Goal: Task Accomplishment & Management: Complete application form

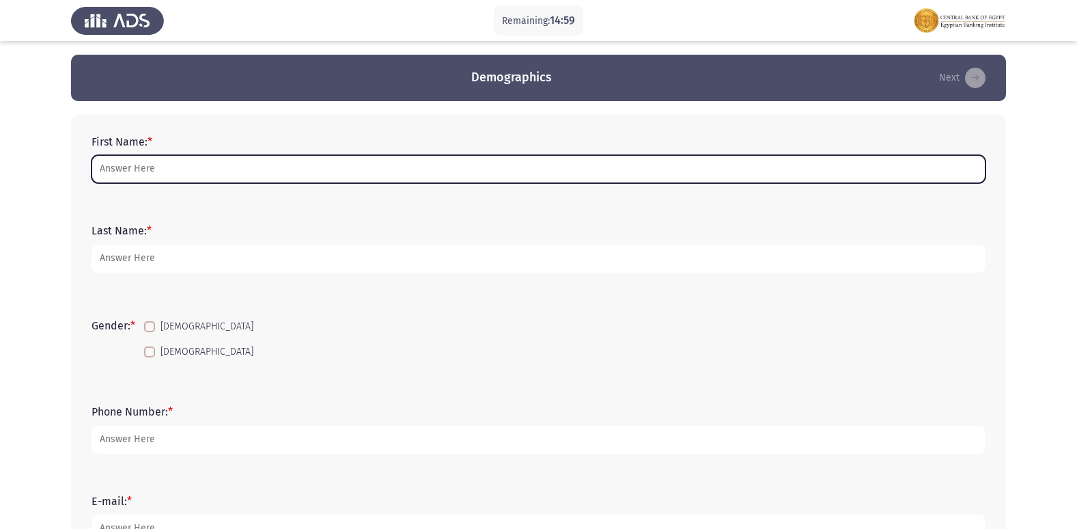
click at [293, 169] on input "First Name: *" at bounding box center [539, 169] width 894 height 28
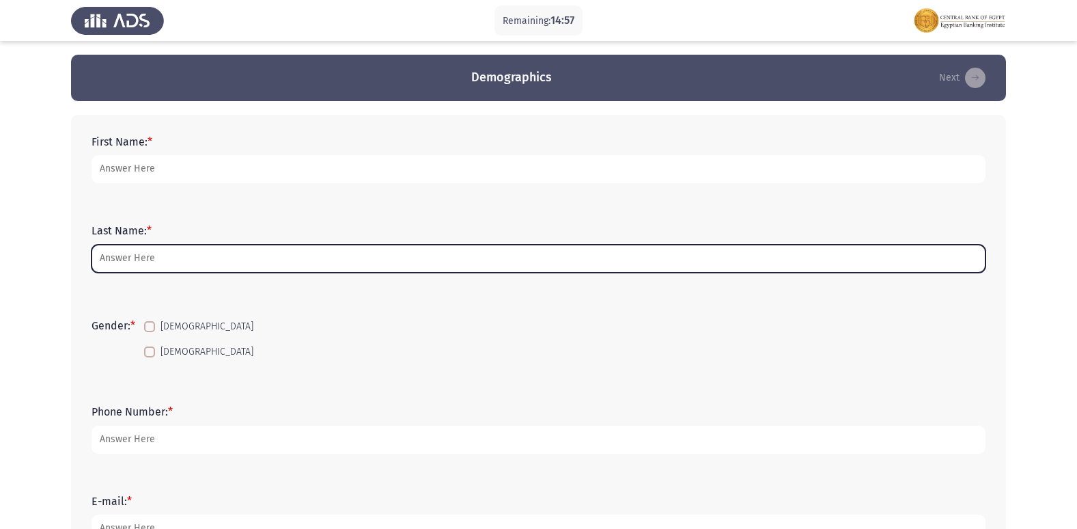
click at [111, 256] on input "Last Name: *" at bounding box center [539, 259] width 894 height 28
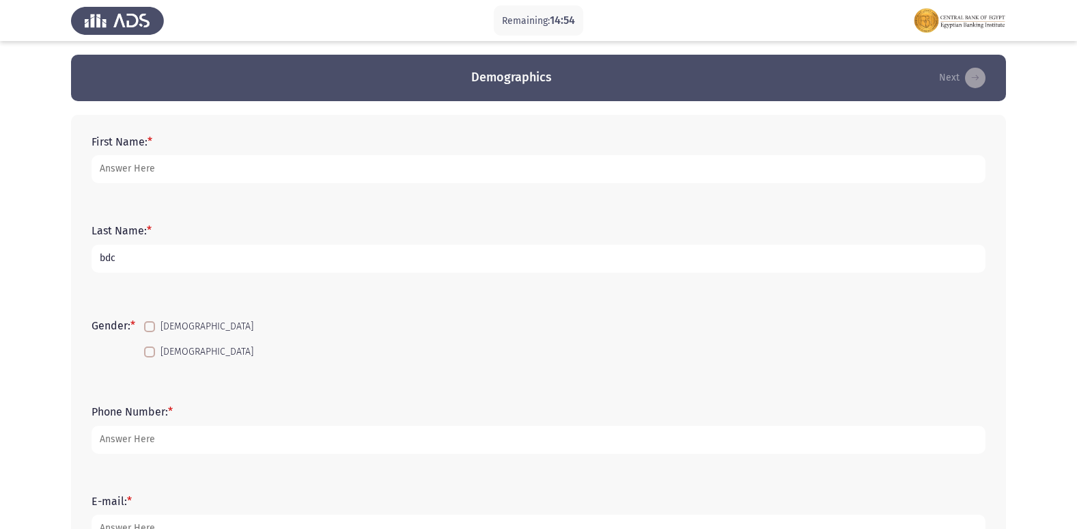
type input "bdc"
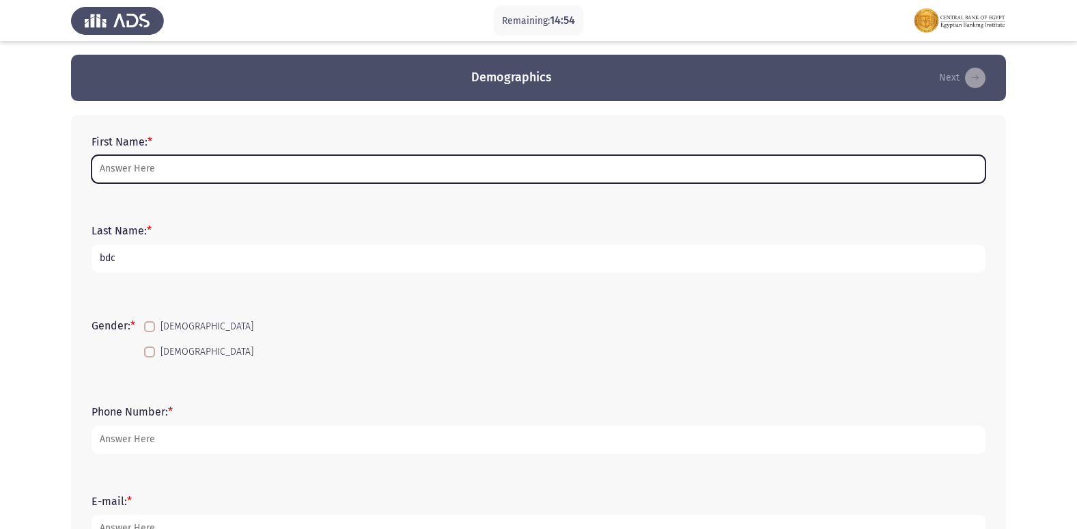
click at [139, 166] on input "First Name: *" at bounding box center [539, 169] width 894 height 28
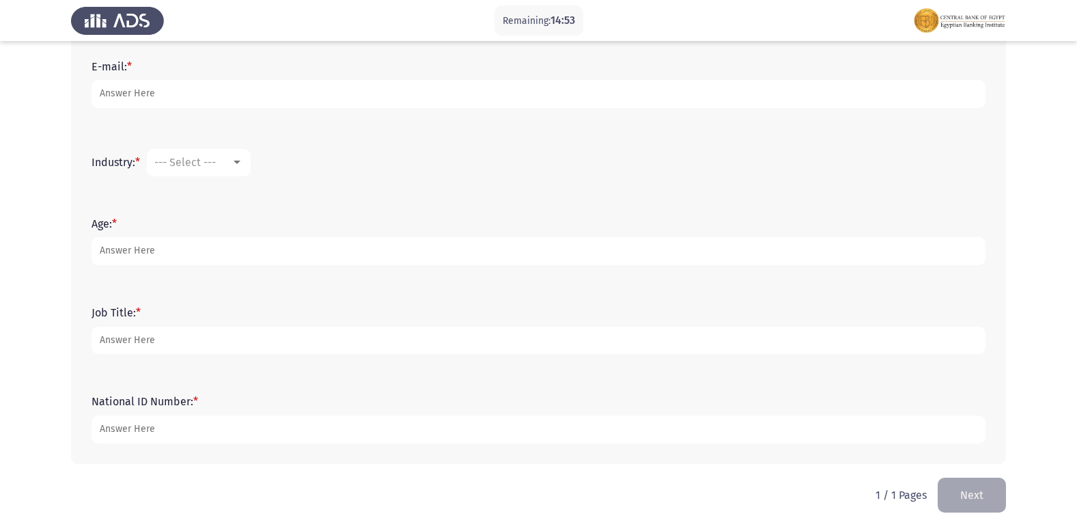
scroll to position [438, 0]
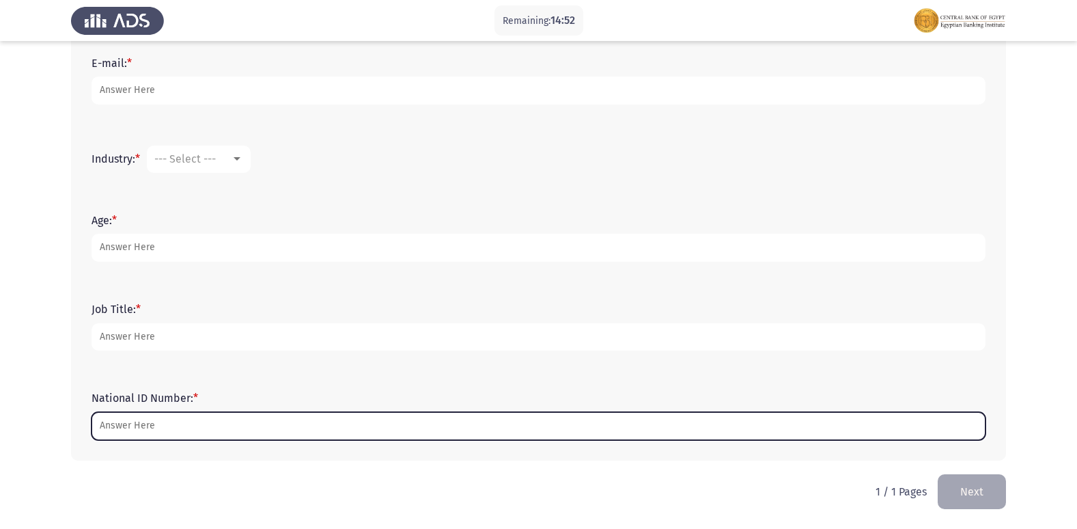
click at [141, 430] on input "National ID Number: *" at bounding box center [539, 426] width 894 height 28
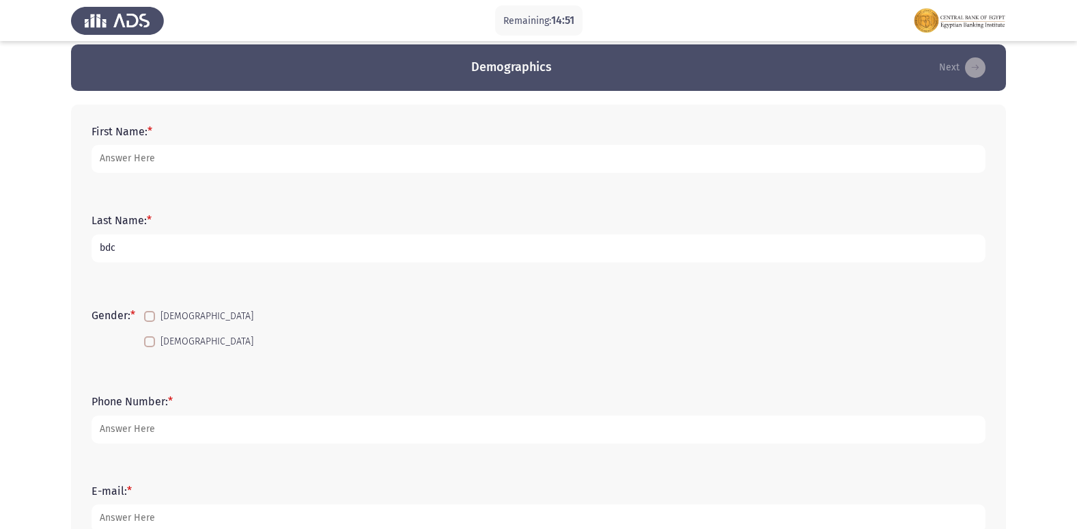
scroll to position [0, 0]
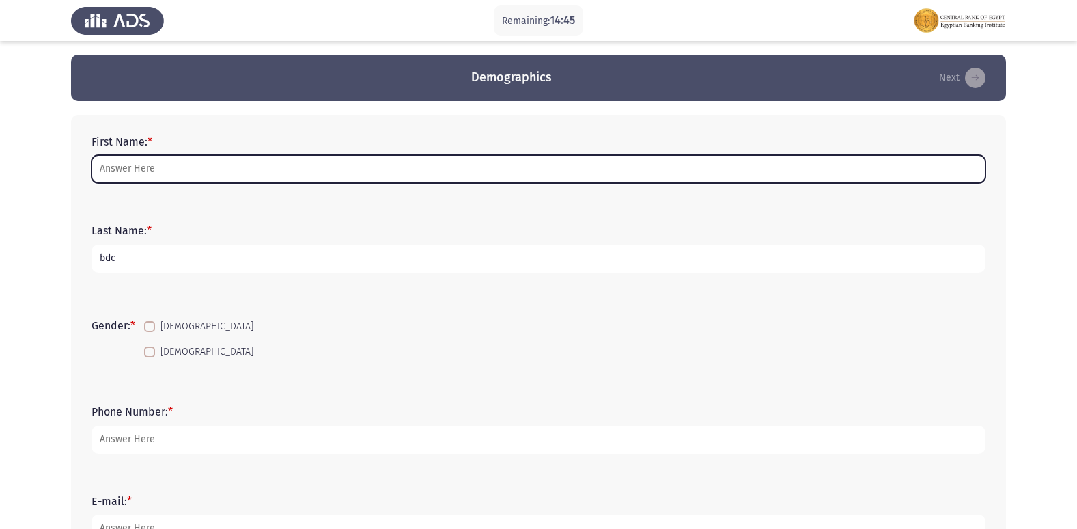
click at [243, 172] on input "First Name: *" at bounding box center [539, 169] width 894 height 28
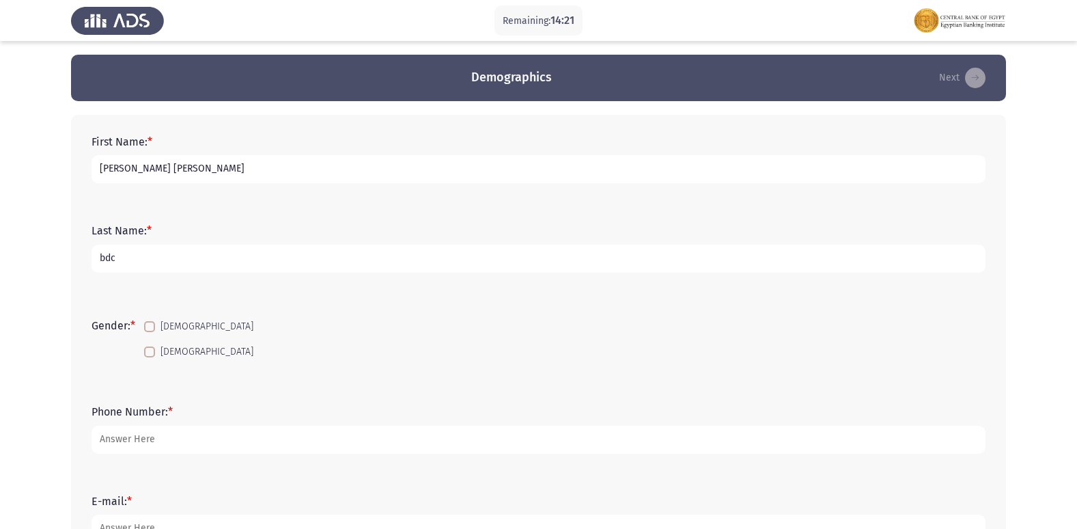
type input "[PERSON_NAME] [PERSON_NAME]"
click at [150, 324] on span at bounding box center [149, 326] width 11 height 11
click at [150, 332] on input "[DEMOGRAPHIC_DATA]" at bounding box center [149, 332] width 1 height 1
checkbox input "true"
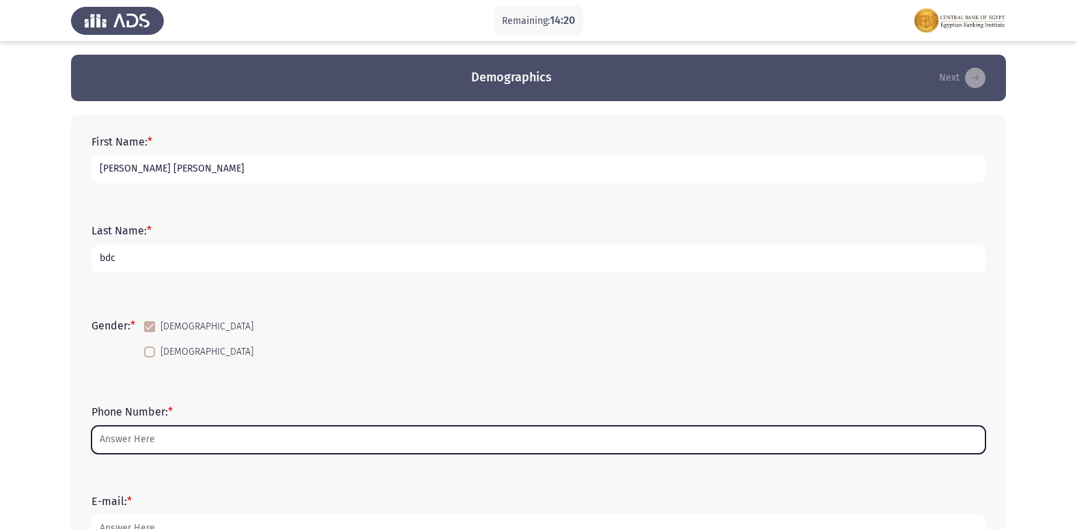
click at [147, 427] on input "Phone Number: *" at bounding box center [539, 440] width 894 height 28
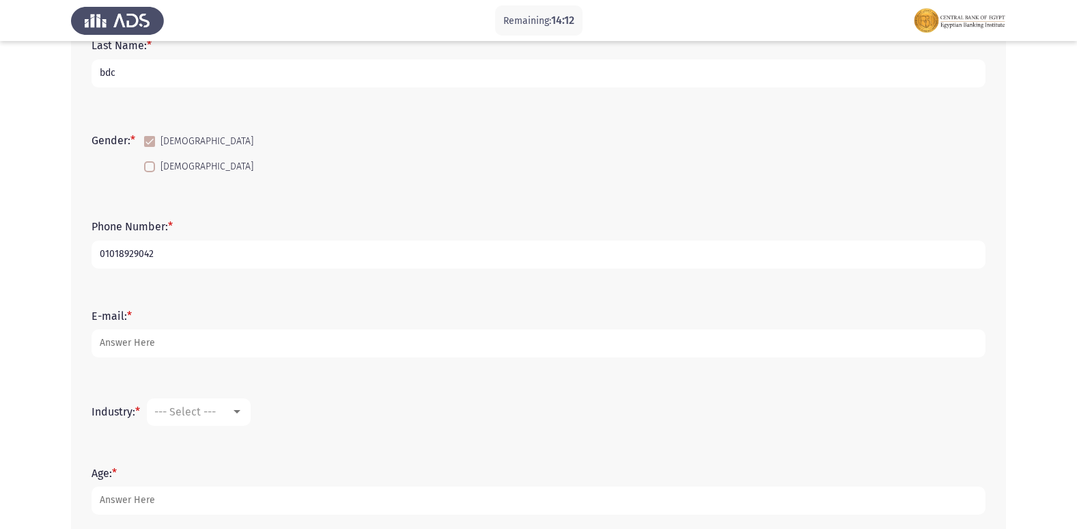
scroll to position [205, 0]
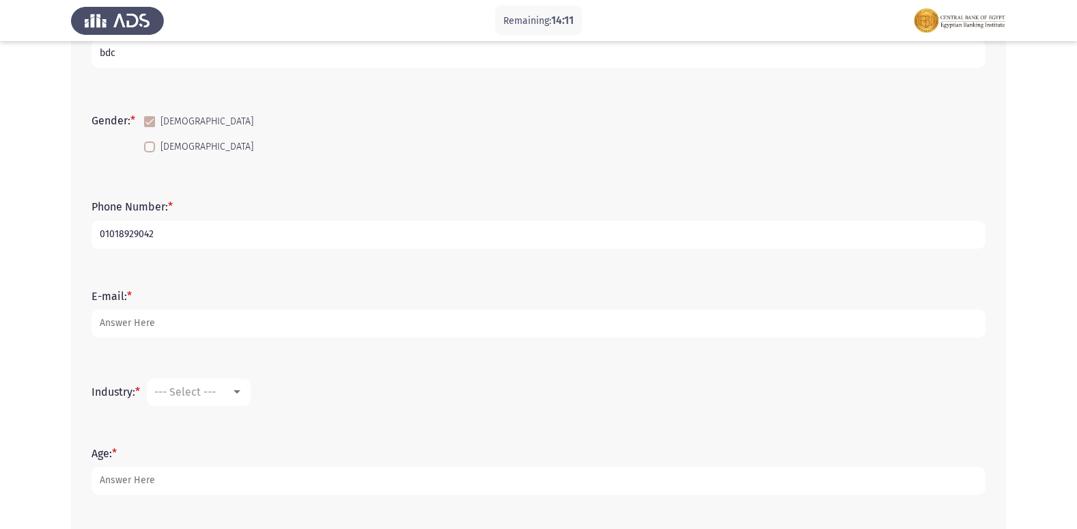
type input "01018929042"
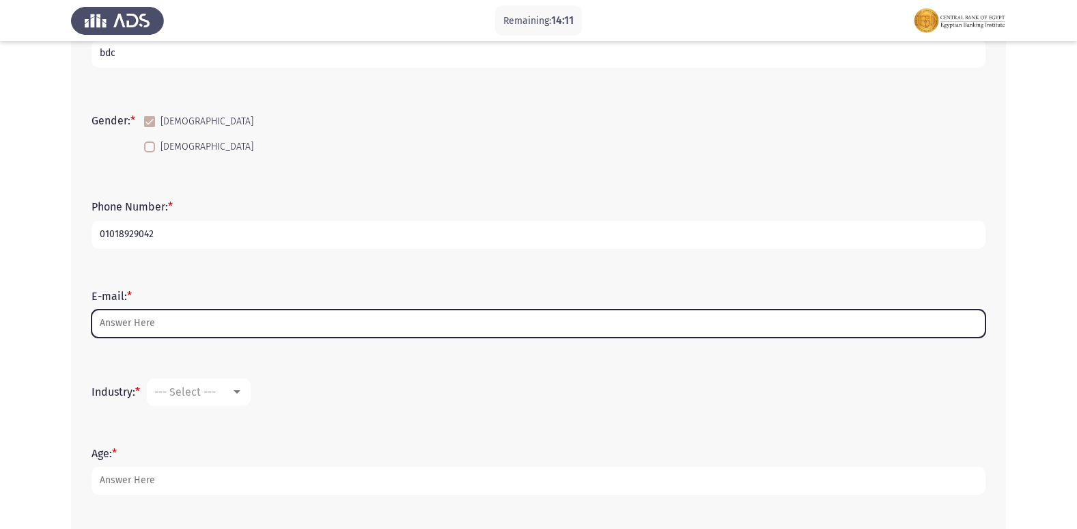
click at [197, 324] on input "E-mail: *" at bounding box center [539, 323] width 894 height 28
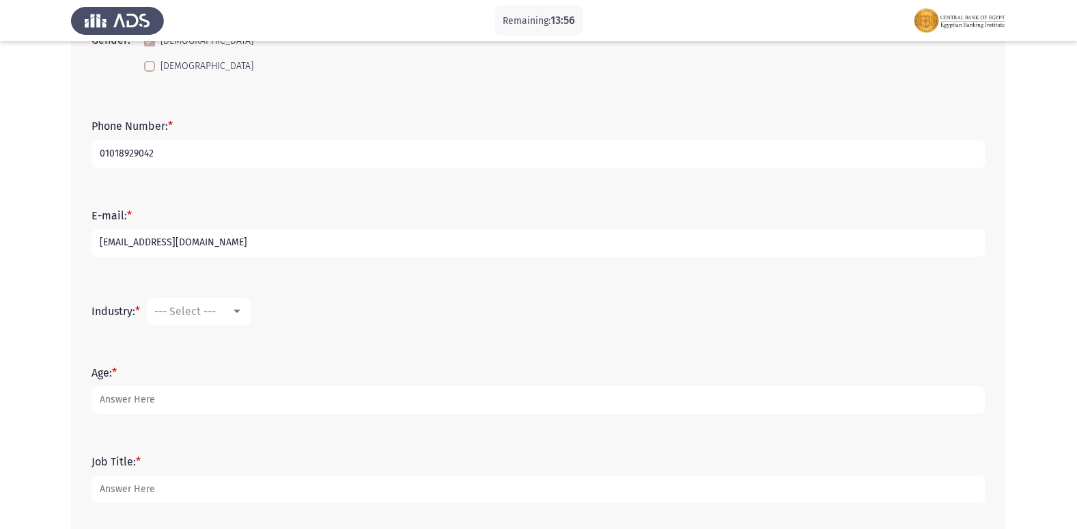
scroll to position [342, 0]
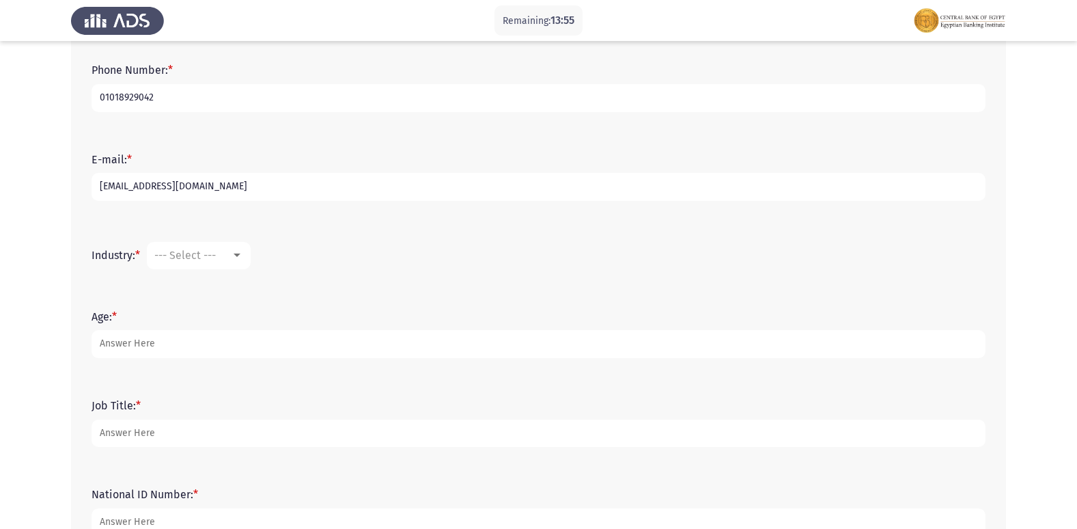
type input "[EMAIL_ADDRESS][DOMAIN_NAME]"
click at [231, 258] on div "--- Select ---" at bounding box center [192, 255] width 77 height 13
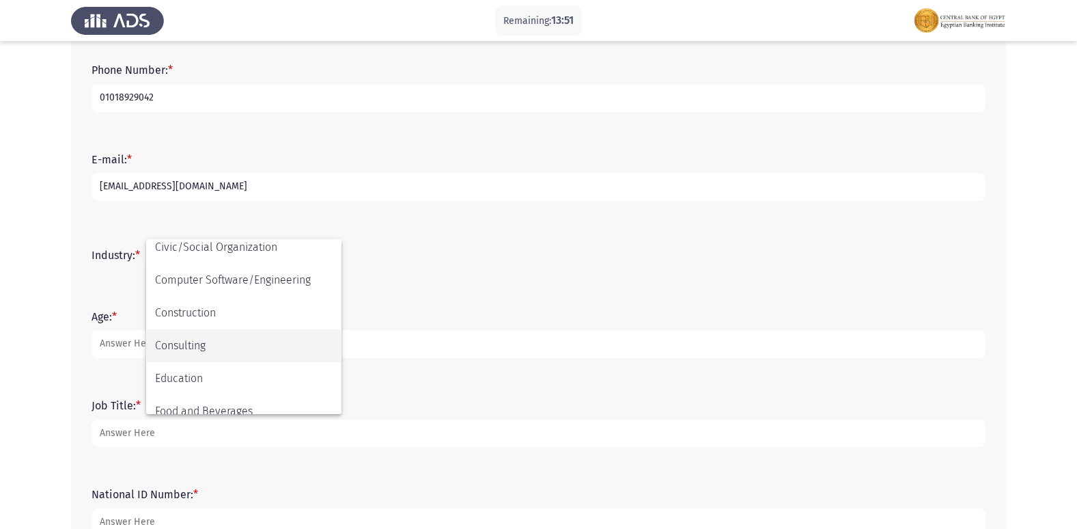
scroll to position [137, 0]
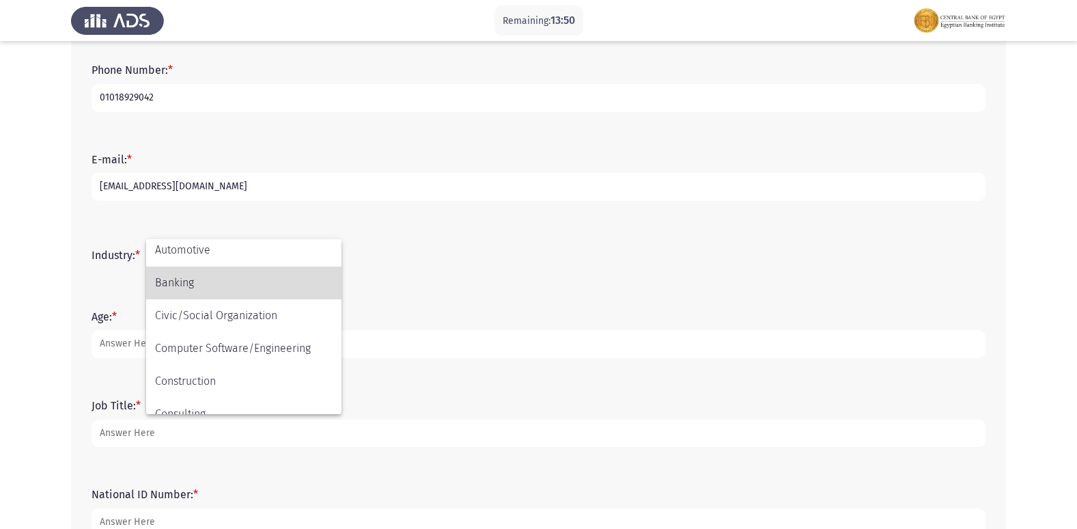
click at [230, 277] on span "Banking" at bounding box center [244, 282] width 178 height 33
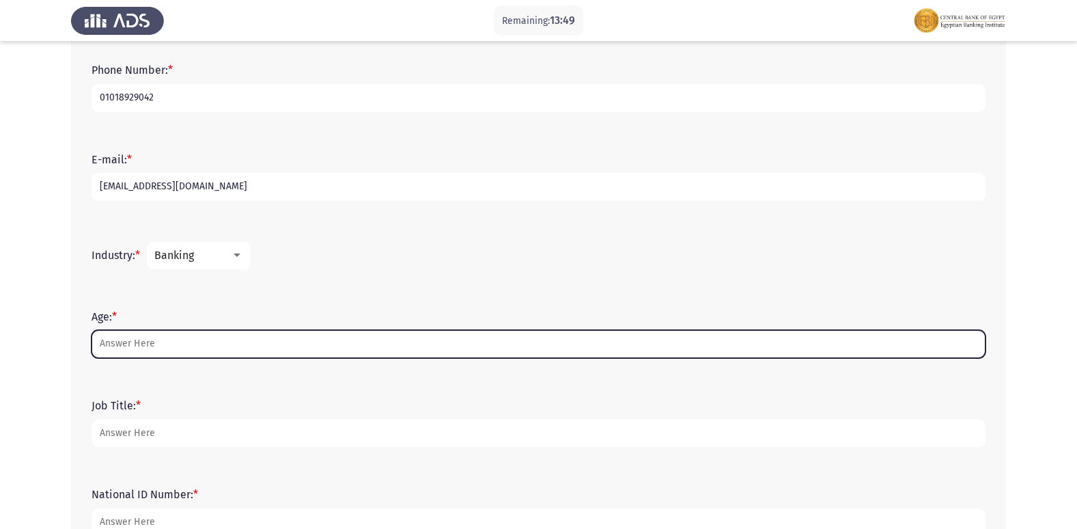
click at [150, 338] on input "Age: *" at bounding box center [539, 344] width 894 height 28
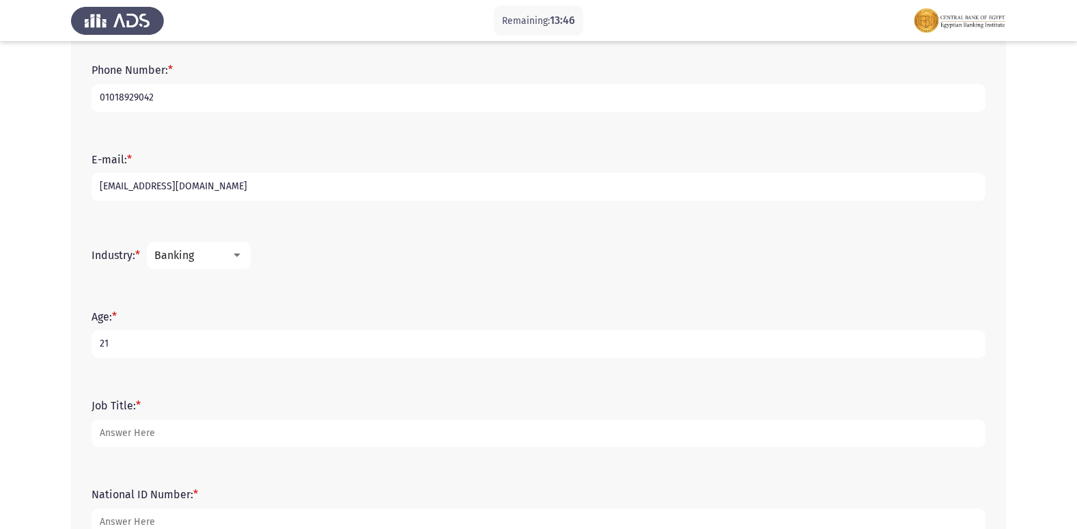
type input "21"
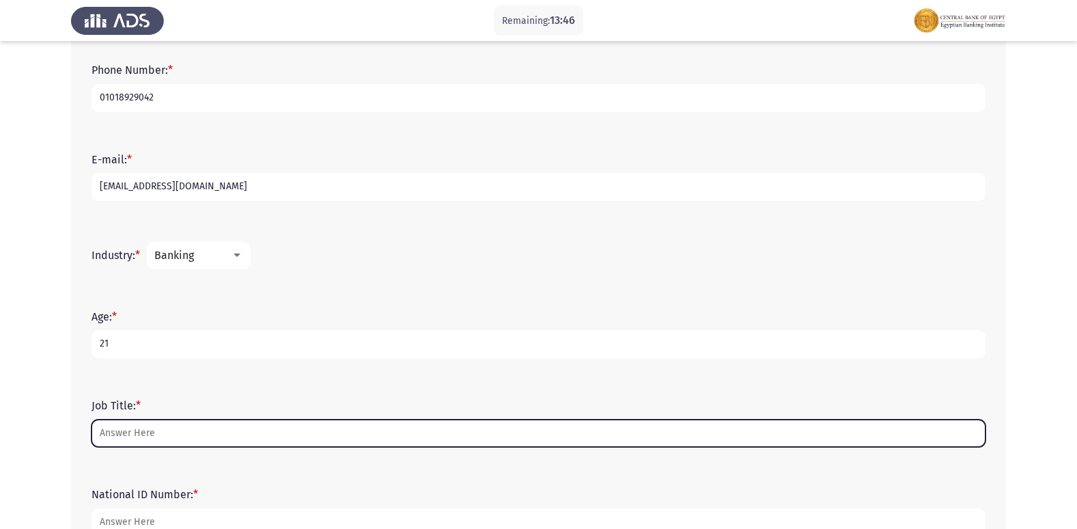
click at [150, 433] on input "Job Title: *" at bounding box center [539, 433] width 894 height 28
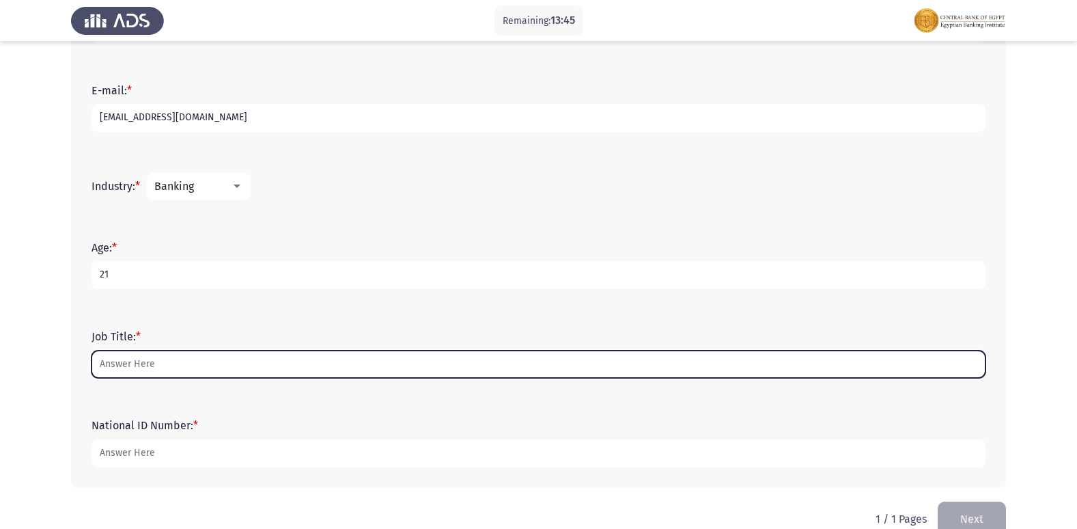
scroll to position [438, 0]
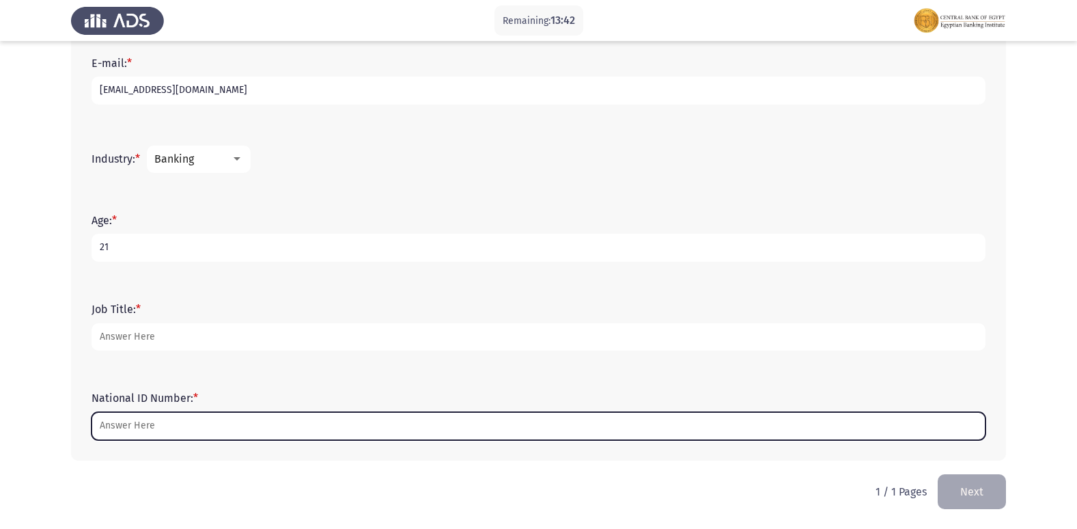
click at [166, 421] on input "National ID Number: *" at bounding box center [539, 426] width 894 height 28
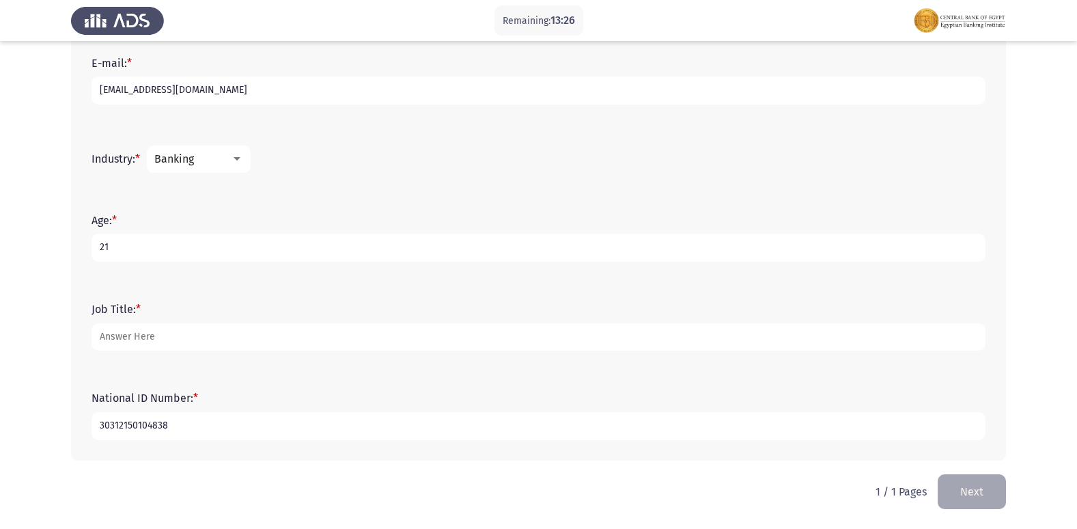
type input "30312150104838"
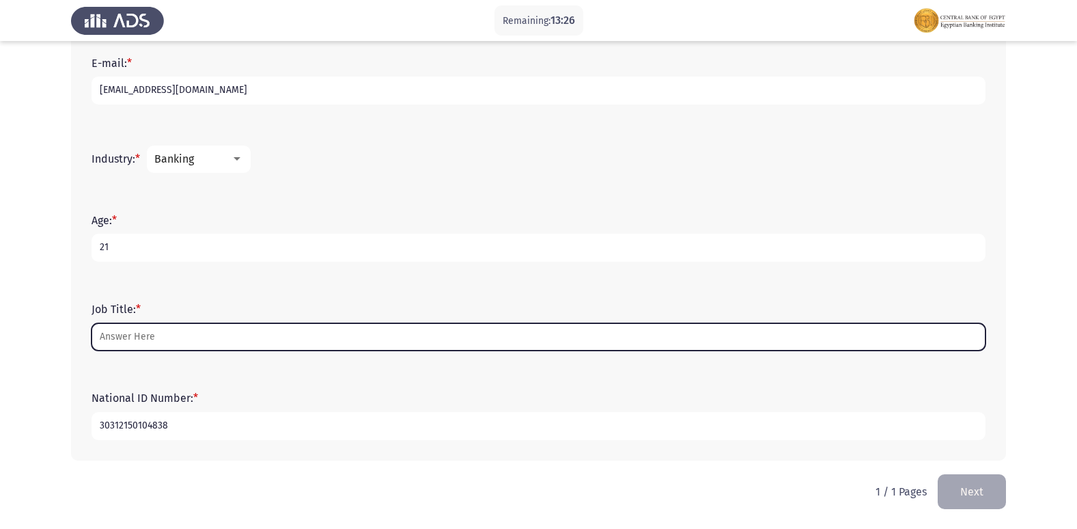
click at [147, 339] on input "Job Title: *" at bounding box center [539, 337] width 894 height 28
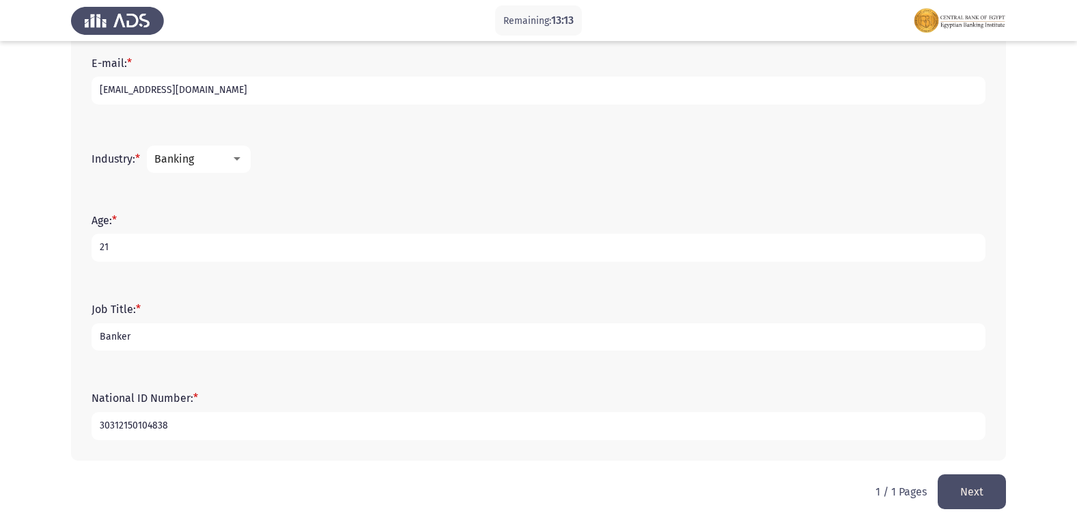
type input "Banker"
click at [956, 486] on button "Next" at bounding box center [972, 491] width 68 height 35
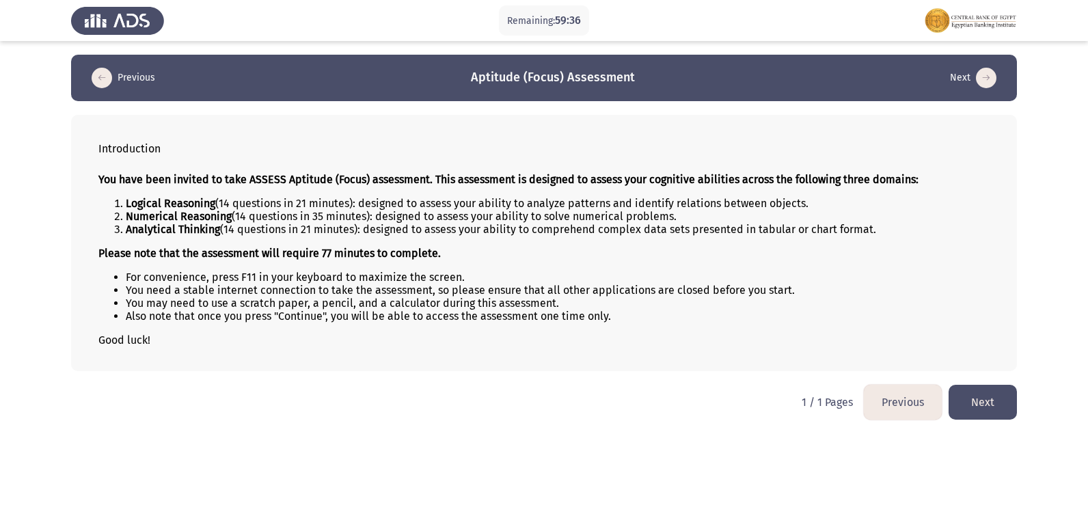
click at [986, 400] on button "Next" at bounding box center [982, 402] width 68 height 35
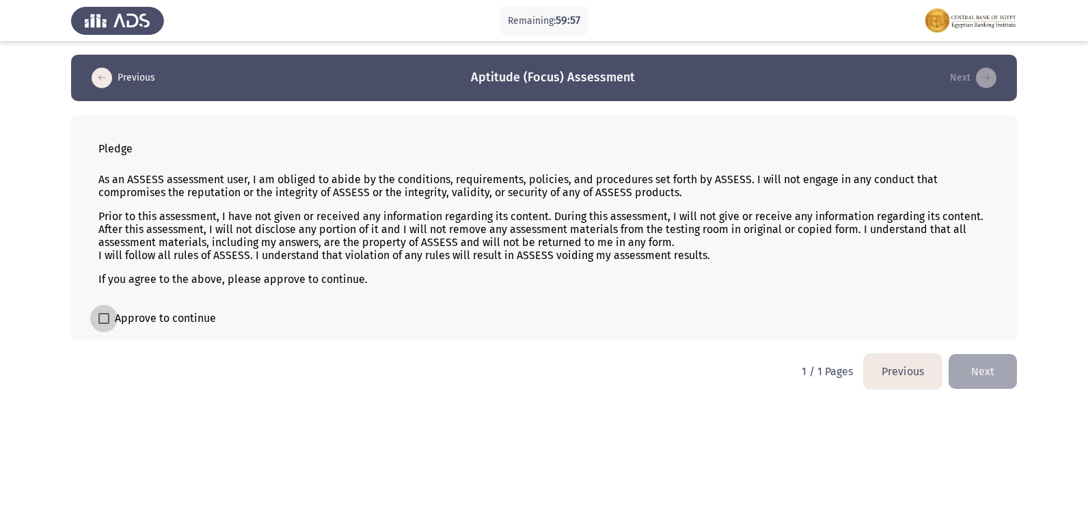
click at [107, 314] on span at bounding box center [103, 318] width 11 height 11
click at [104, 324] on input "Approve to continue" at bounding box center [103, 324] width 1 height 1
checkbox input "true"
click at [968, 382] on button "Next" at bounding box center [982, 371] width 68 height 35
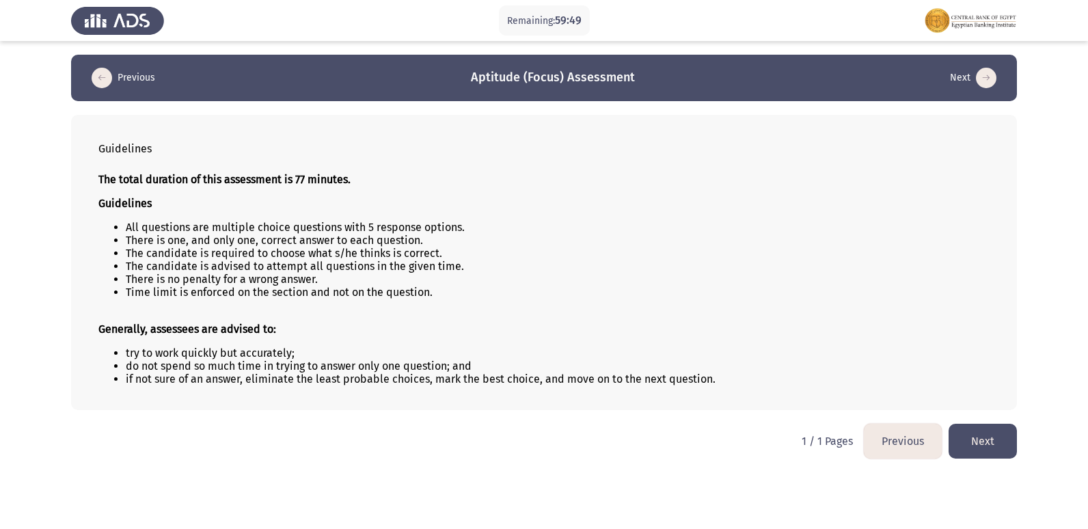
click at [978, 435] on button "Next" at bounding box center [982, 441] width 68 height 35
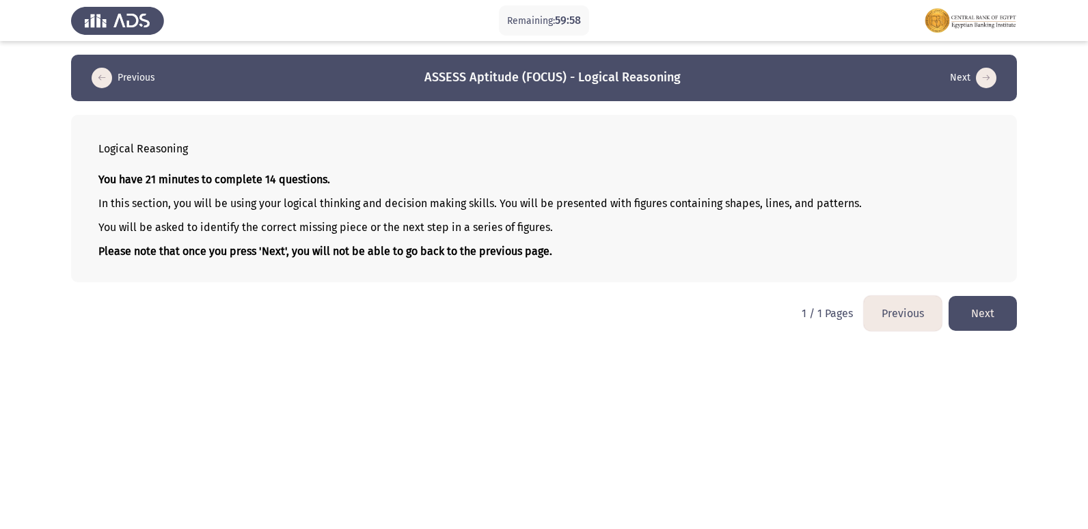
click at [959, 315] on button "Next" at bounding box center [982, 313] width 68 height 35
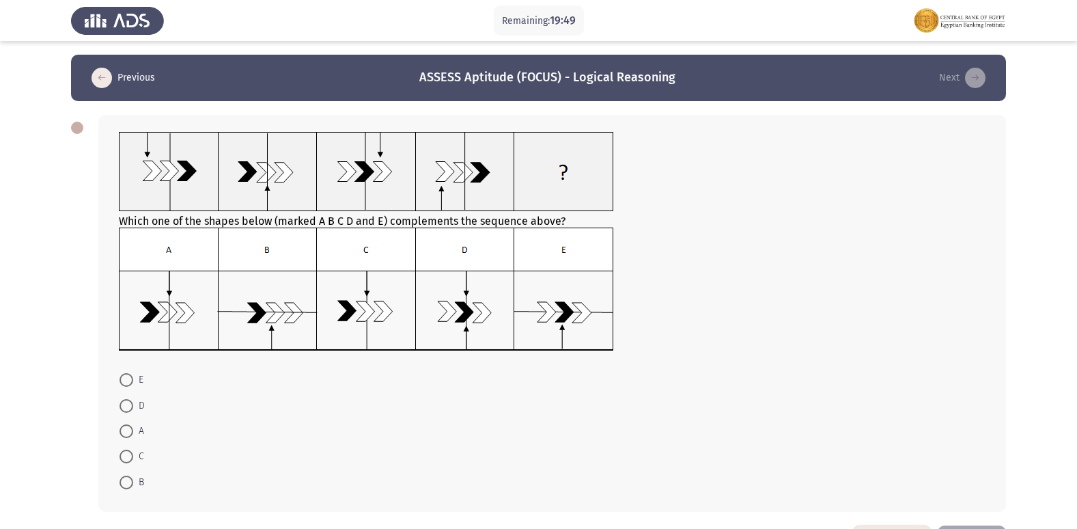
click at [124, 429] on span at bounding box center [127, 431] width 14 height 14
click at [124, 429] on input "A" at bounding box center [127, 431] width 14 height 14
radio input "true"
click at [116, 450] on mat-radio-button "C" at bounding box center [132, 455] width 42 height 25
click at [124, 452] on span at bounding box center [127, 456] width 14 height 14
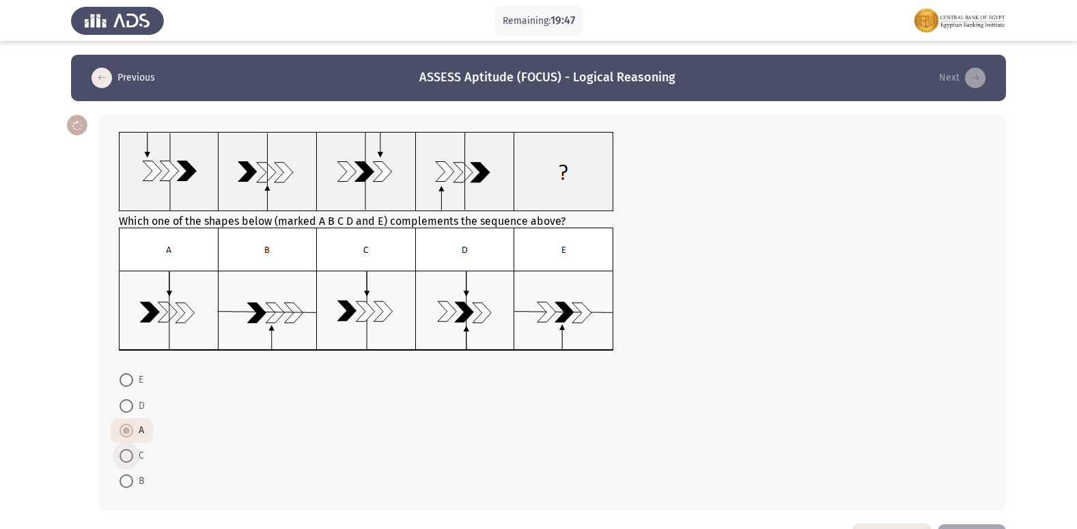
click at [124, 452] on input "C" at bounding box center [127, 456] width 14 height 14
radio input "true"
click at [120, 431] on span at bounding box center [127, 431] width 14 height 14
click at [120, 431] on input "A" at bounding box center [127, 431] width 14 height 14
radio input "true"
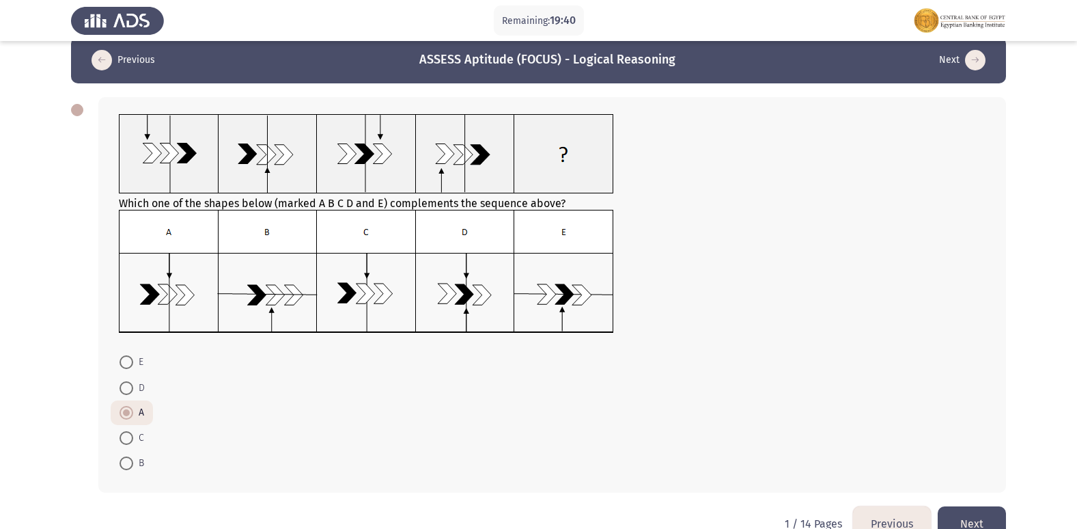
scroll to position [50, 0]
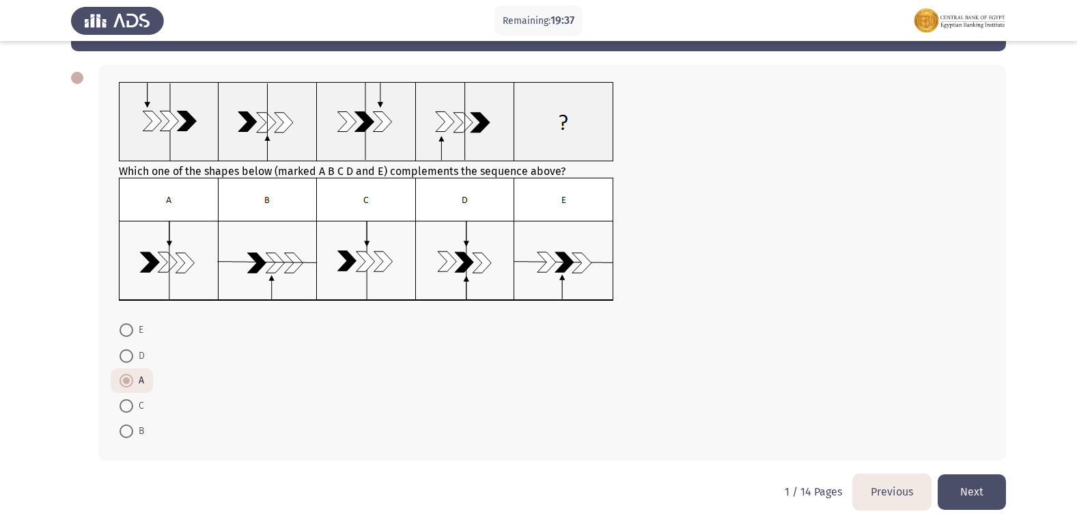
click at [961, 484] on button "Next" at bounding box center [972, 491] width 68 height 35
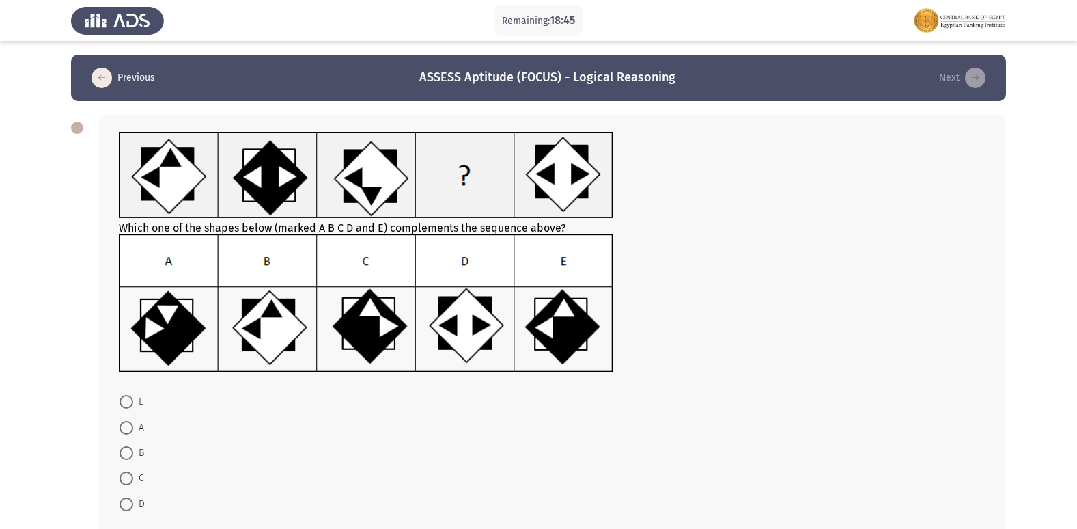
click at [126, 402] on span at bounding box center [126, 402] width 0 height 0
click at [126, 401] on input "E" at bounding box center [127, 402] width 14 height 14
radio input "true"
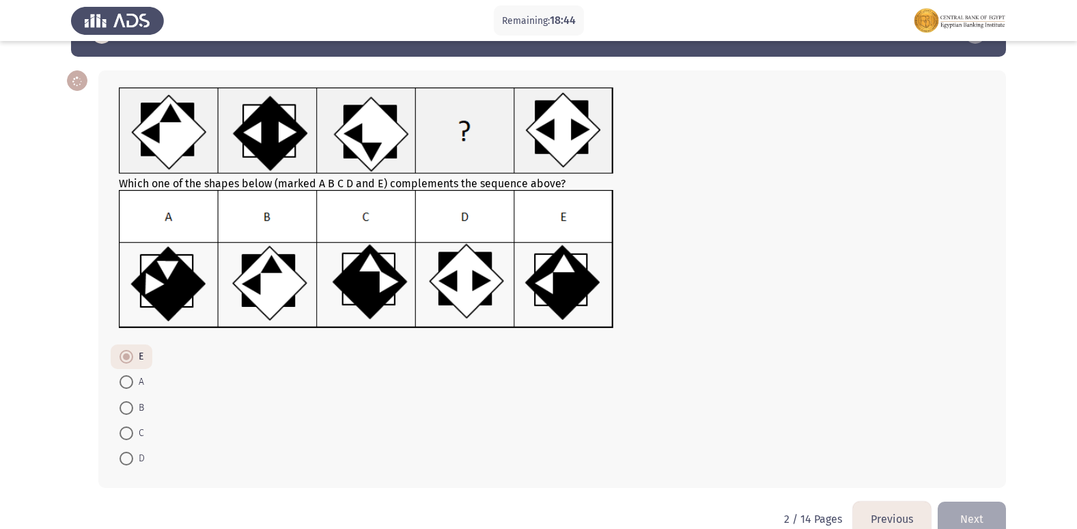
scroll to position [68, 0]
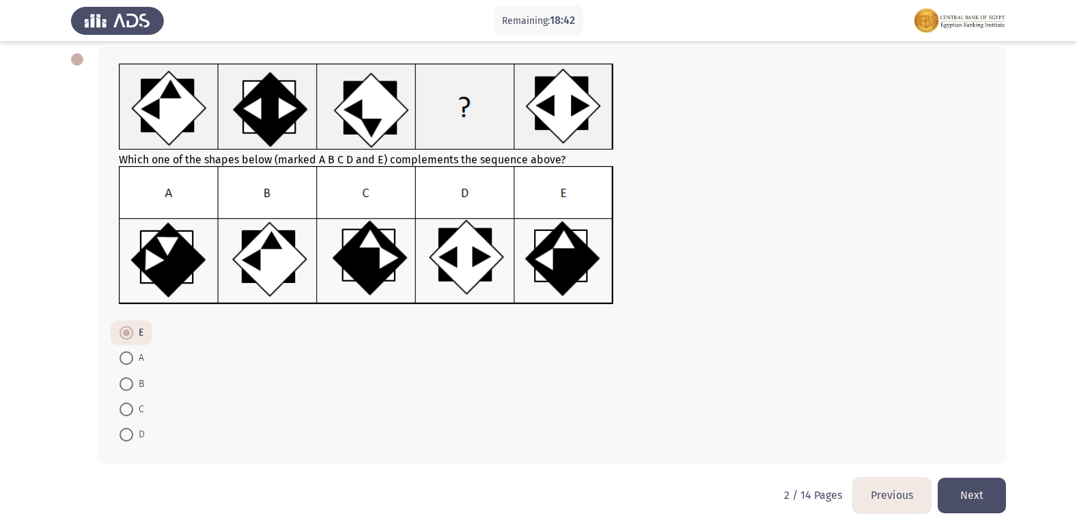
click at [985, 499] on button "Next" at bounding box center [972, 495] width 68 height 35
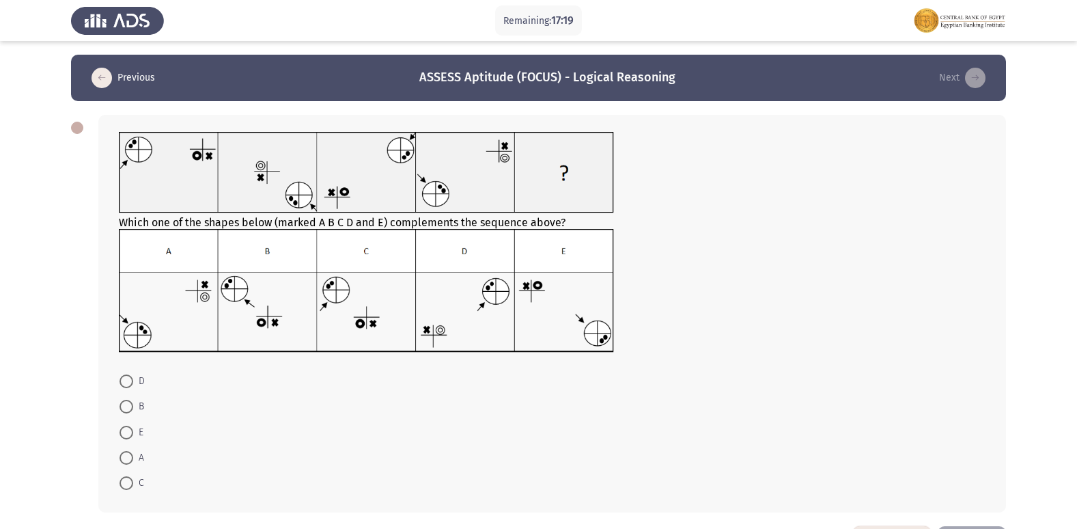
click at [124, 484] on span at bounding box center [127, 483] width 14 height 14
click at [124, 484] on input "C" at bounding box center [127, 483] width 14 height 14
radio input "true"
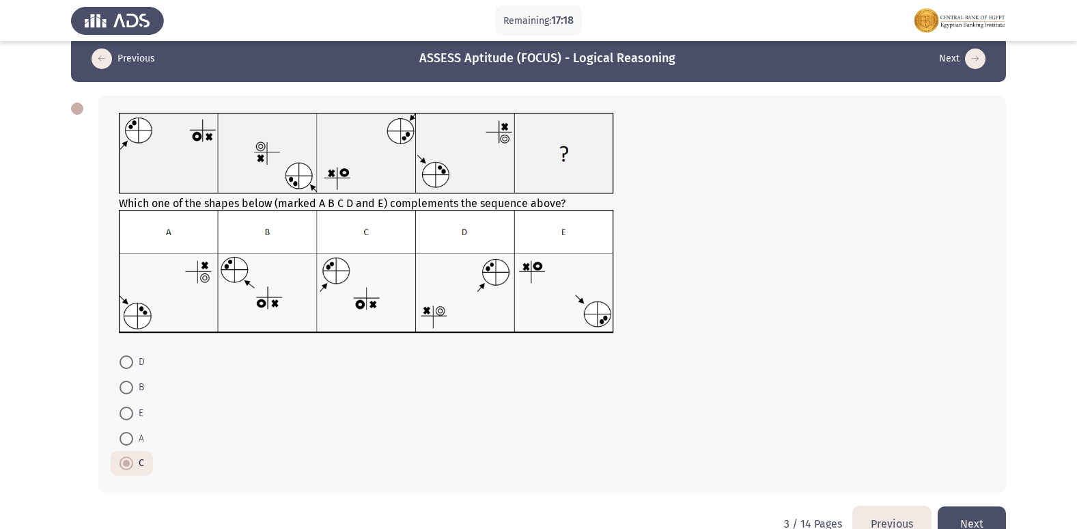
scroll to position [51, 0]
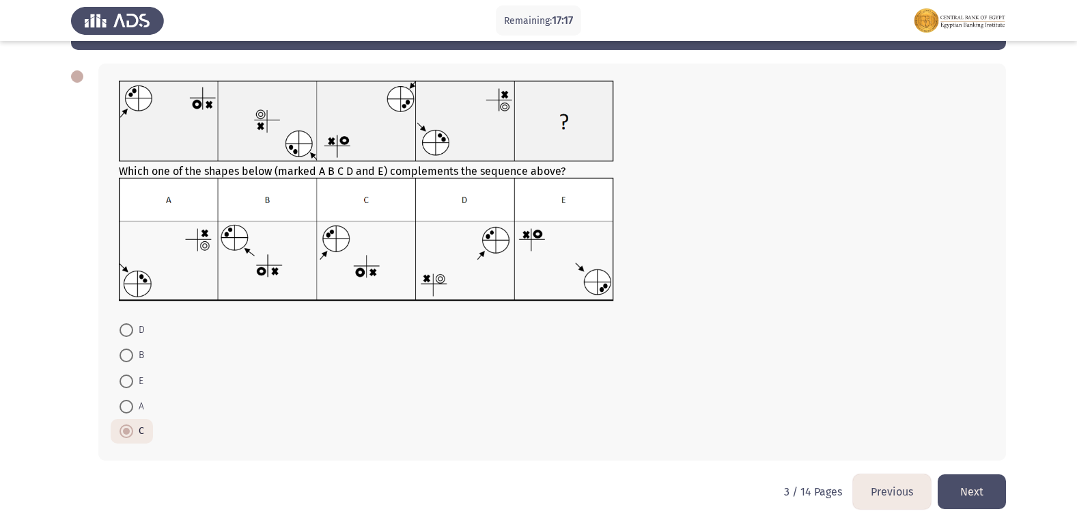
click at [970, 500] on button "Next" at bounding box center [972, 491] width 68 height 35
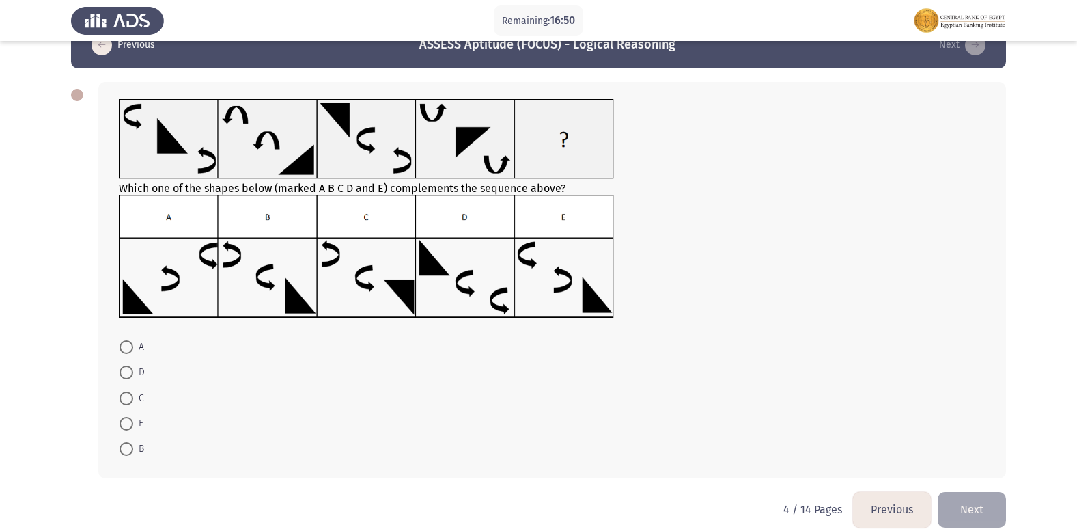
scroll to position [51, 0]
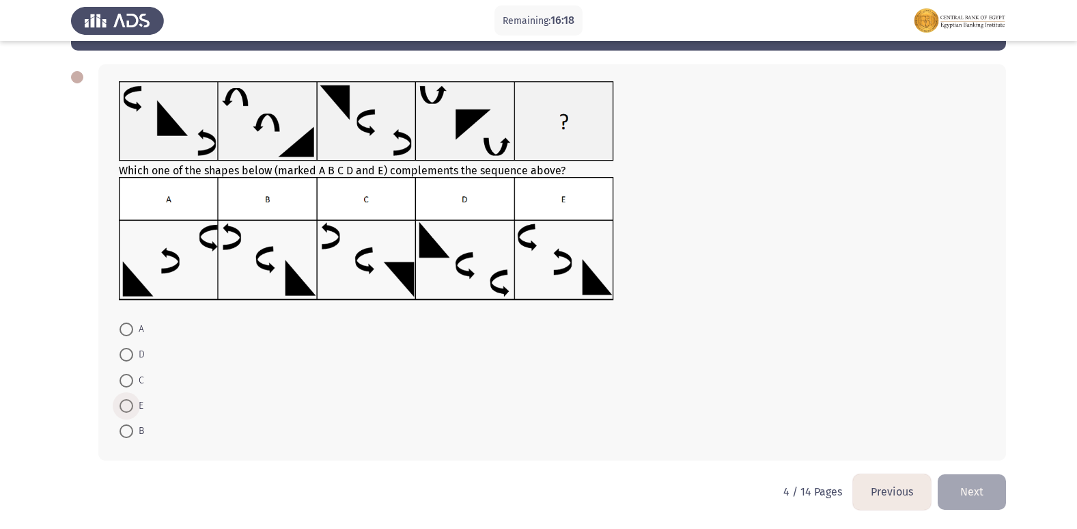
click at [126, 408] on span at bounding box center [127, 406] width 14 height 14
click at [126, 408] on input "E" at bounding box center [127, 406] width 14 height 14
radio input "true"
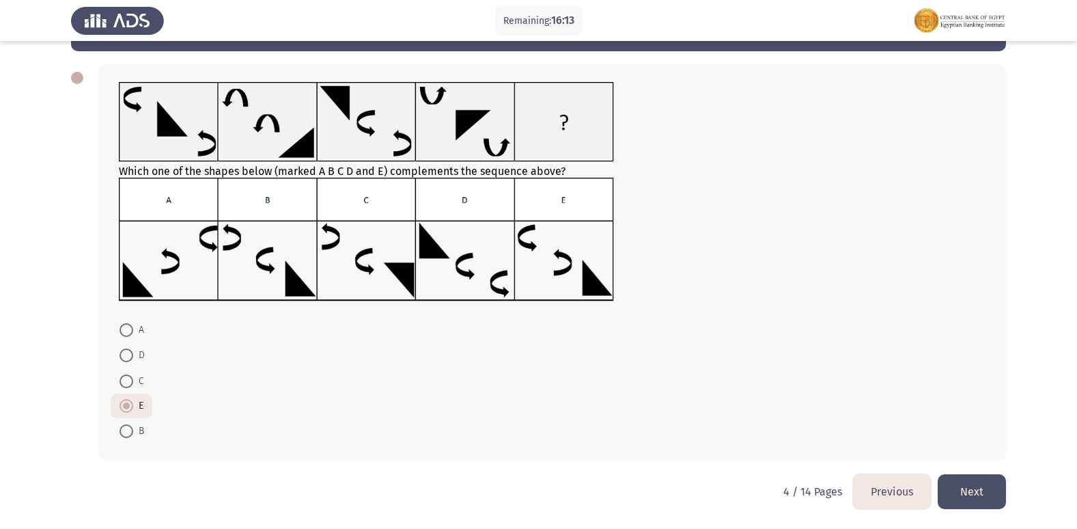
click at [965, 482] on button "Next" at bounding box center [972, 491] width 68 height 35
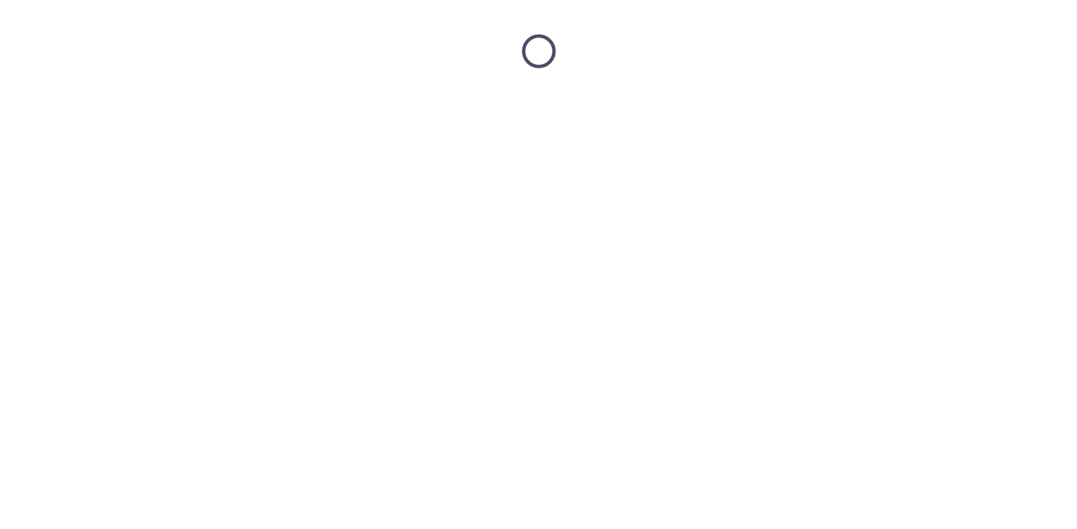
scroll to position [0, 0]
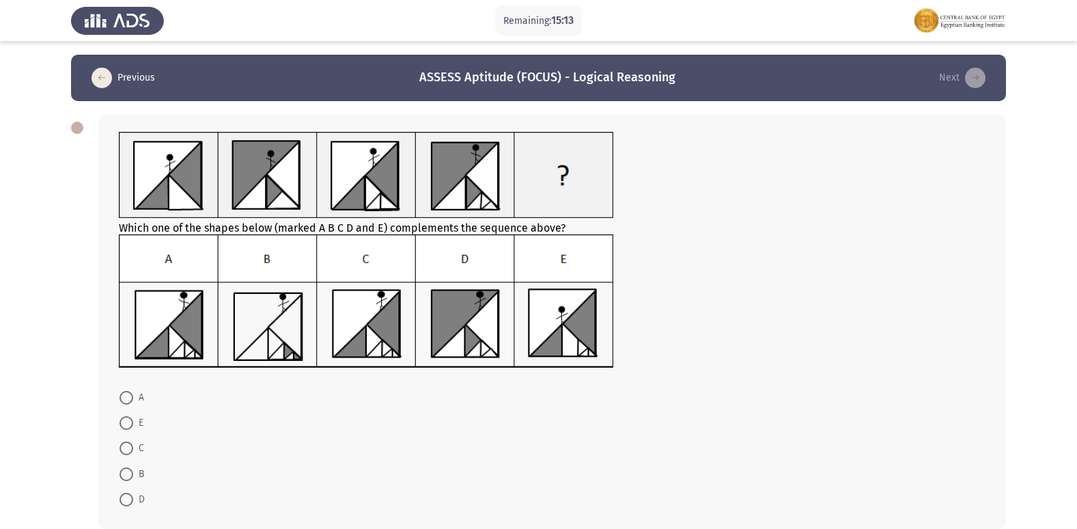
click at [128, 404] on label "A" at bounding box center [132, 397] width 25 height 16
click at [128, 404] on input "A" at bounding box center [127, 398] width 14 height 14
radio input "true"
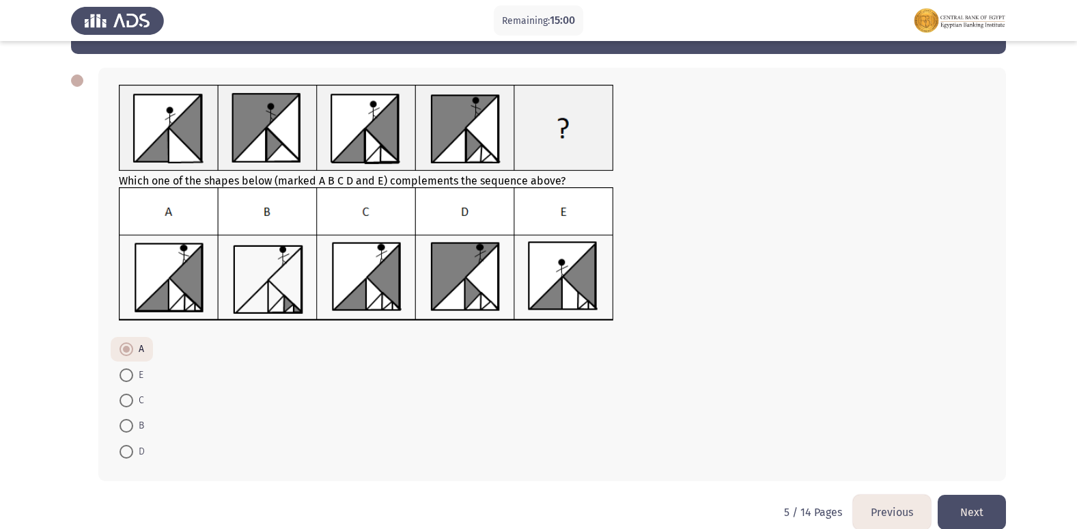
scroll to position [68, 0]
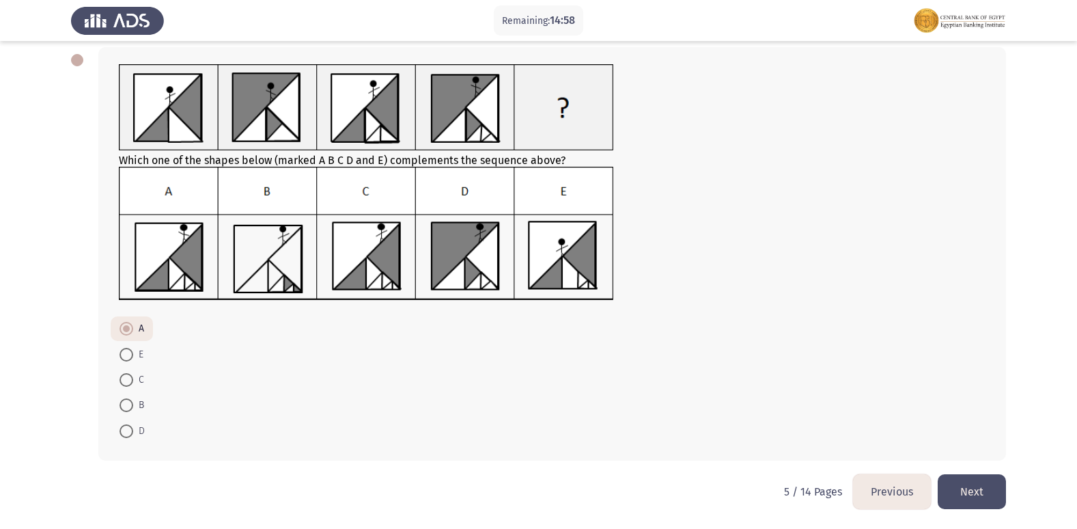
click at [948, 486] on button "Next" at bounding box center [972, 491] width 68 height 35
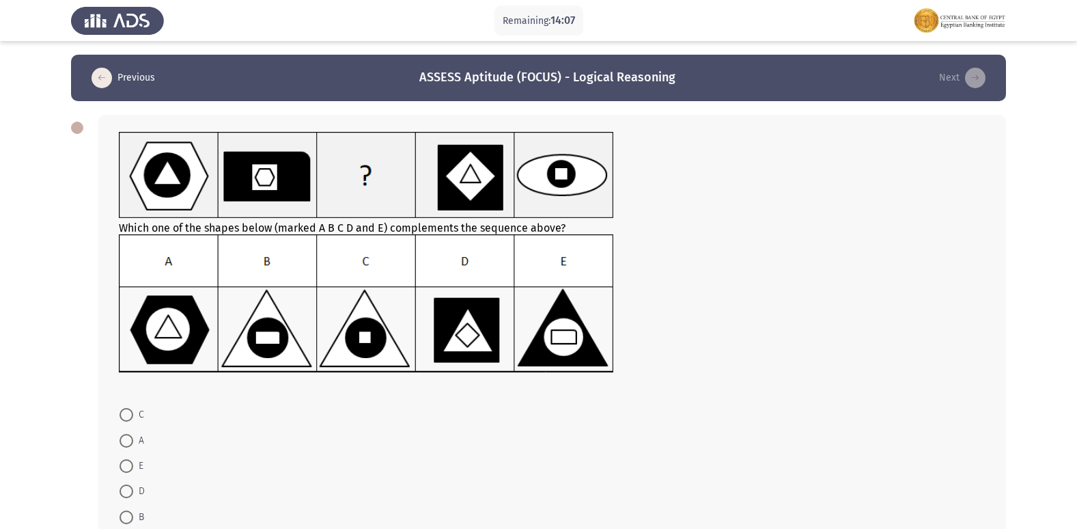
click at [132, 517] on span at bounding box center [127, 517] width 14 height 14
click at [132, 517] on input "B" at bounding box center [127, 517] width 14 height 14
radio input "true"
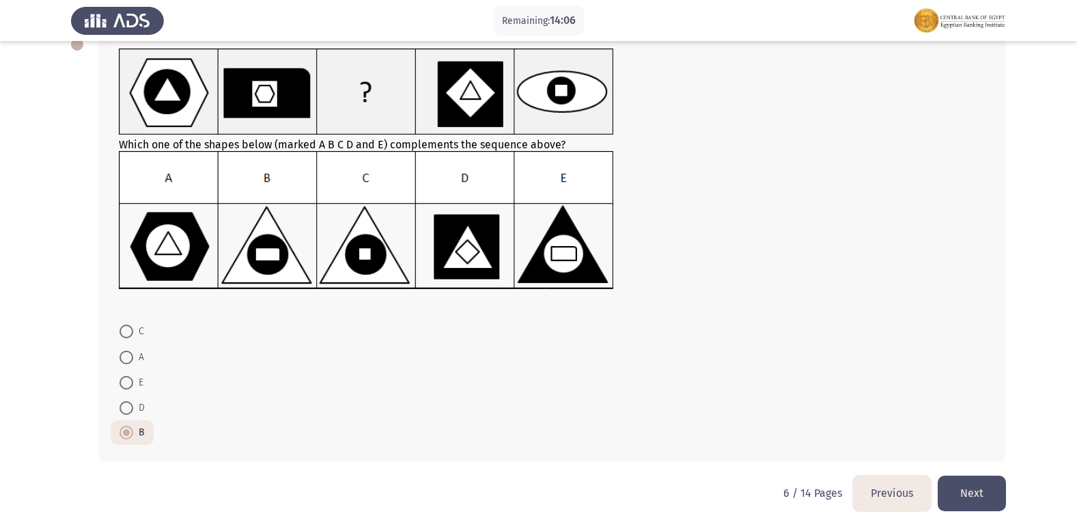
scroll to position [85, 0]
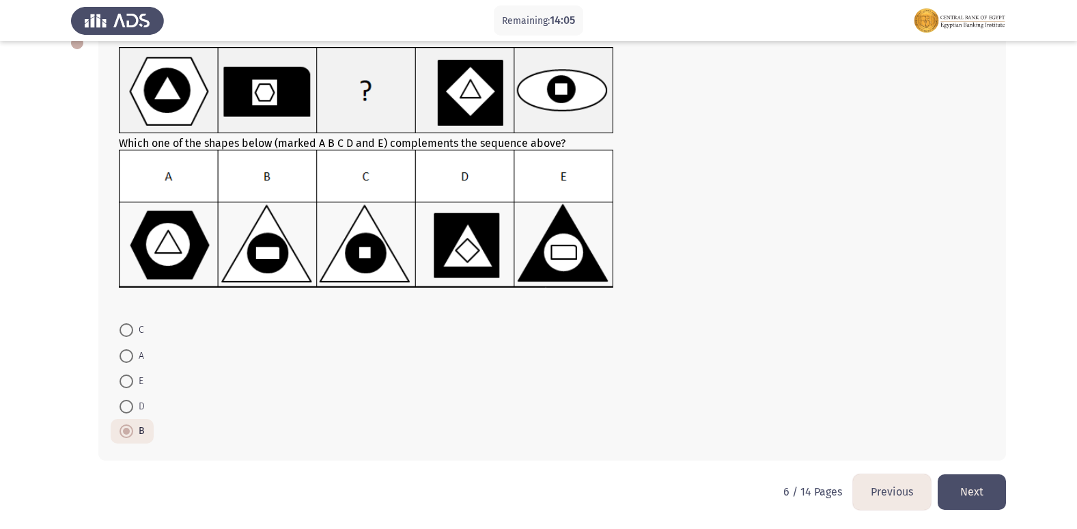
click at [968, 483] on button "Next" at bounding box center [972, 491] width 68 height 35
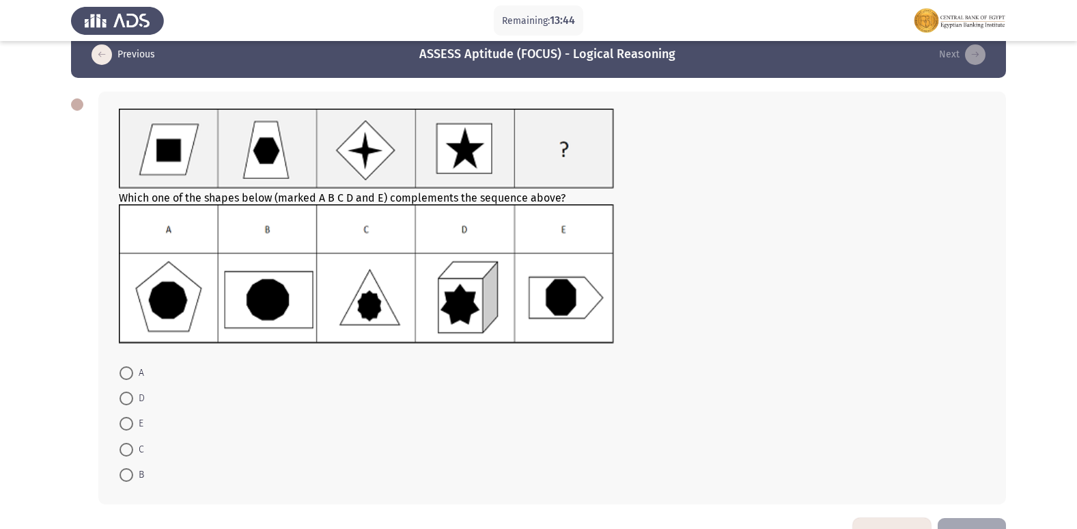
scroll to position [0, 0]
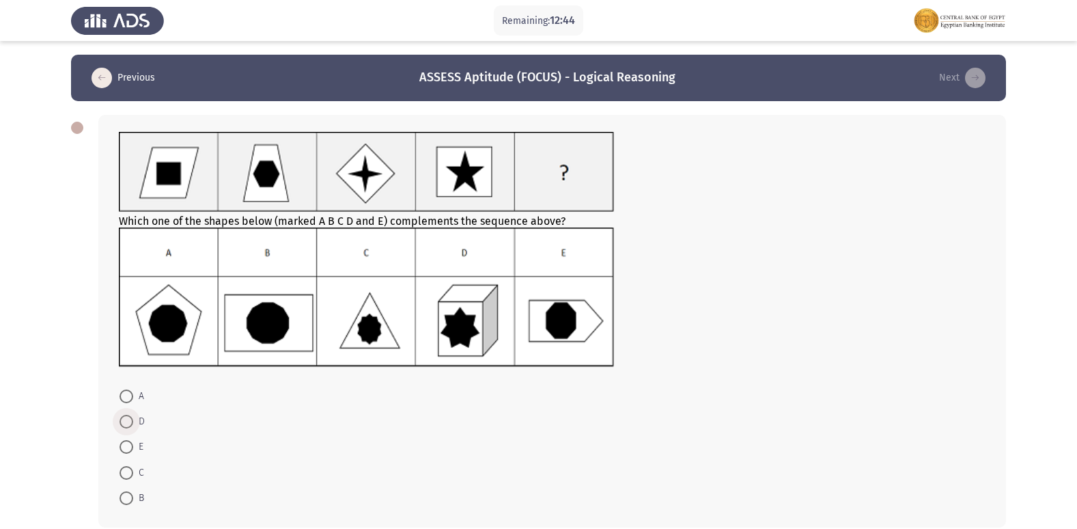
click at [125, 417] on span at bounding box center [127, 422] width 14 height 14
click at [125, 417] on input "D" at bounding box center [127, 422] width 14 height 14
radio input "true"
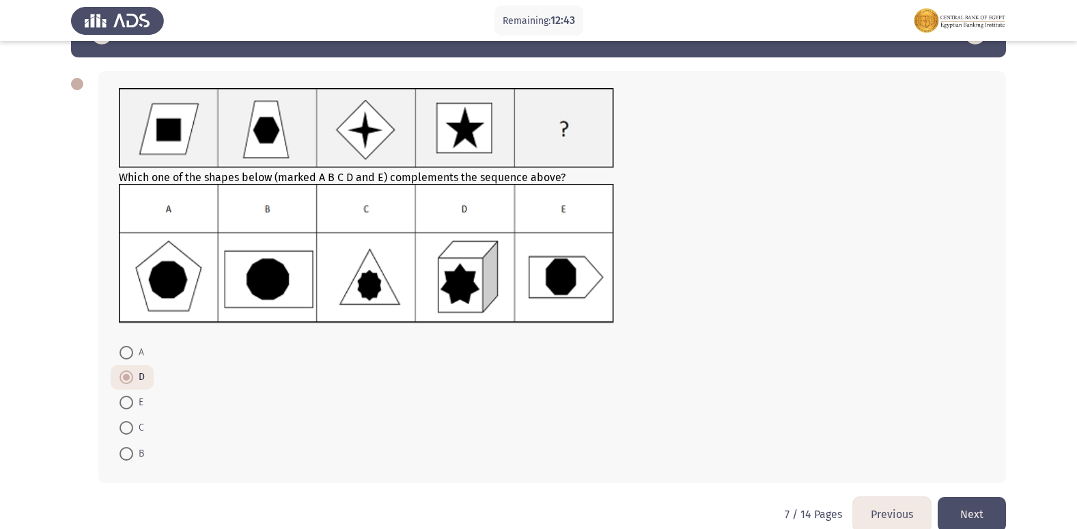
scroll to position [66, 0]
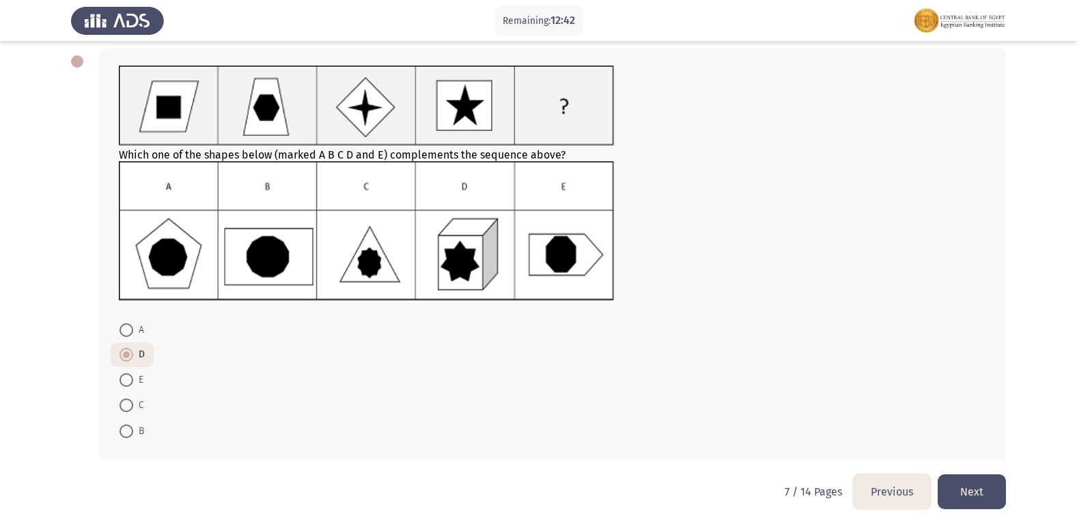
click at [989, 499] on button "Next" at bounding box center [972, 491] width 68 height 35
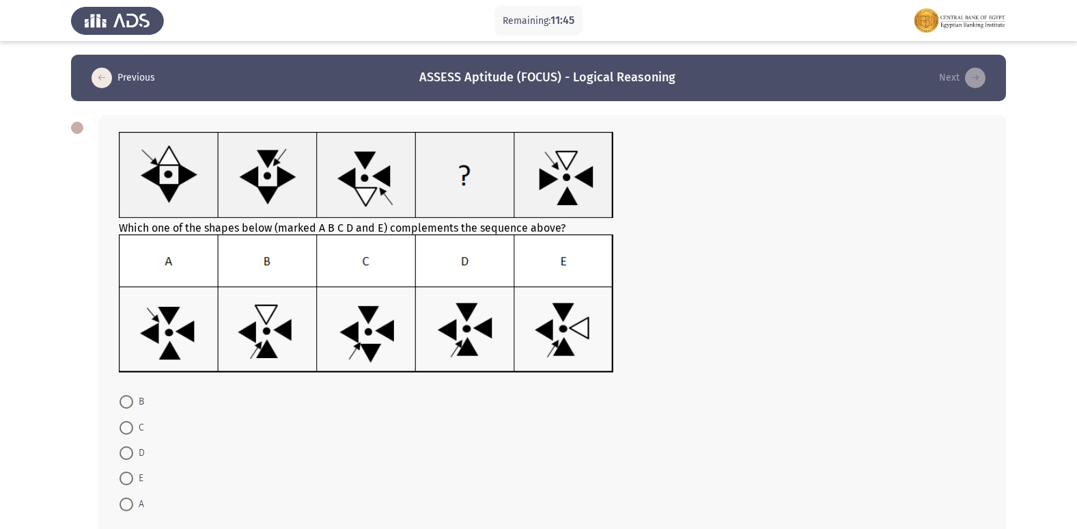
click at [123, 450] on span at bounding box center [127, 453] width 14 height 14
click at [123, 450] on input "D" at bounding box center [127, 453] width 14 height 14
radio input "true"
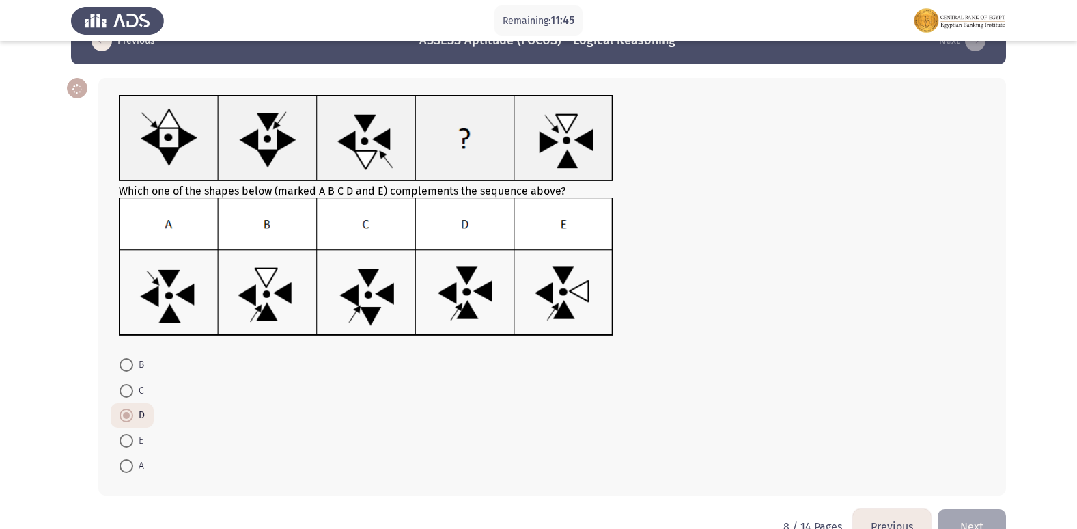
scroll to position [72, 0]
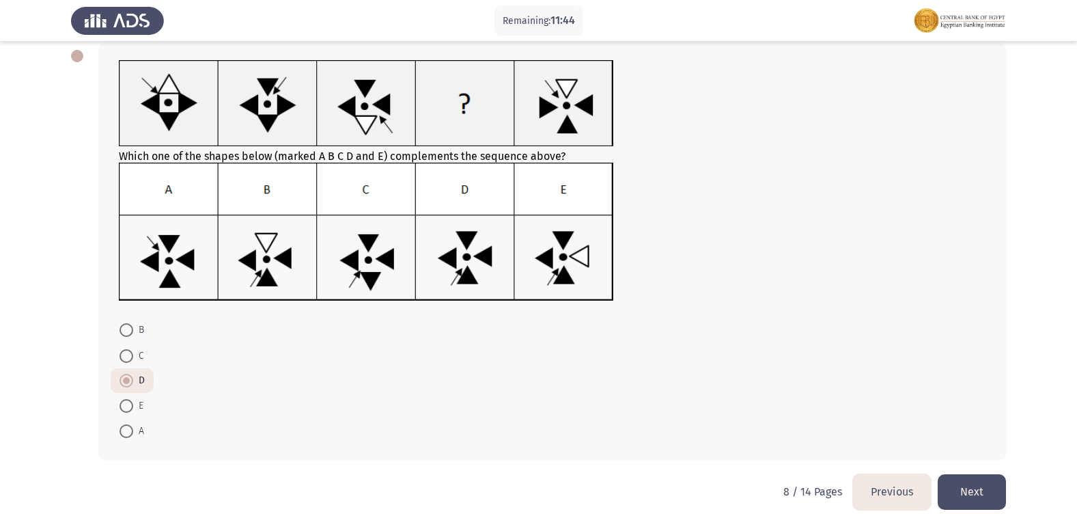
click at [990, 494] on button "Next" at bounding box center [972, 491] width 68 height 35
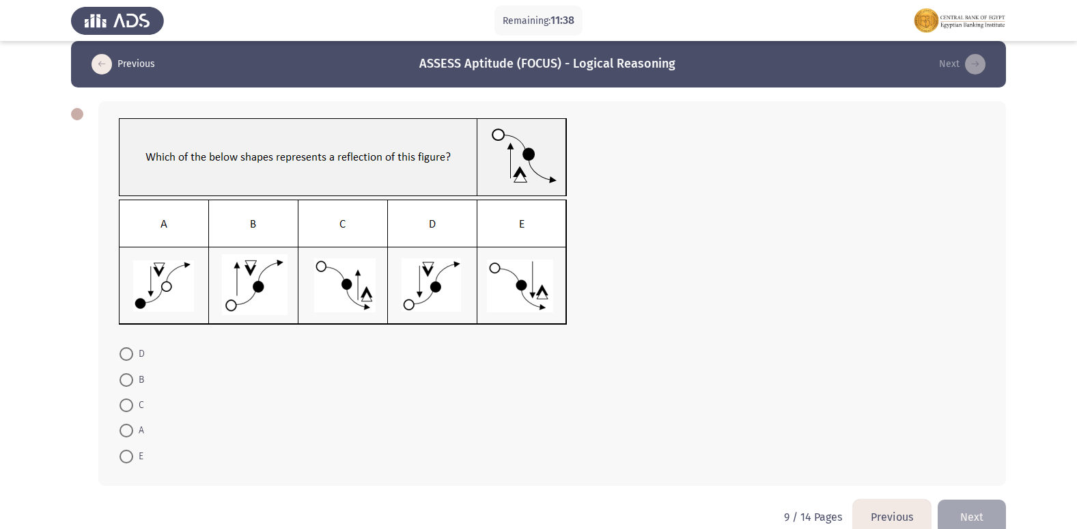
scroll to position [0, 0]
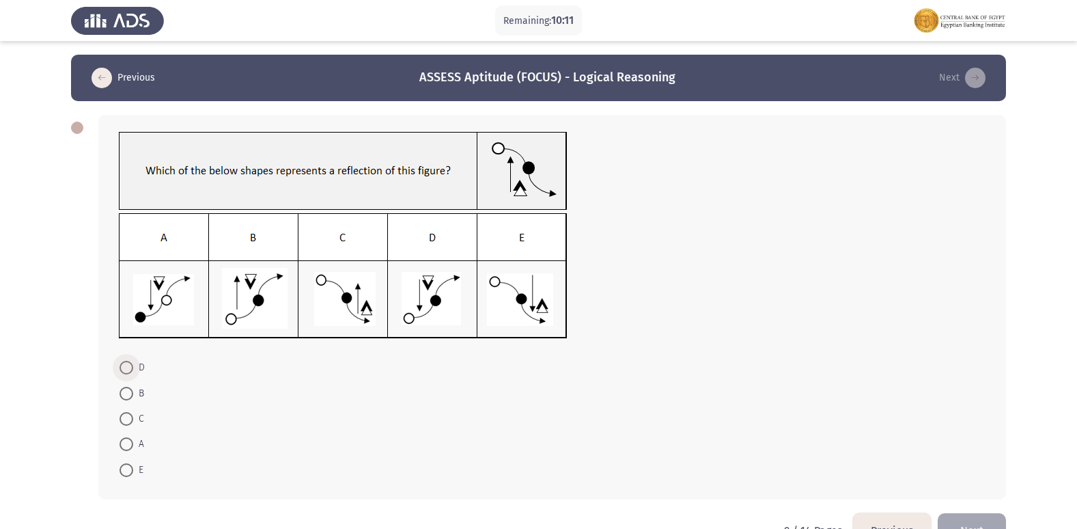
click at [124, 370] on span at bounding box center [127, 368] width 14 height 14
click at [124, 370] on input "D" at bounding box center [127, 368] width 14 height 14
radio input "true"
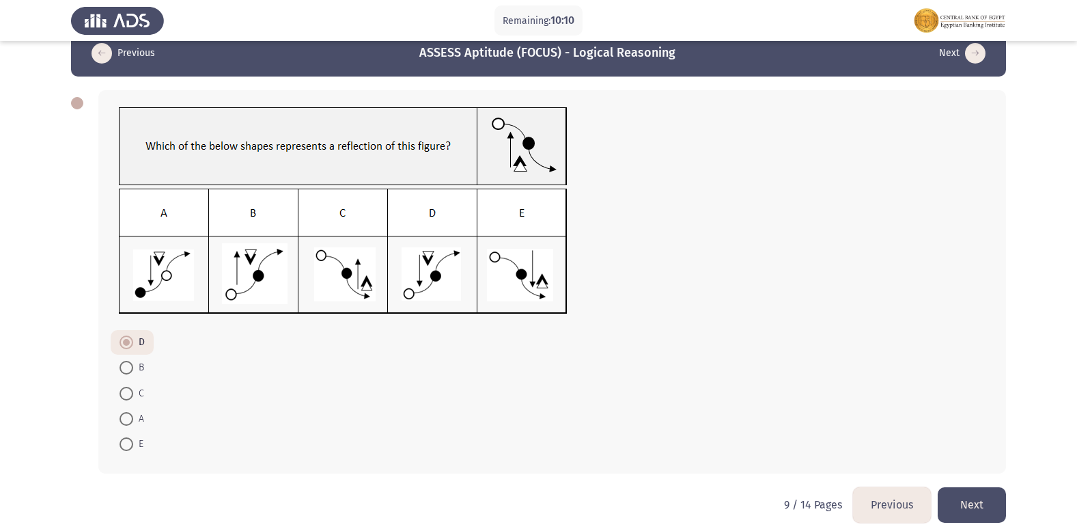
scroll to position [38, 0]
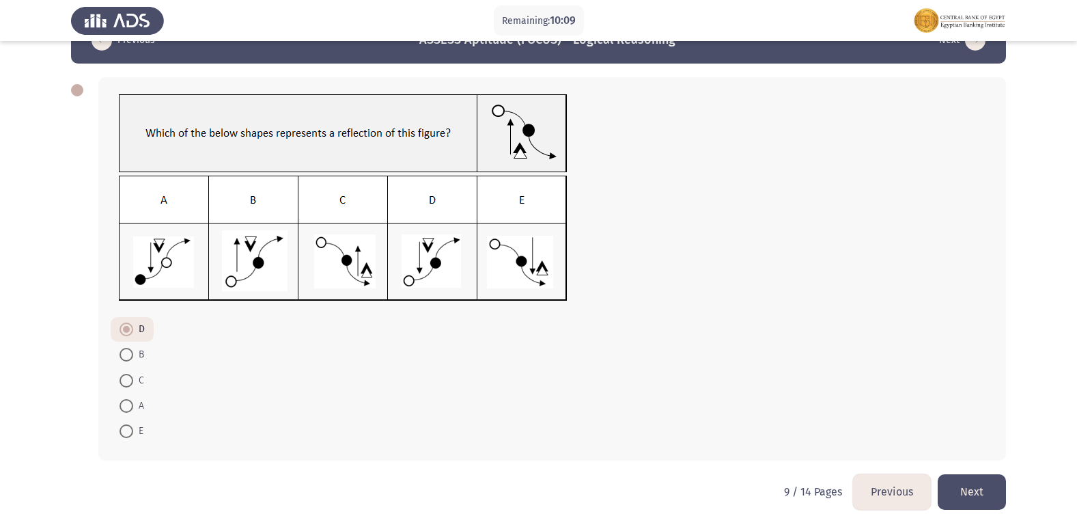
click at [958, 484] on button "Next" at bounding box center [972, 491] width 68 height 35
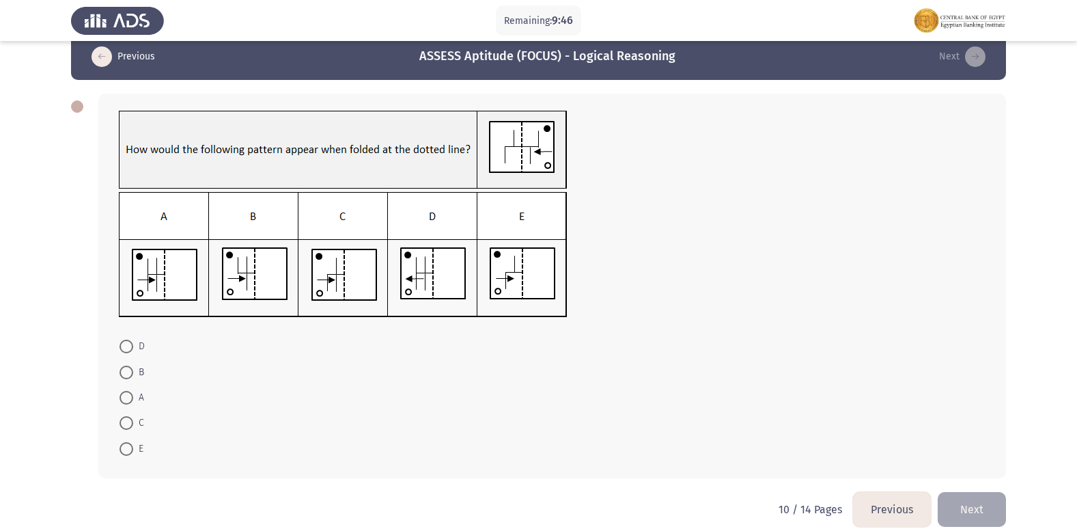
scroll to position [39, 0]
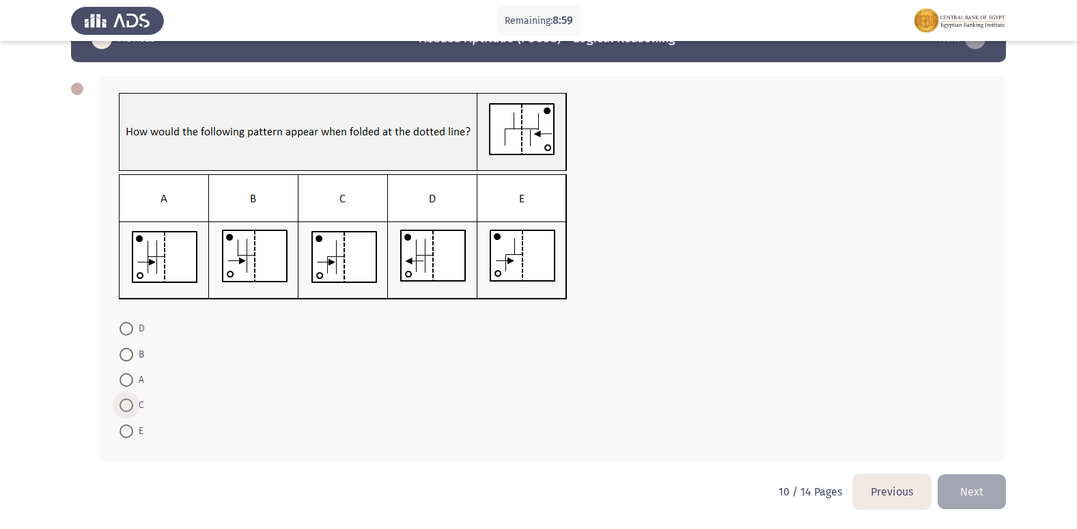
click at [121, 406] on span at bounding box center [127, 405] width 14 height 14
click at [121, 406] on input "C" at bounding box center [127, 405] width 14 height 14
radio input "true"
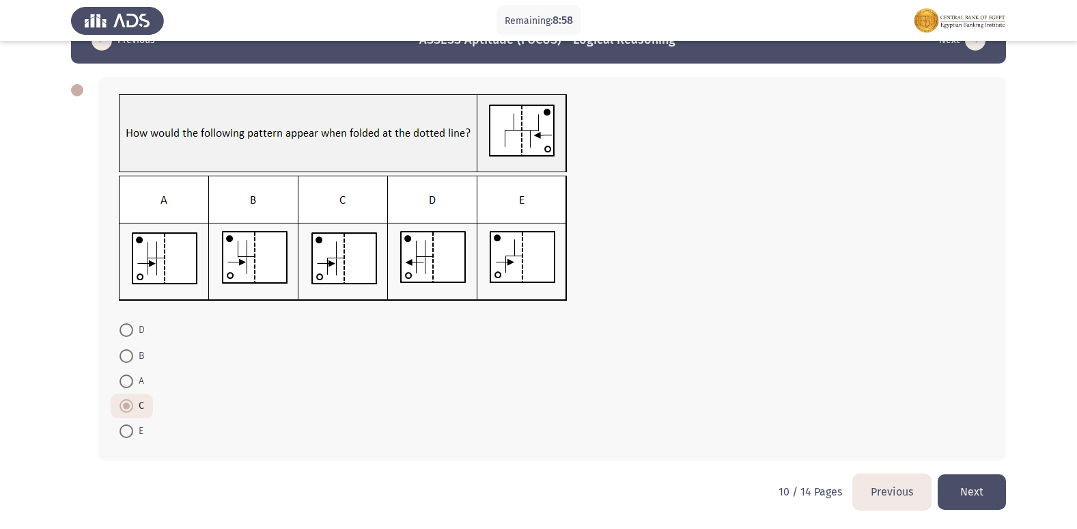
click at [984, 486] on button "Next" at bounding box center [972, 491] width 68 height 35
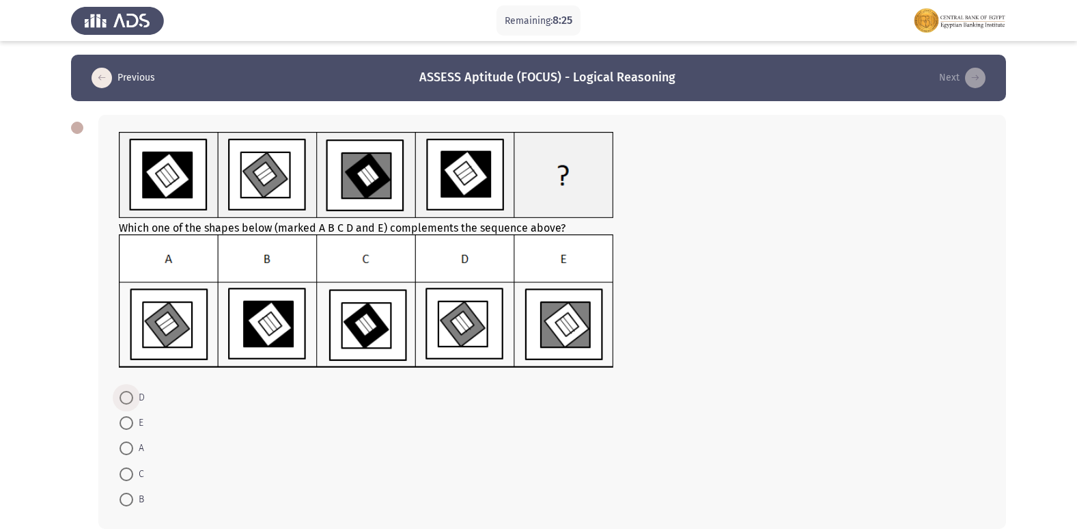
click at [124, 400] on span at bounding box center [127, 398] width 14 height 14
click at [124, 400] on input "D" at bounding box center [127, 398] width 14 height 14
radio input "true"
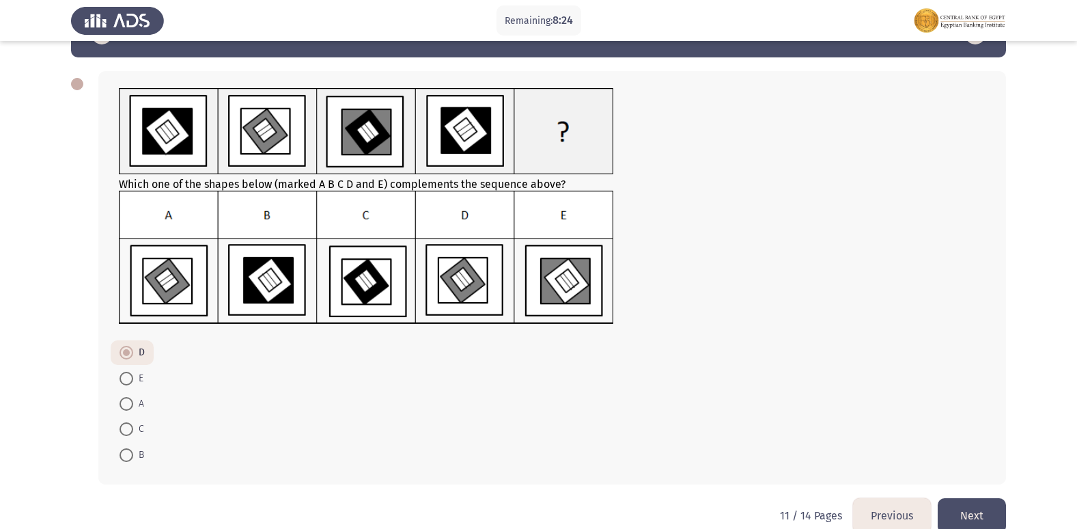
scroll to position [68, 0]
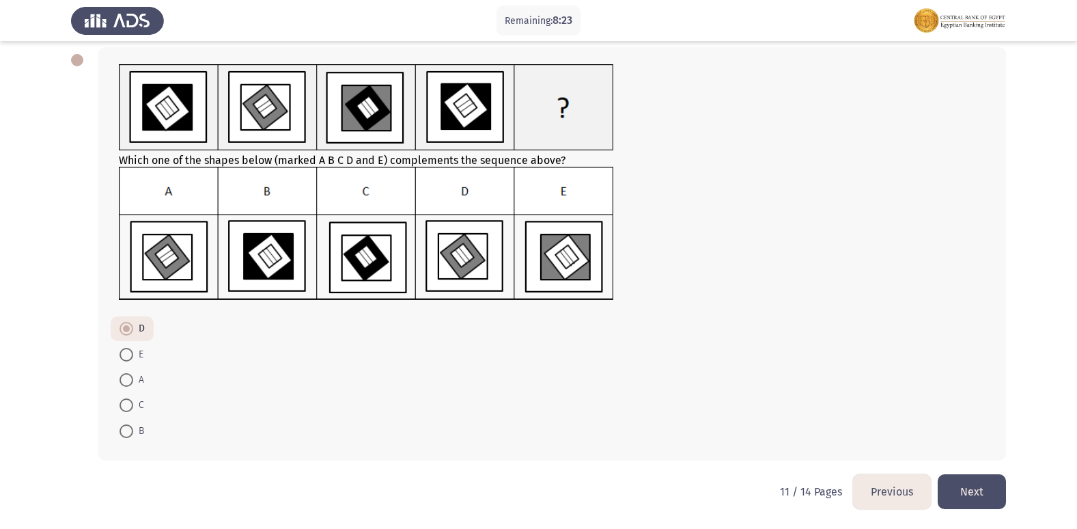
click at [957, 493] on button "Next" at bounding box center [972, 491] width 68 height 35
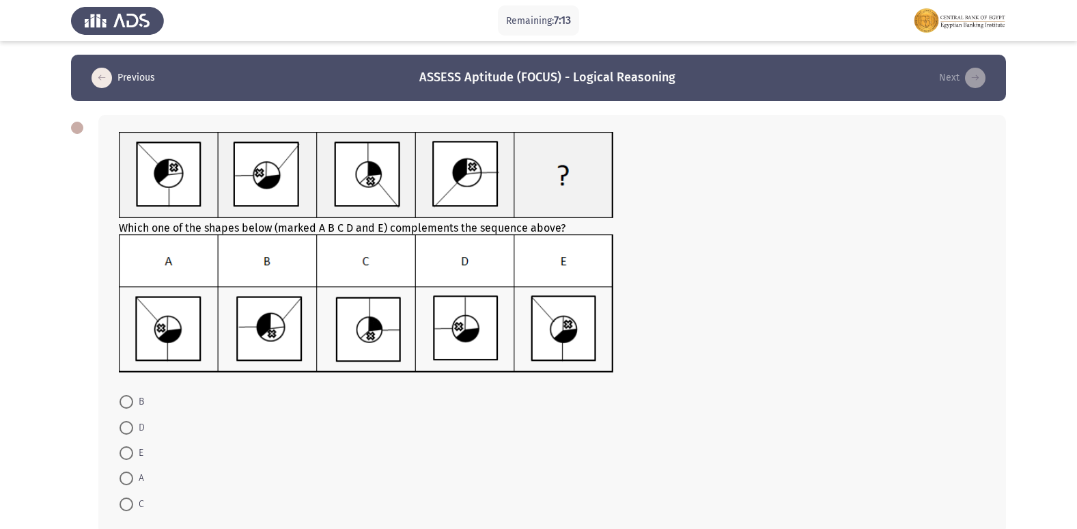
click at [123, 478] on span at bounding box center [127, 478] width 14 height 14
click at [123, 478] on input "A" at bounding box center [127, 478] width 14 height 14
radio input "true"
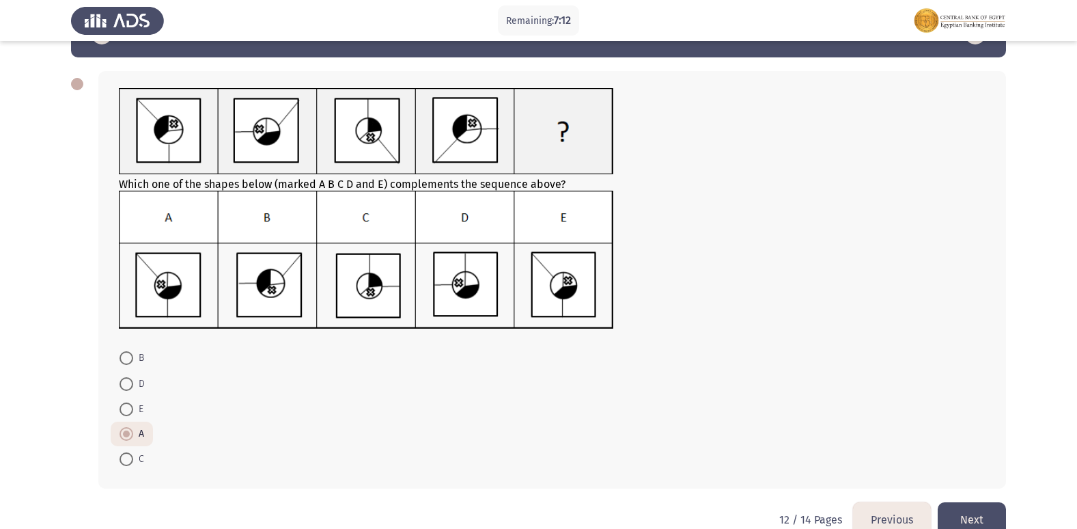
scroll to position [72, 0]
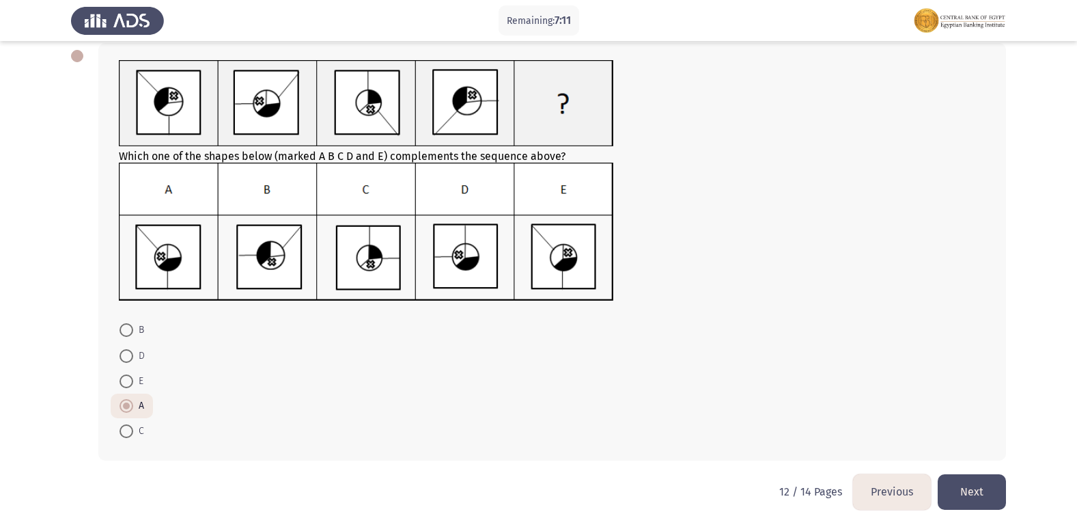
click at [982, 497] on button "Next" at bounding box center [972, 491] width 68 height 35
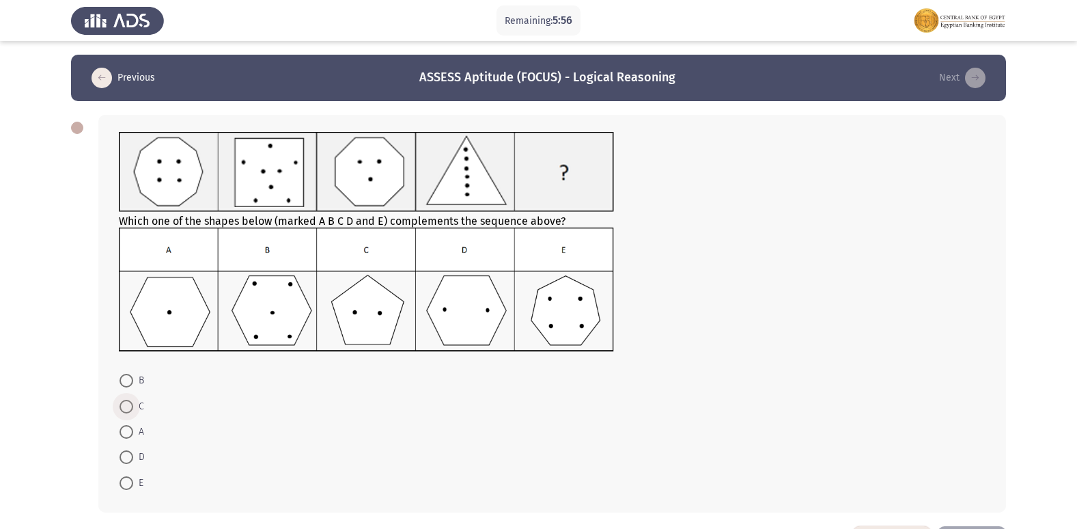
click at [124, 407] on span at bounding box center [127, 407] width 14 height 14
click at [124, 407] on input "C" at bounding box center [127, 407] width 14 height 14
radio input "true"
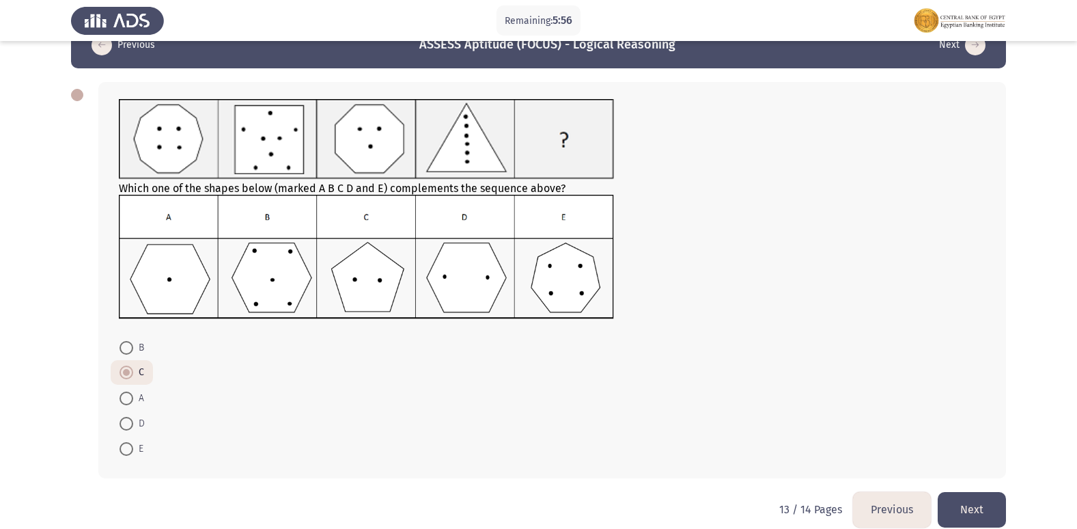
scroll to position [51, 0]
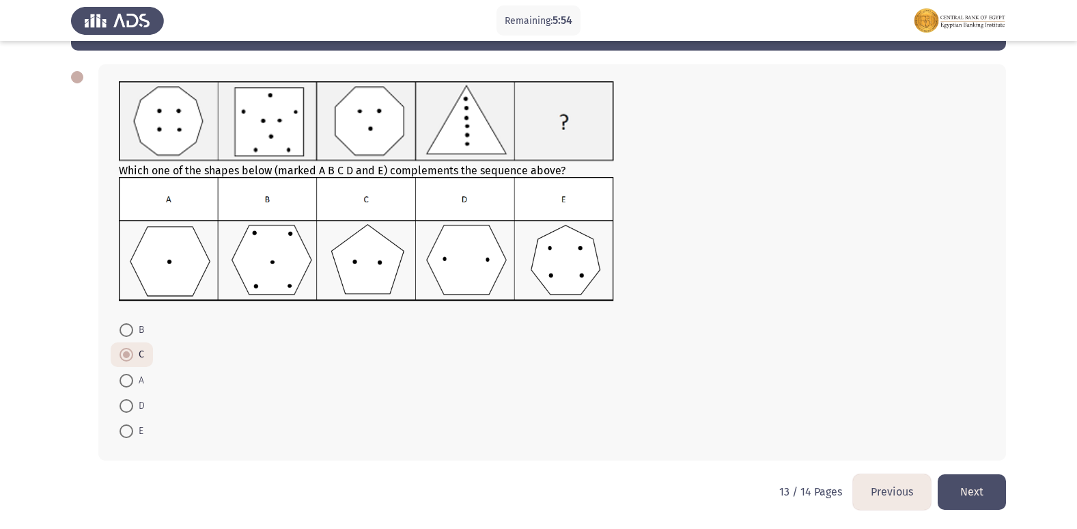
click at [945, 486] on button "Next" at bounding box center [972, 491] width 68 height 35
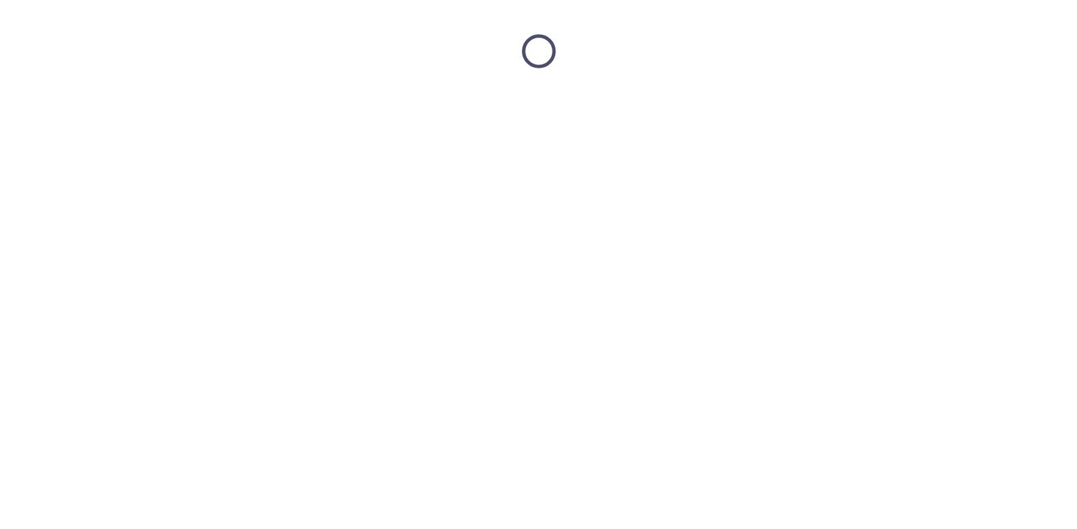
scroll to position [0, 0]
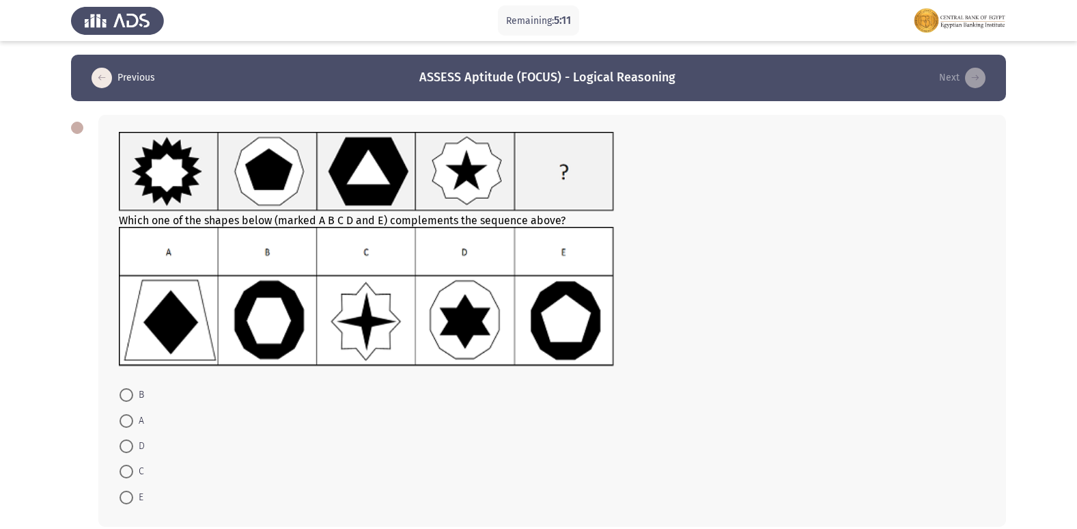
click at [124, 394] on span at bounding box center [127, 395] width 14 height 14
click at [124, 394] on input "B" at bounding box center [127, 395] width 14 height 14
radio input "true"
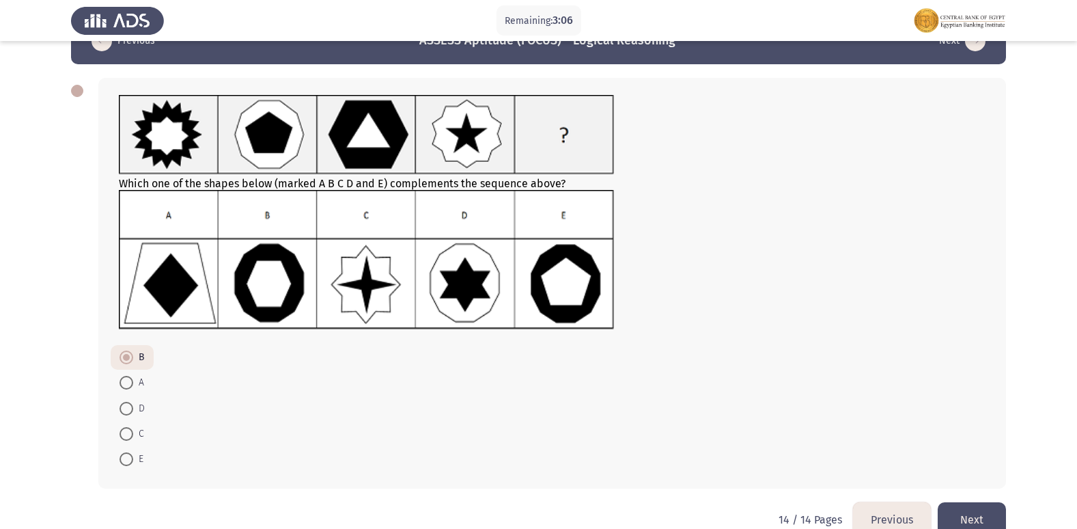
scroll to position [65, 0]
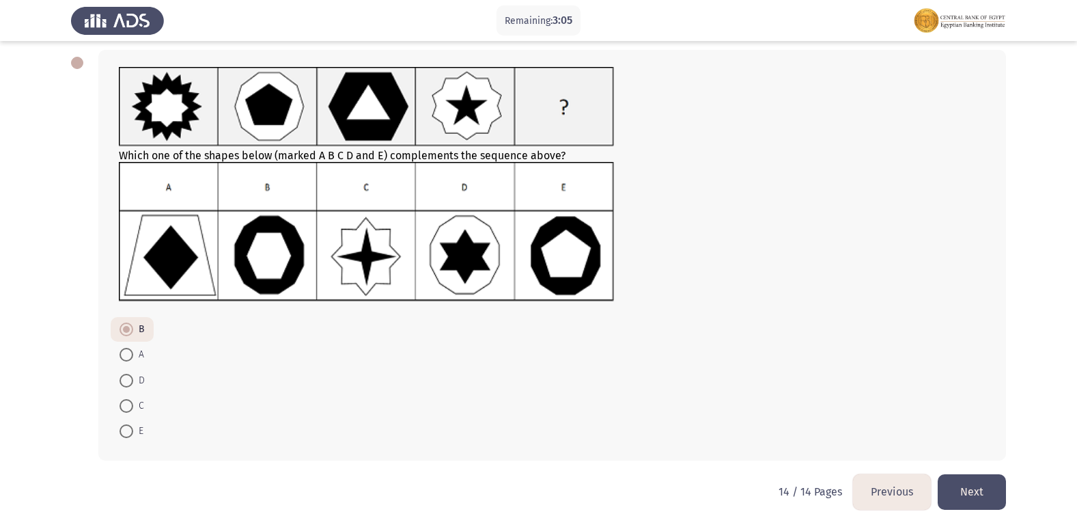
click at [895, 491] on button "Previous" at bounding box center [892, 491] width 78 height 35
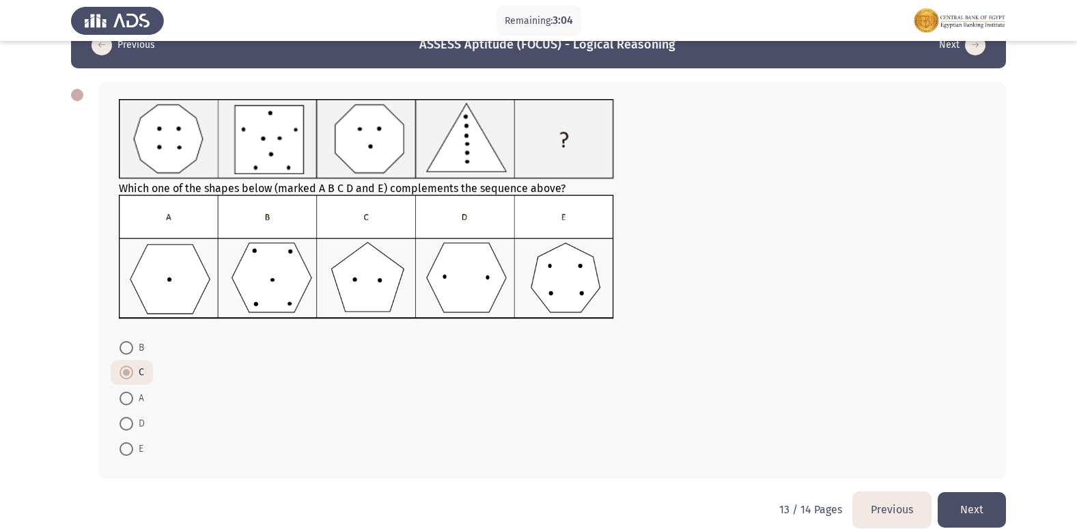
scroll to position [51, 0]
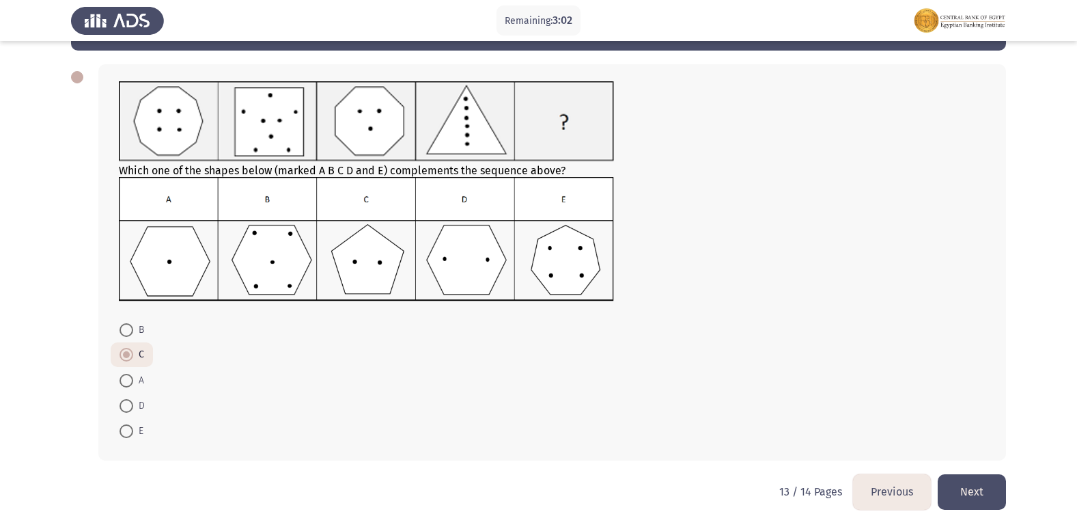
click at [896, 490] on button "Previous" at bounding box center [892, 491] width 78 height 35
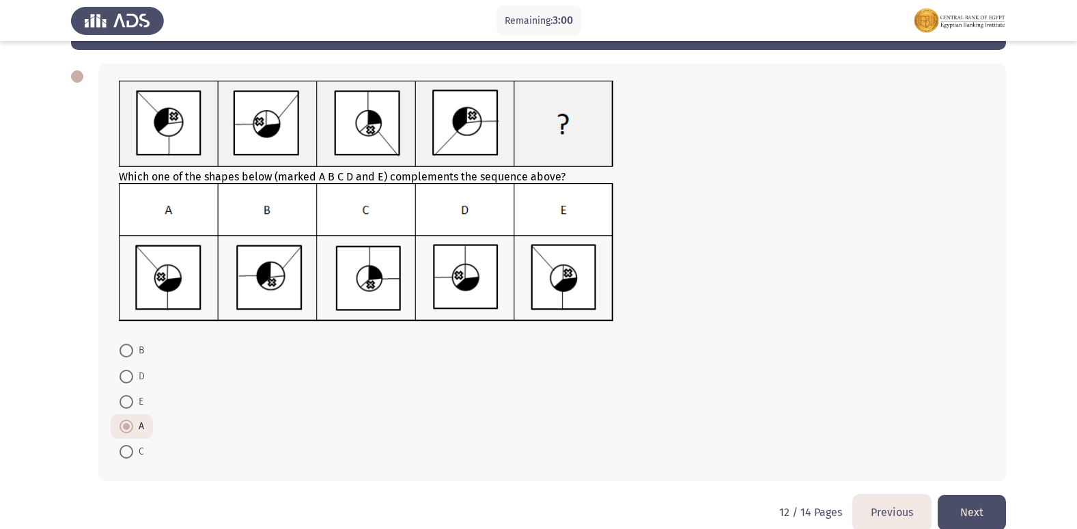
scroll to position [72, 0]
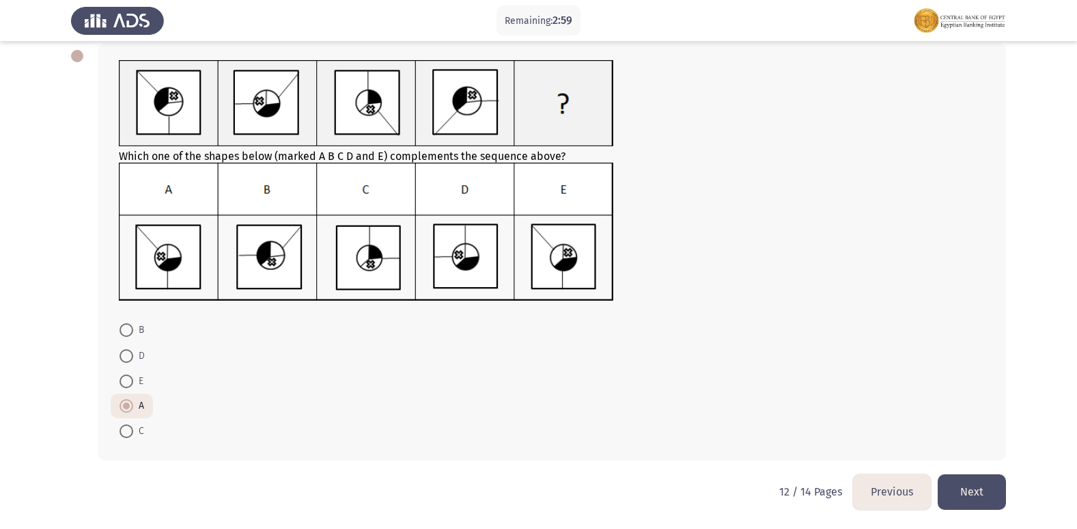
click at [884, 488] on button "Previous" at bounding box center [892, 491] width 78 height 35
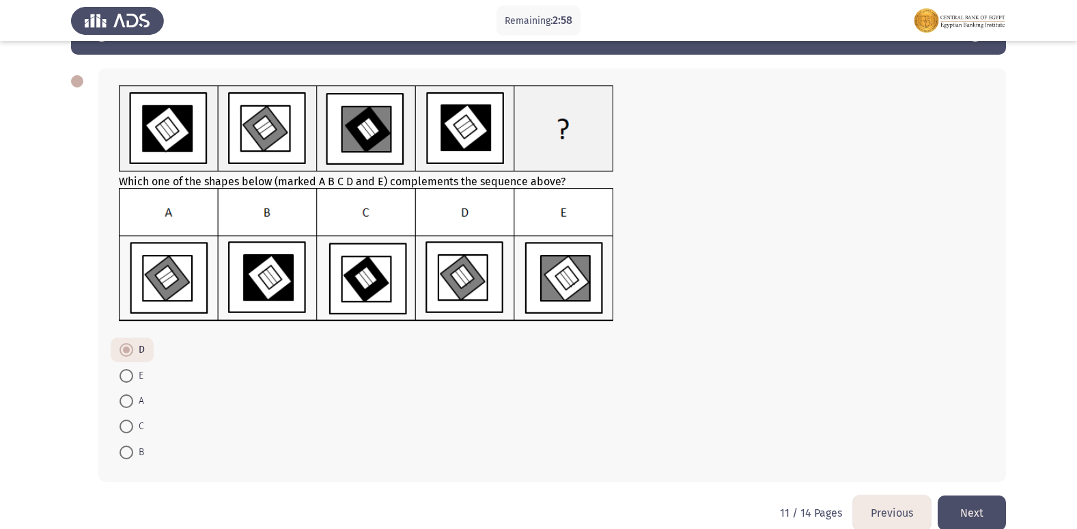
scroll to position [68, 0]
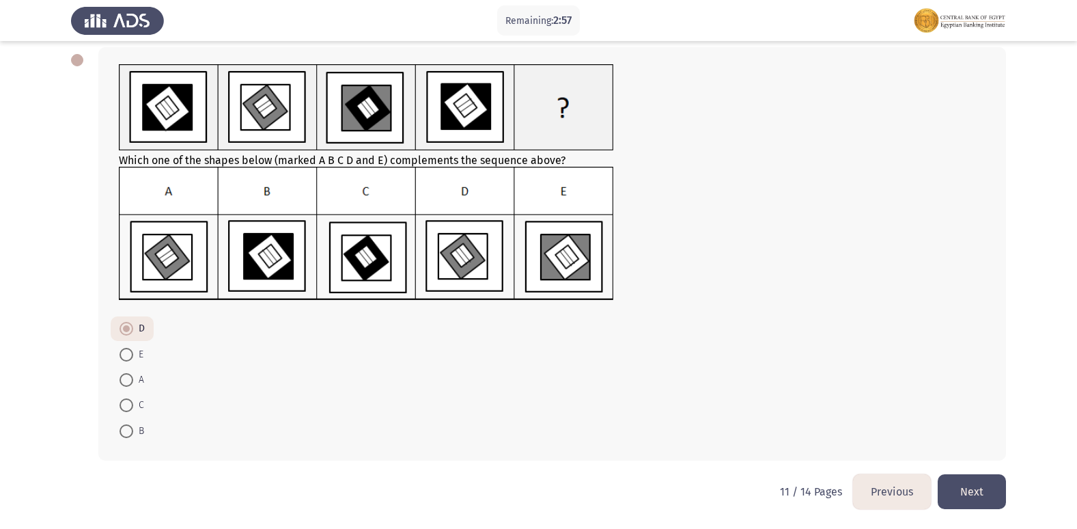
click at [875, 490] on button "Previous" at bounding box center [892, 491] width 78 height 35
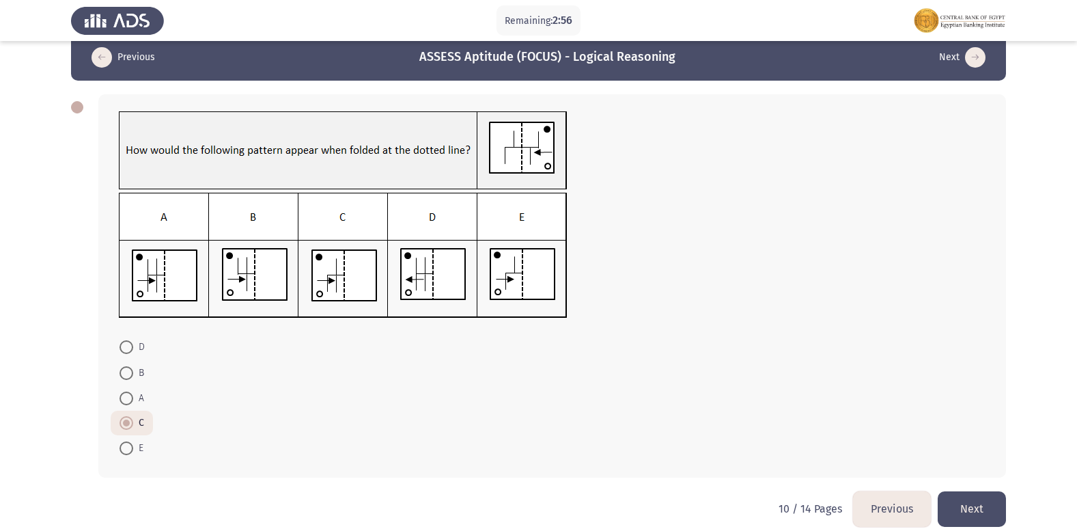
scroll to position [38, 0]
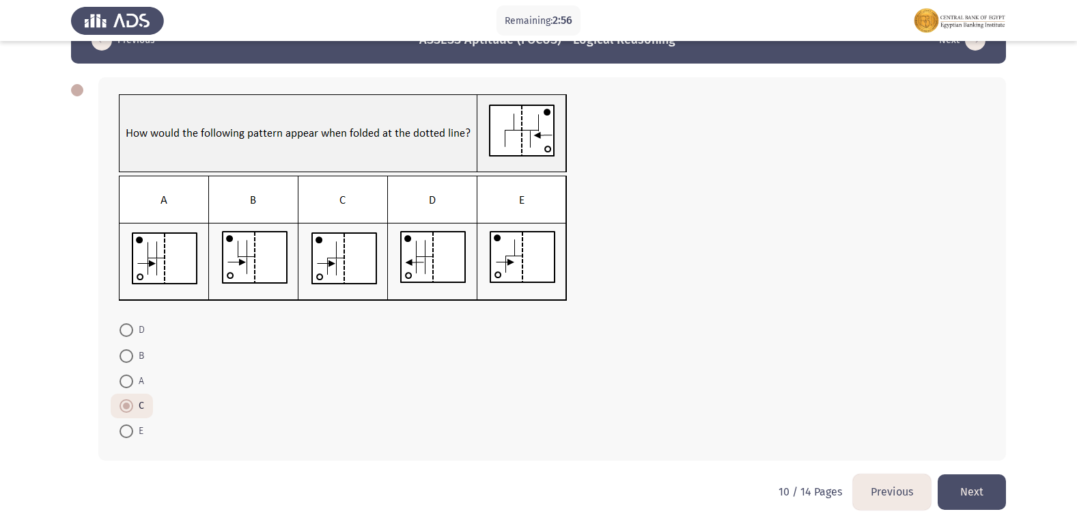
click at [892, 485] on button "Previous" at bounding box center [892, 491] width 78 height 35
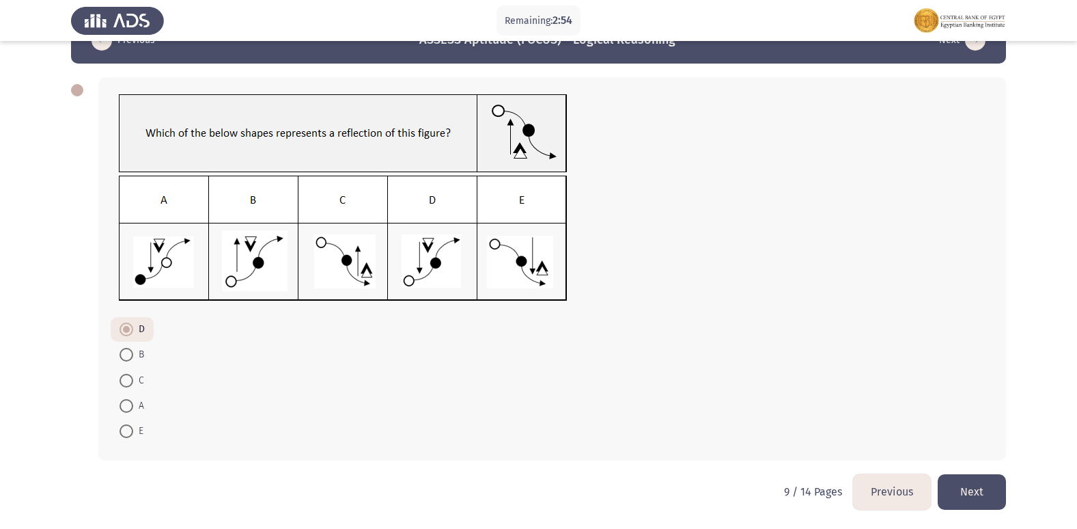
click at [883, 482] on button "Previous" at bounding box center [892, 491] width 78 height 35
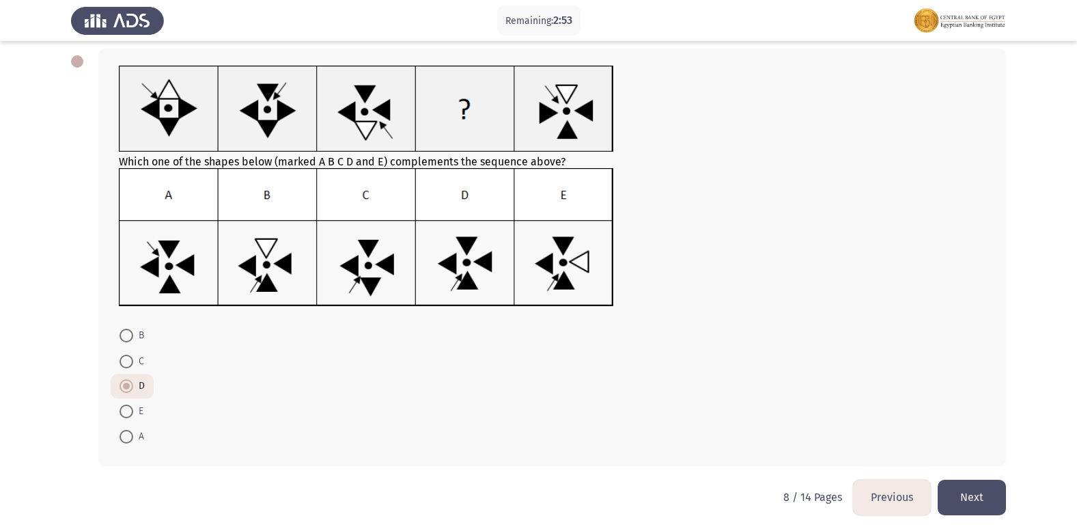
scroll to position [72, 0]
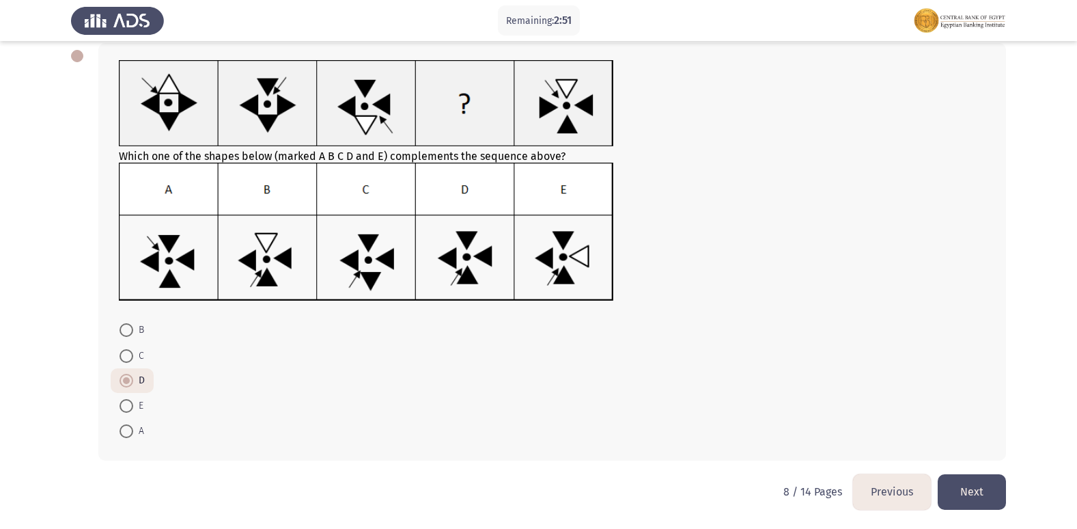
click at [901, 494] on button "Previous" at bounding box center [892, 491] width 78 height 35
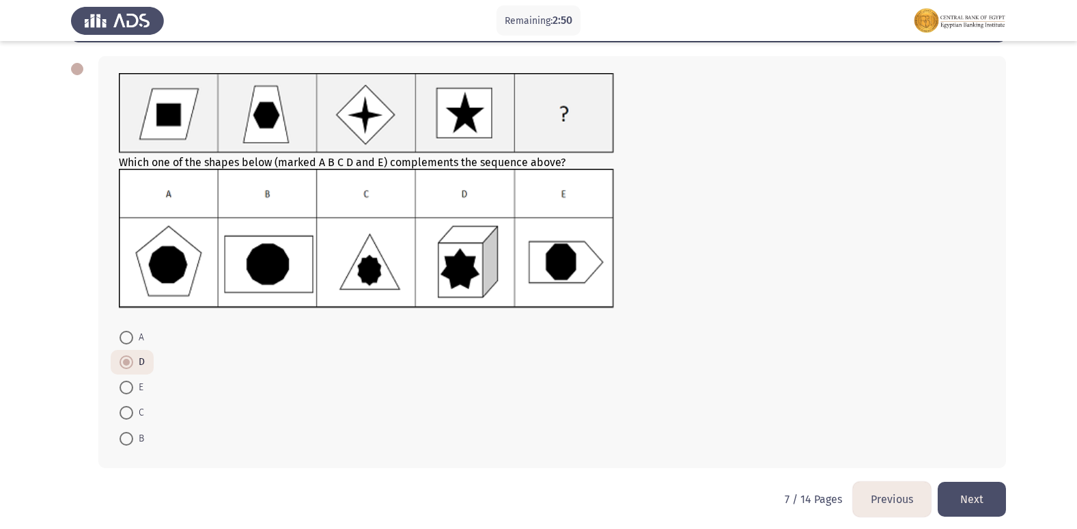
scroll to position [66, 0]
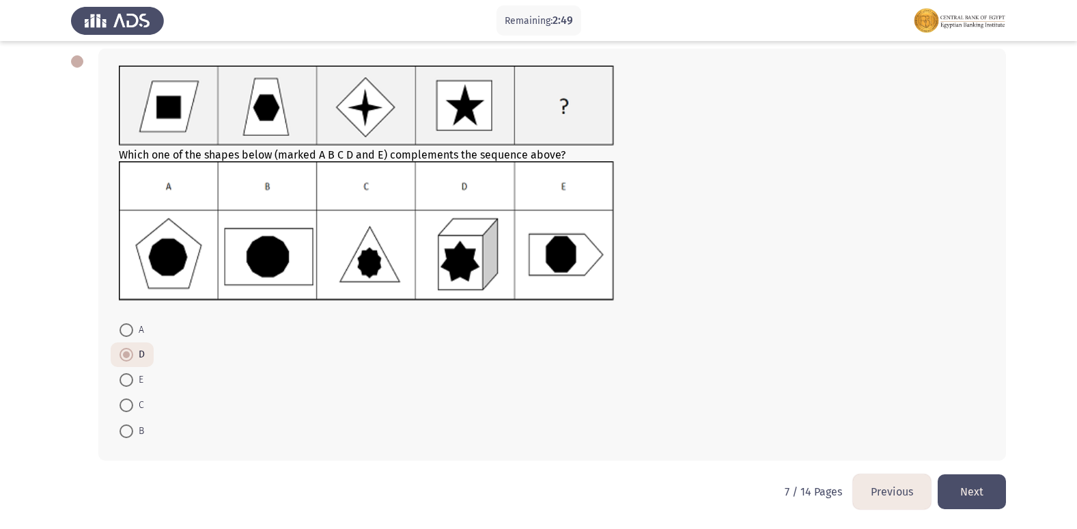
click at [886, 488] on button "Previous" at bounding box center [892, 491] width 78 height 35
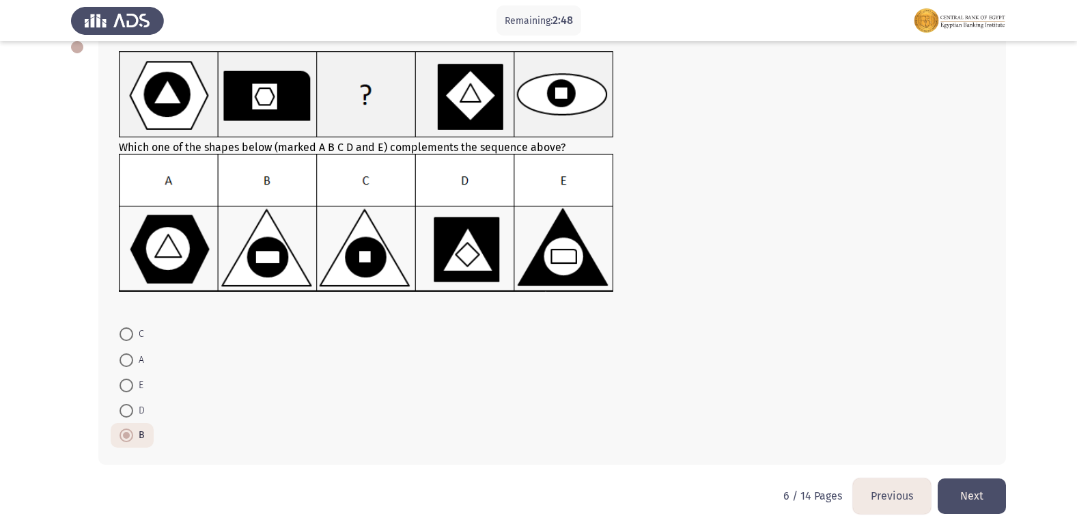
scroll to position [85, 0]
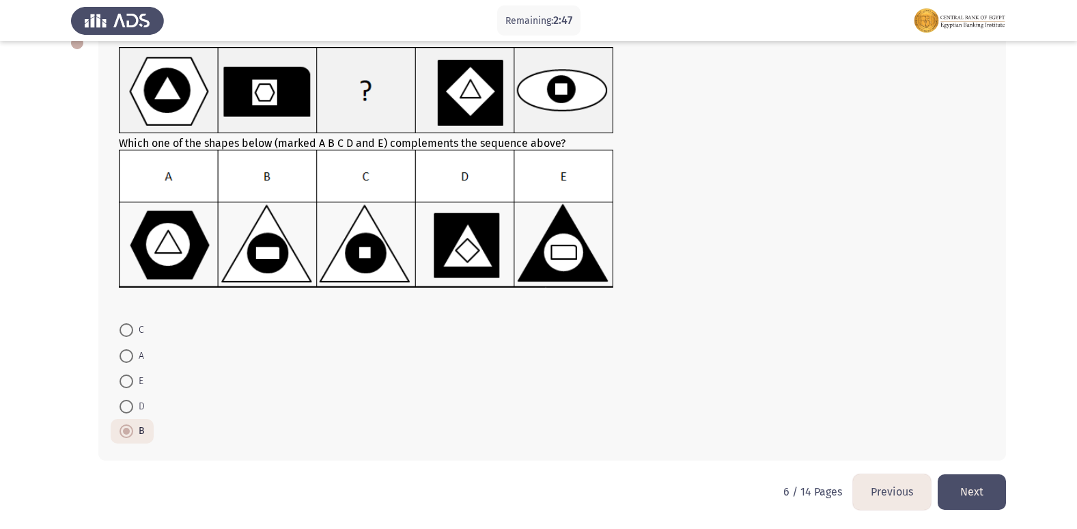
drag, startPoint x: 887, startPoint y: 482, endPoint x: 865, endPoint y: 476, distance: 23.2
click at [887, 482] on button "Previous" at bounding box center [892, 491] width 78 height 35
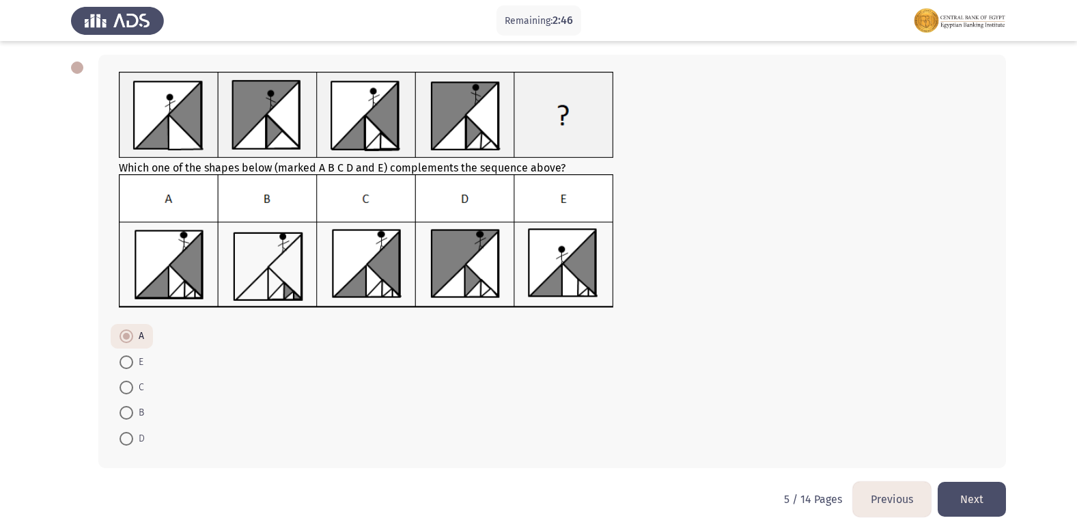
scroll to position [68, 0]
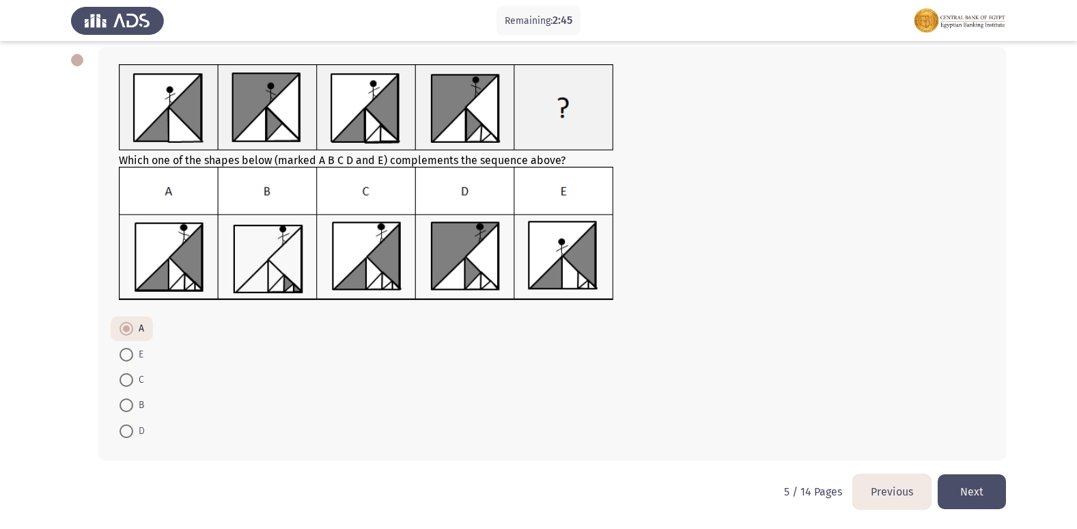
click at [902, 491] on button "Previous" at bounding box center [892, 491] width 78 height 35
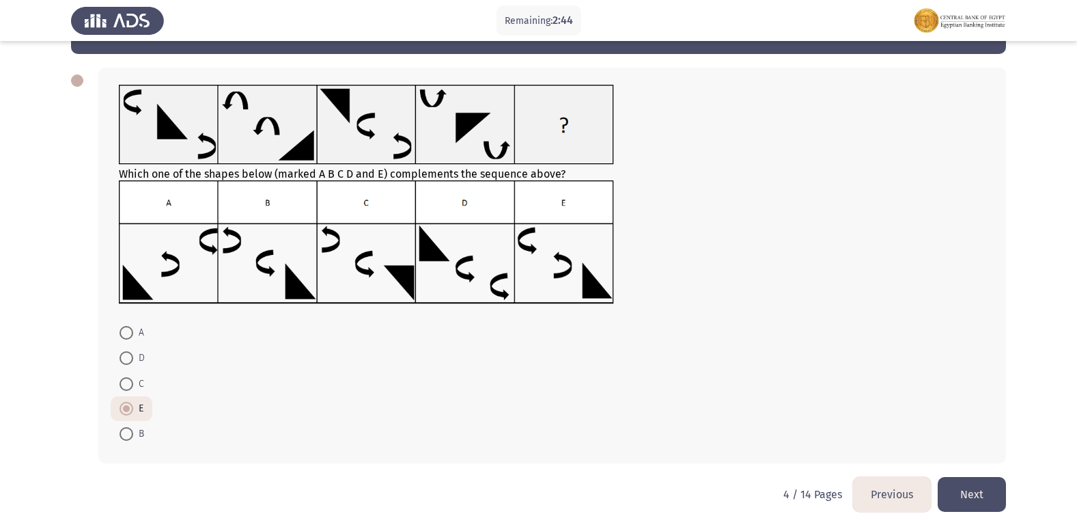
scroll to position [50, 0]
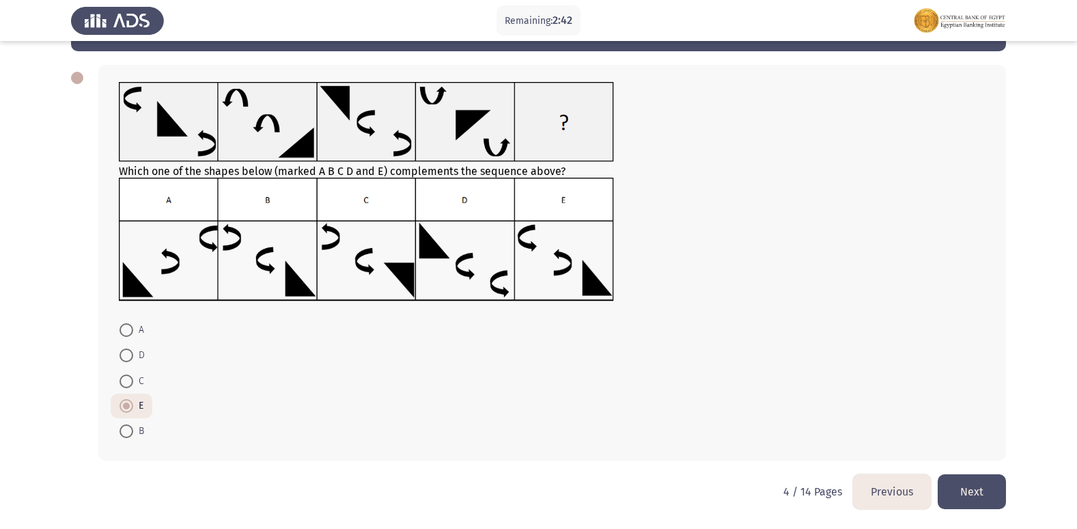
click at [899, 493] on button "Previous" at bounding box center [892, 491] width 78 height 35
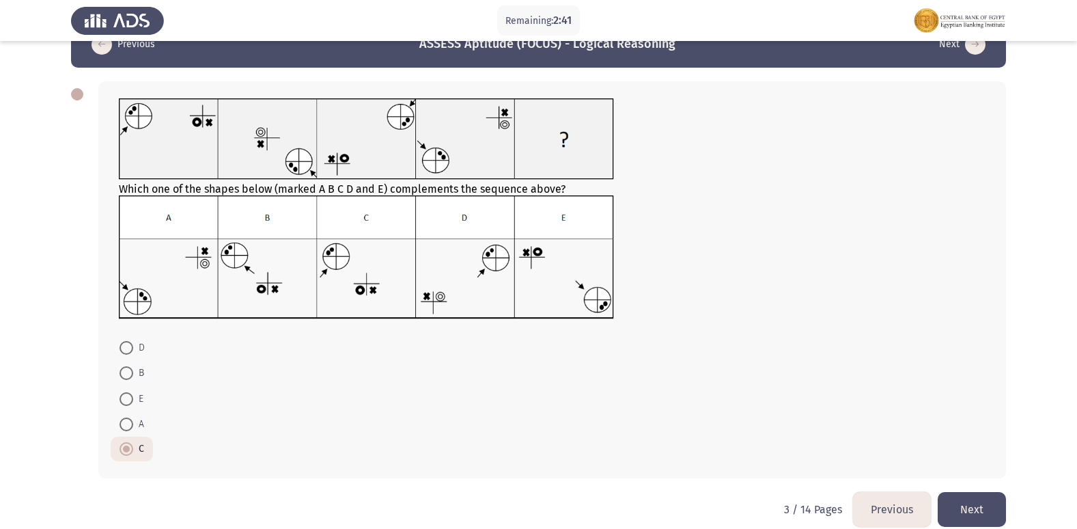
scroll to position [51, 0]
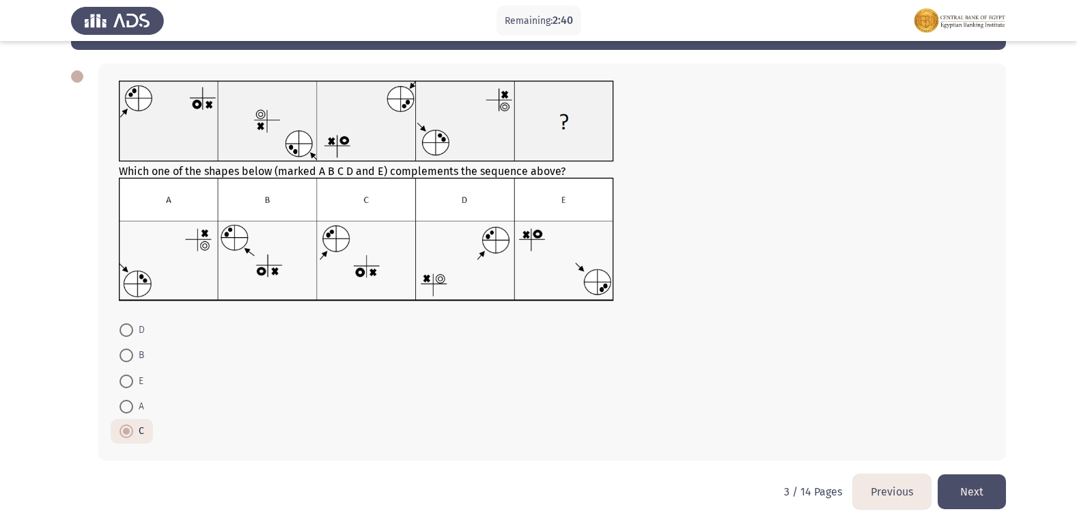
click at [899, 495] on button "Previous" at bounding box center [892, 491] width 78 height 35
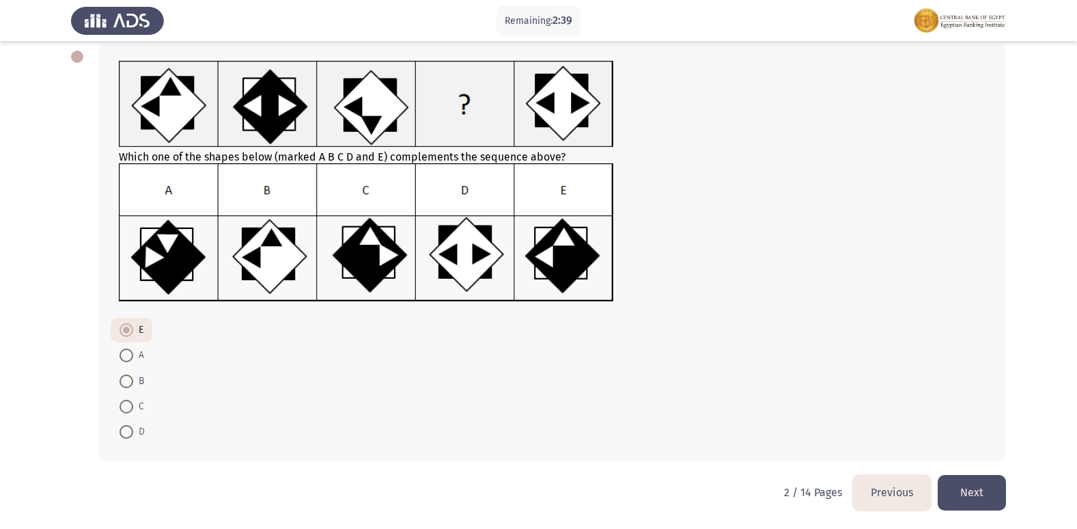
scroll to position [72, 0]
click at [890, 486] on button "Previous" at bounding box center [892, 491] width 78 height 35
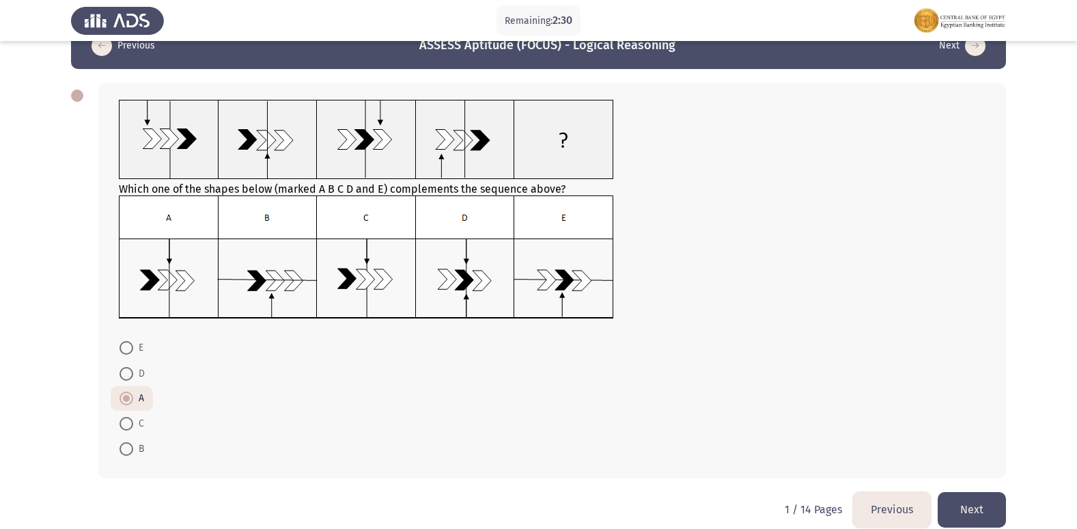
scroll to position [50, 0]
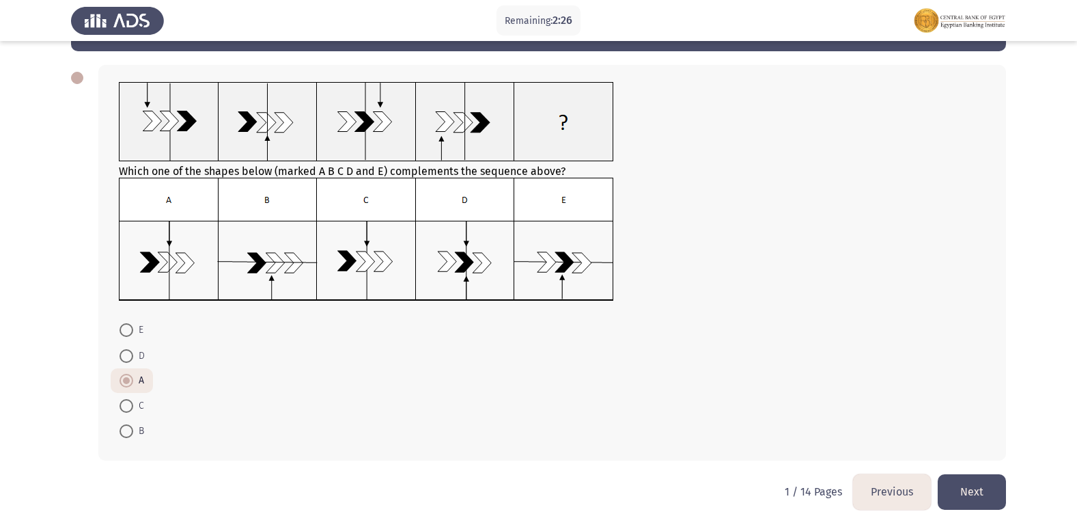
click at [980, 486] on button "Next" at bounding box center [972, 491] width 68 height 35
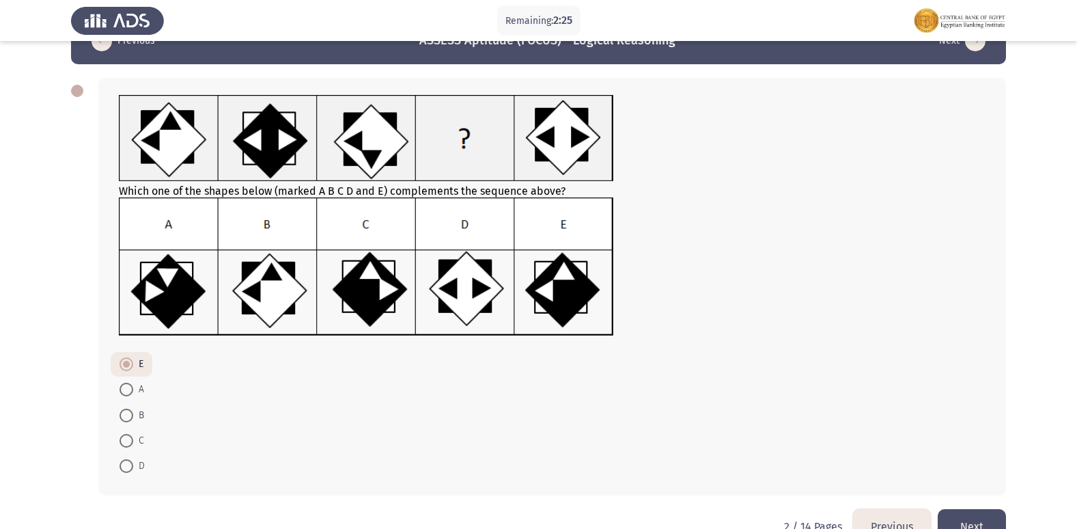
scroll to position [0, 0]
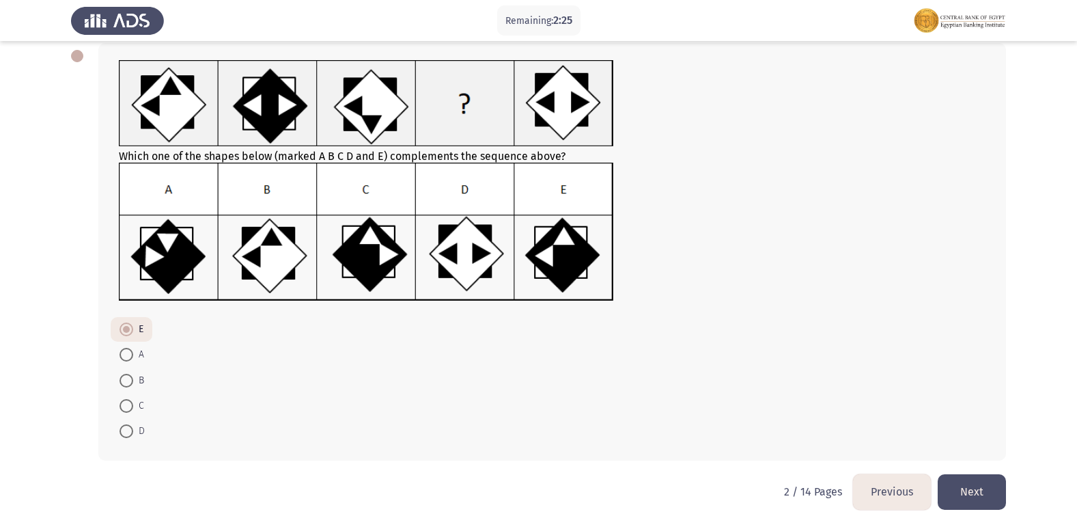
click at [973, 489] on button "Next" at bounding box center [972, 491] width 68 height 35
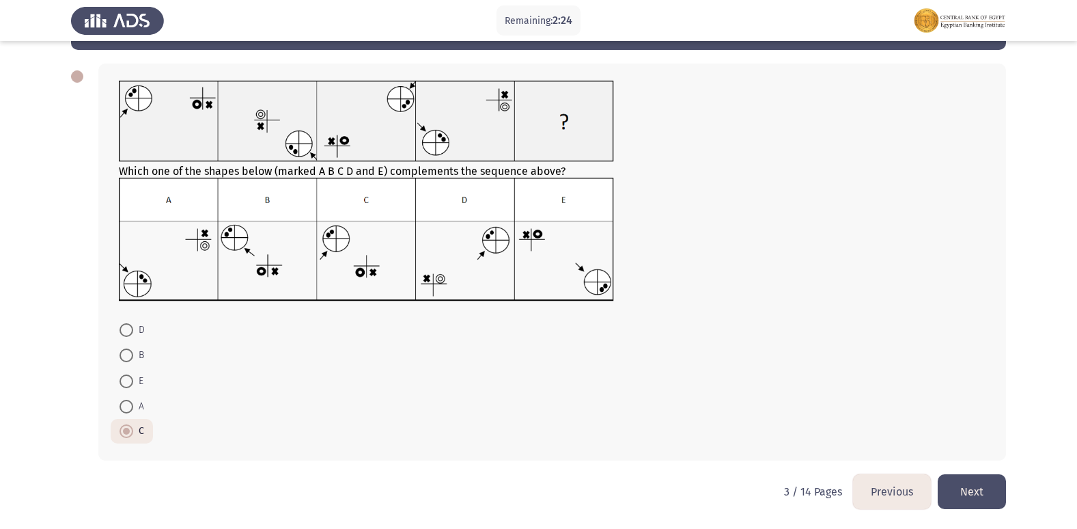
click at [969, 490] on button "Next" at bounding box center [972, 491] width 68 height 35
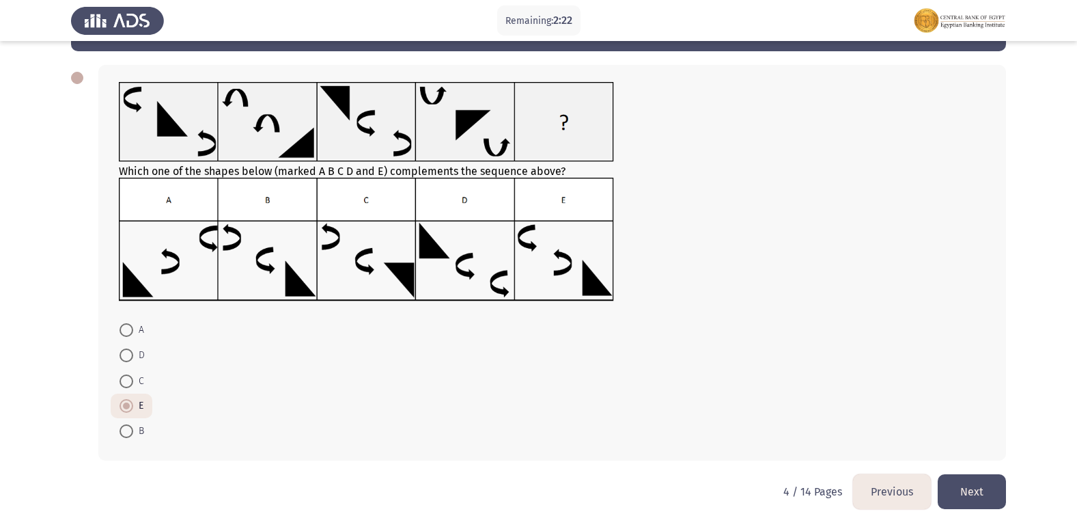
click at [959, 486] on button "Next" at bounding box center [972, 491] width 68 height 35
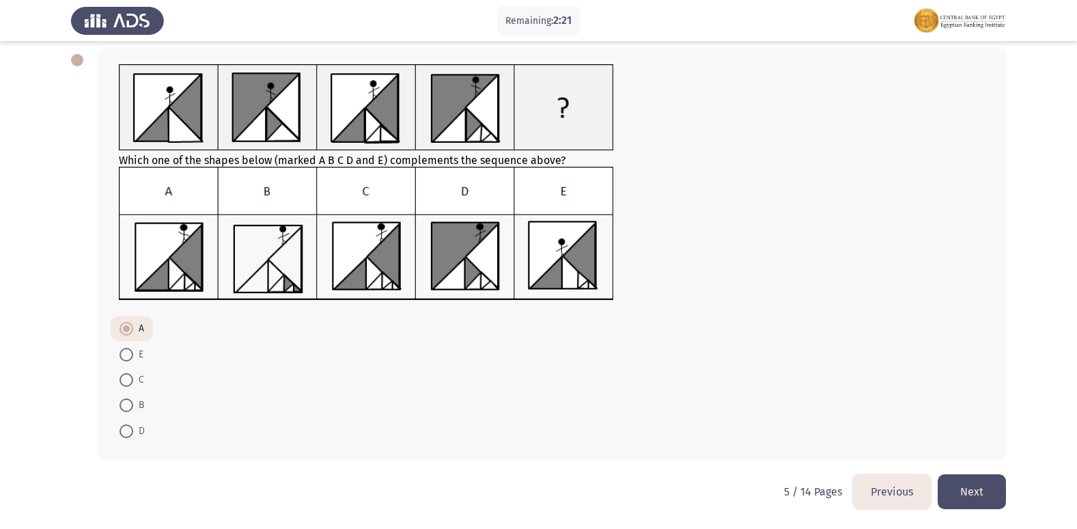
drag, startPoint x: 974, startPoint y: 489, endPoint x: 967, endPoint y: 486, distance: 7.6
click at [974, 490] on button "Next" at bounding box center [972, 491] width 68 height 35
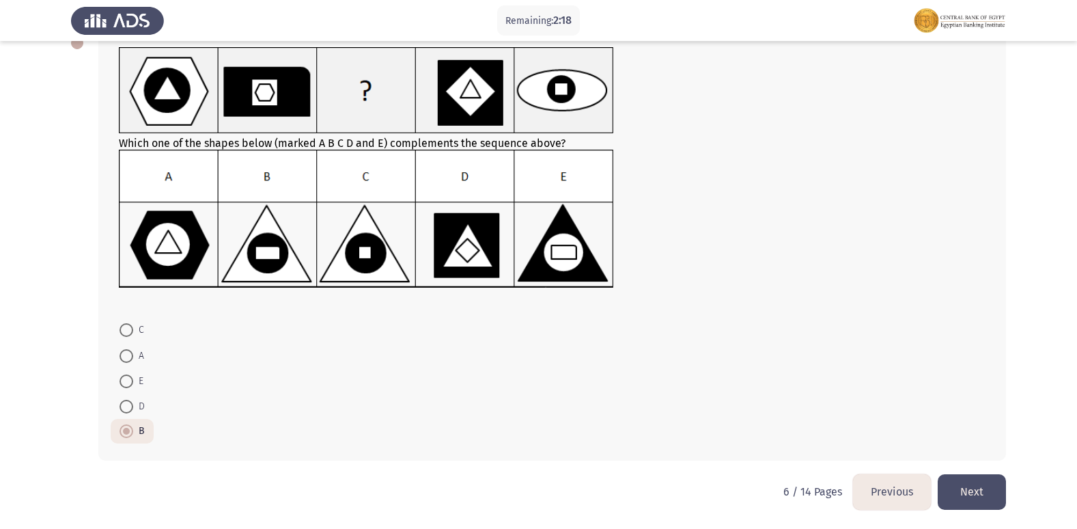
click at [970, 486] on button "Next" at bounding box center [972, 491] width 68 height 35
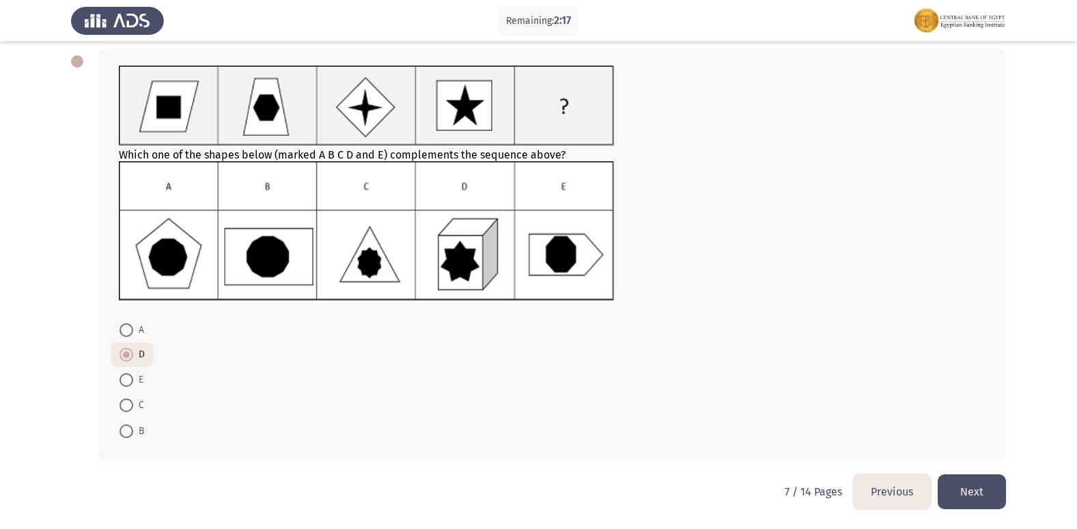
click at [963, 488] on button "Next" at bounding box center [972, 491] width 68 height 35
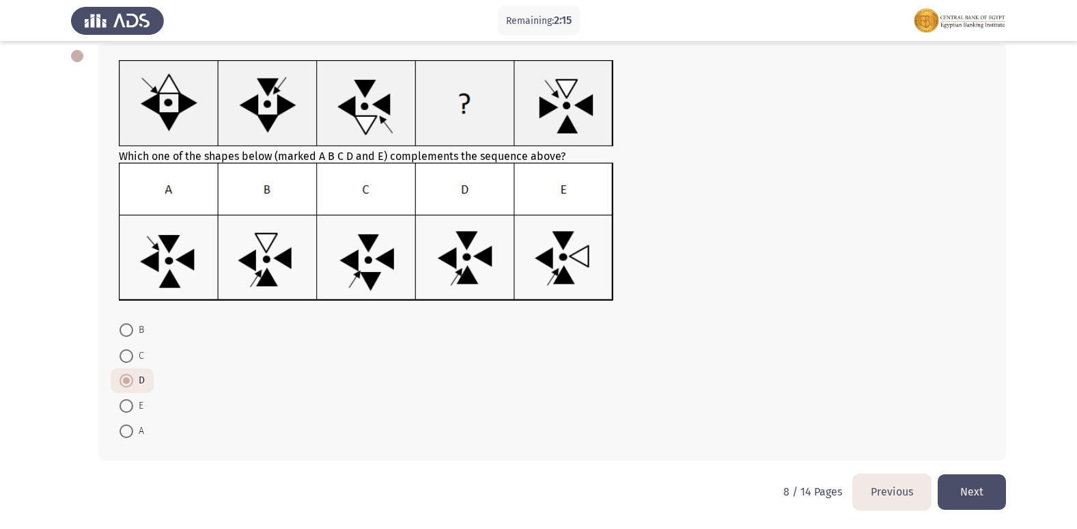
click at [965, 483] on button "Next" at bounding box center [972, 491] width 68 height 35
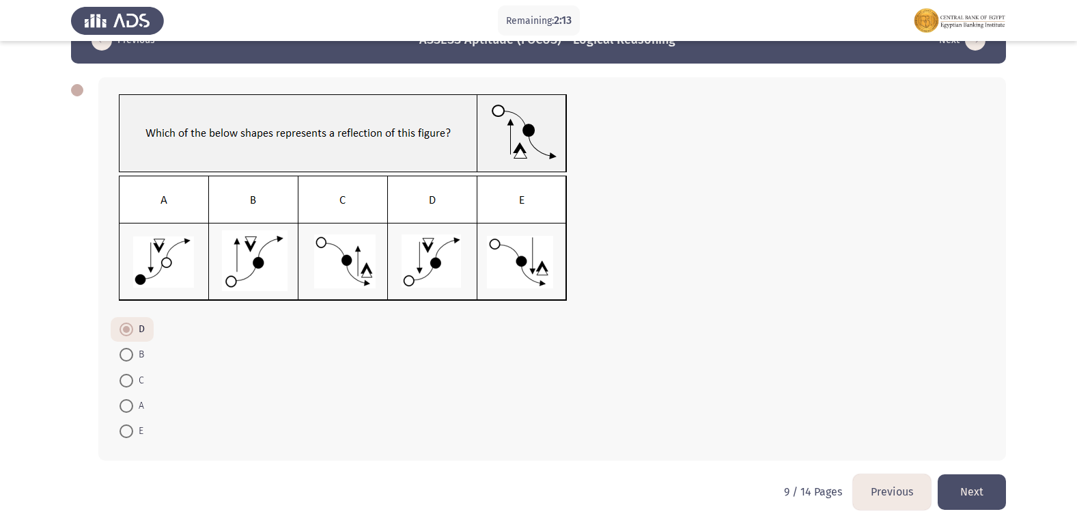
click at [964, 482] on button "Next" at bounding box center [972, 491] width 68 height 35
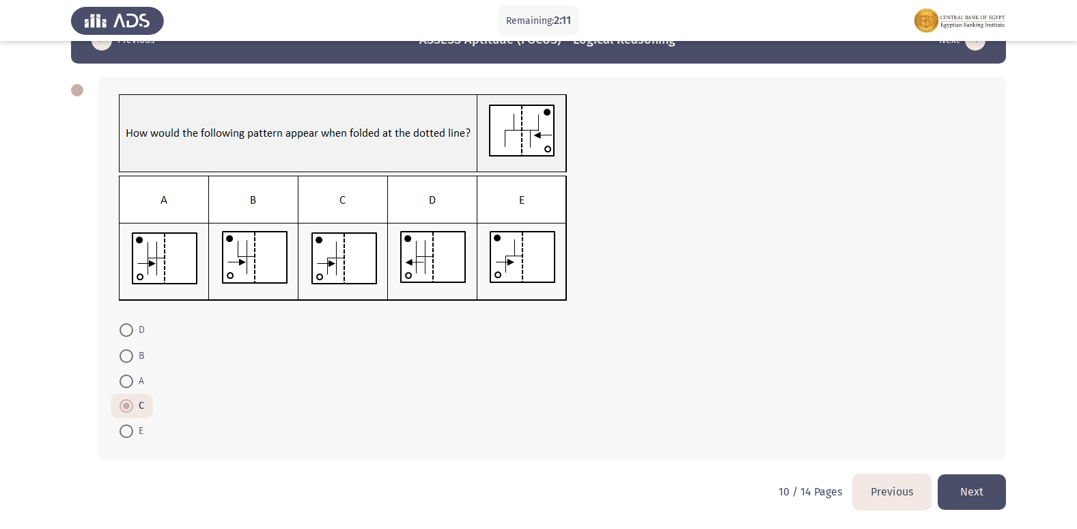
click at [959, 482] on button "Next" at bounding box center [972, 491] width 68 height 35
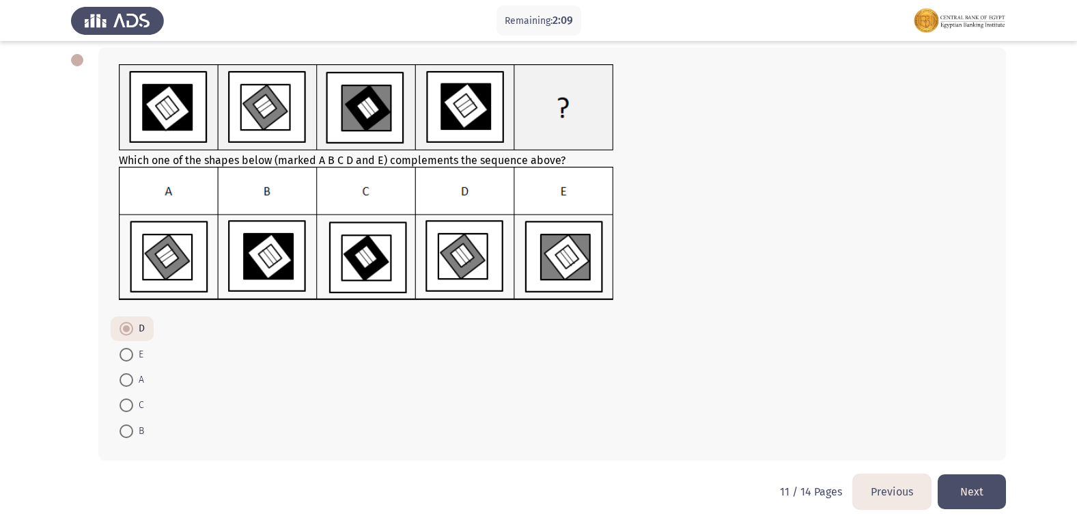
drag, startPoint x: 954, startPoint y: 489, endPoint x: 935, endPoint y: 478, distance: 22.4
click at [954, 490] on button "Next" at bounding box center [972, 491] width 68 height 35
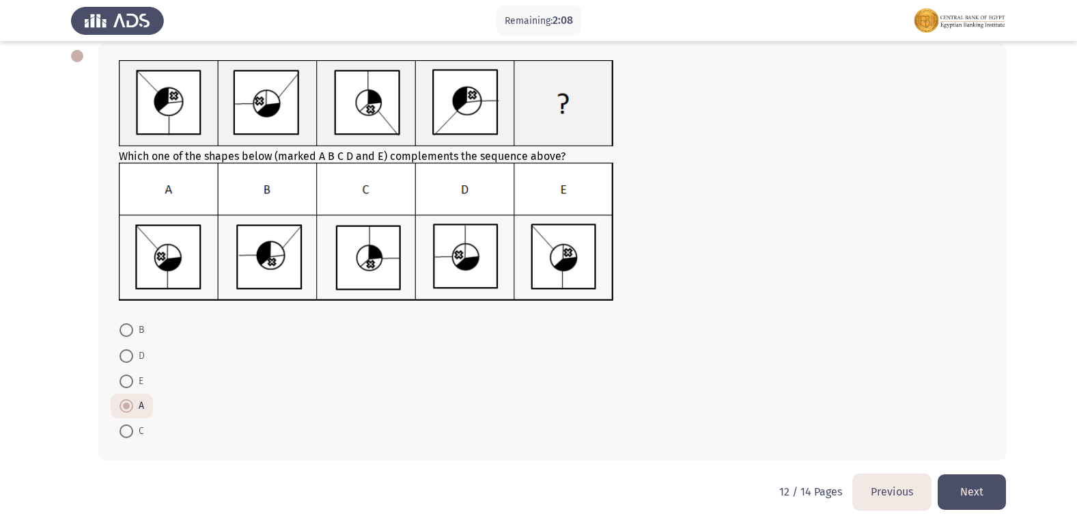
click at [976, 481] on button "Next" at bounding box center [972, 491] width 68 height 35
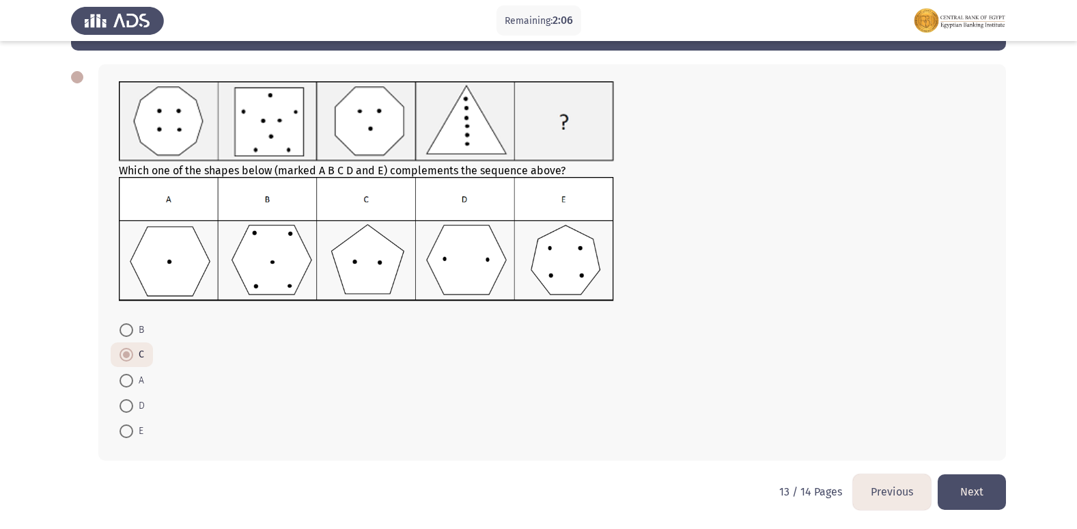
drag, startPoint x: 956, startPoint y: 472, endPoint x: 958, endPoint y: 480, distance: 8.5
click at [958, 474] on div "Previous ASSESS Aptitude (FOCUS) - Logical Reasoning Next Which one of the shap…" at bounding box center [538, 239] width 935 height 470
click at [958, 480] on button "Next" at bounding box center [972, 491] width 68 height 35
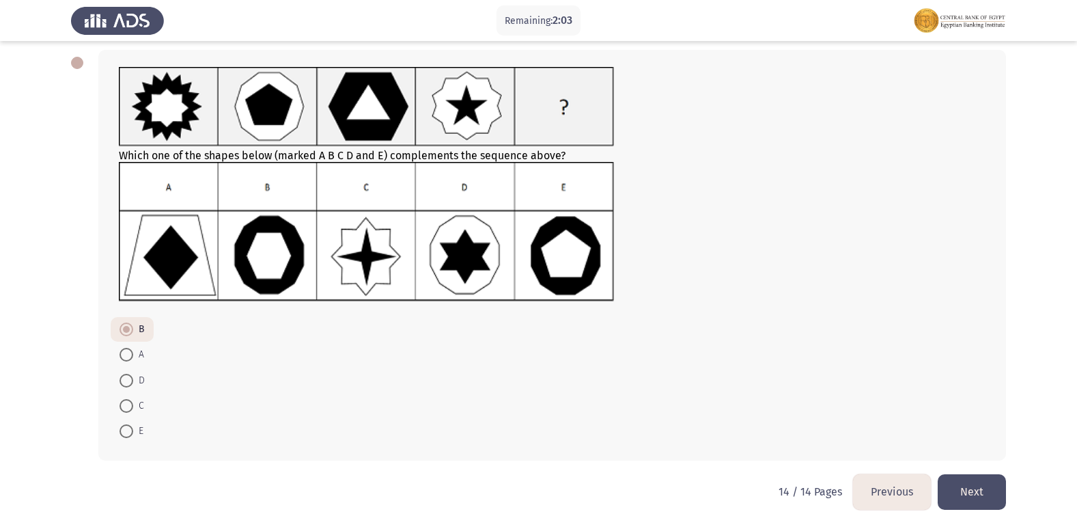
click at [970, 483] on button "Next" at bounding box center [972, 491] width 68 height 35
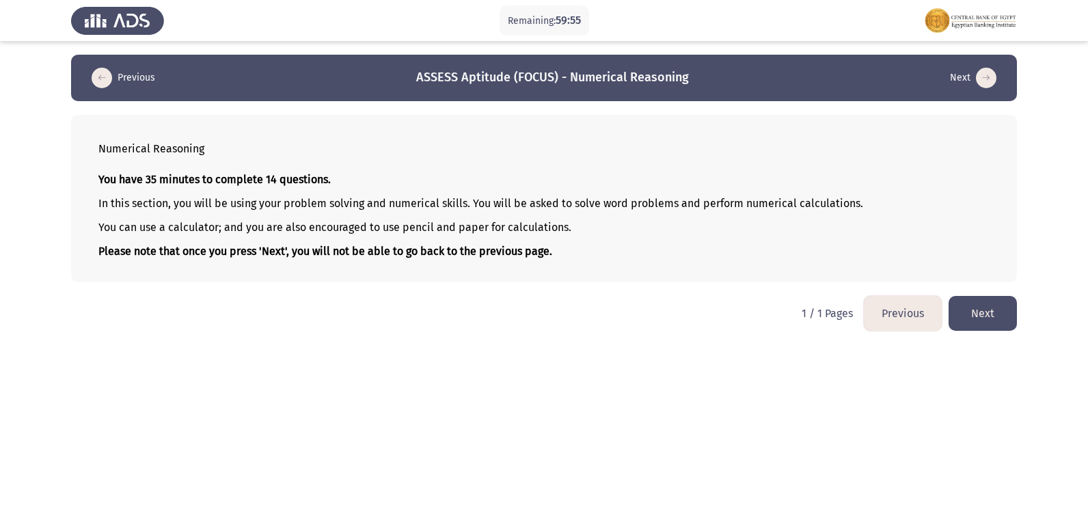
click at [959, 305] on button "Next" at bounding box center [982, 313] width 68 height 35
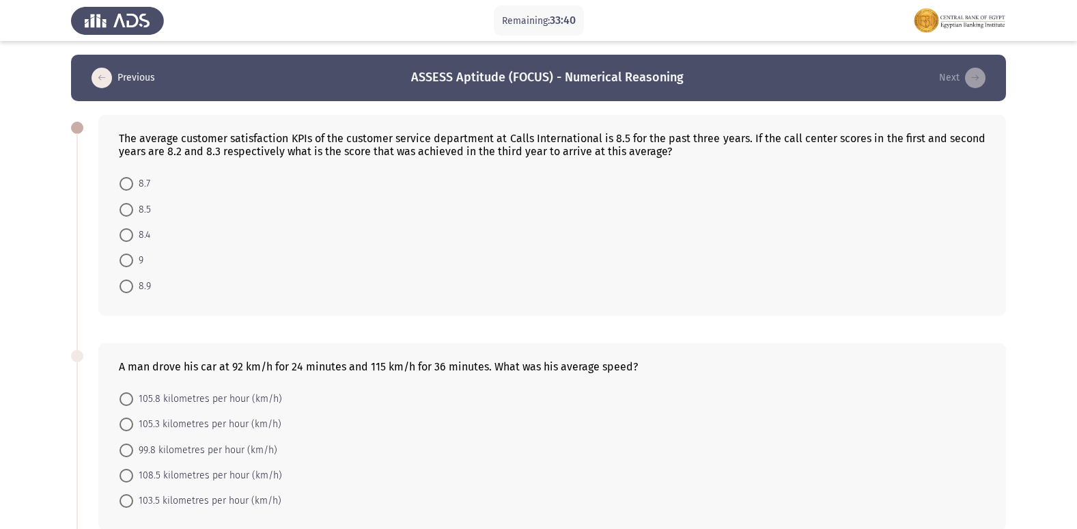
click at [125, 262] on span at bounding box center [127, 260] width 14 height 14
click at [125, 262] on input "9" at bounding box center [127, 260] width 14 height 14
radio input "true"
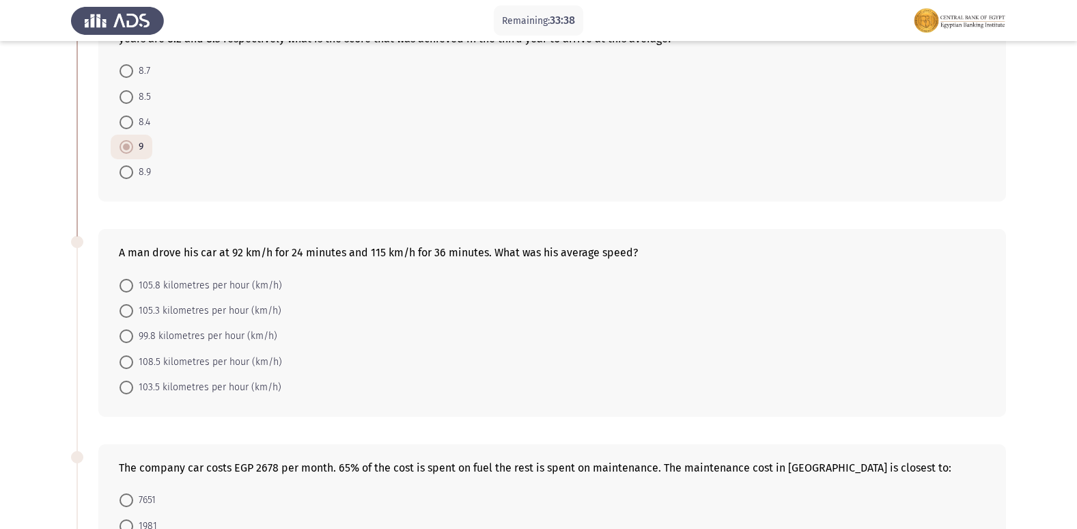
scroll to position [137, 0]
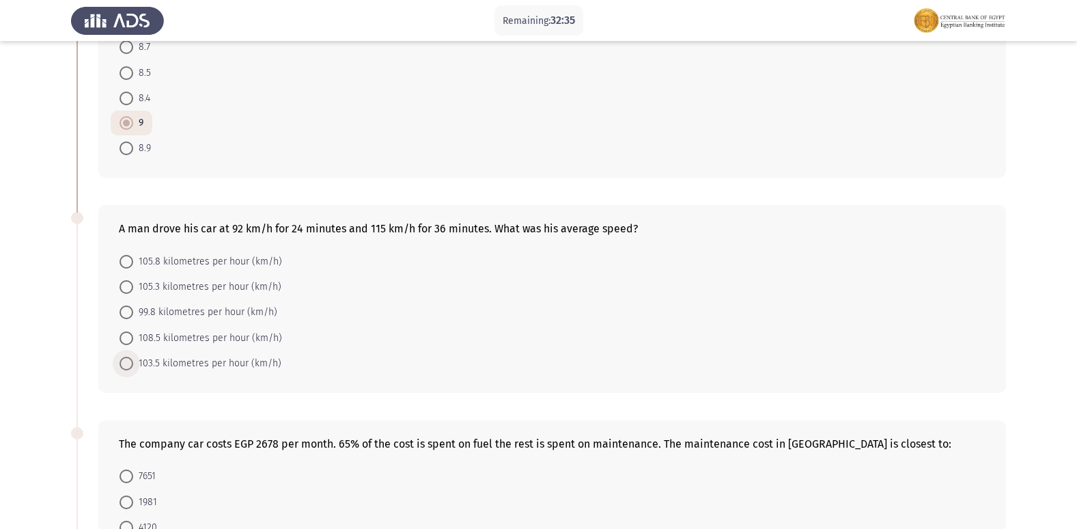
click at [252, 357] on span "103.5 kilometres per hour (km/h)" at bounding box center [207, 363] width 148 height 16
click at [133, 357] on input "103.5 kilometres per hour (km/h)" at bounding box center [127, 364] width 14 height 14
radio input "true"
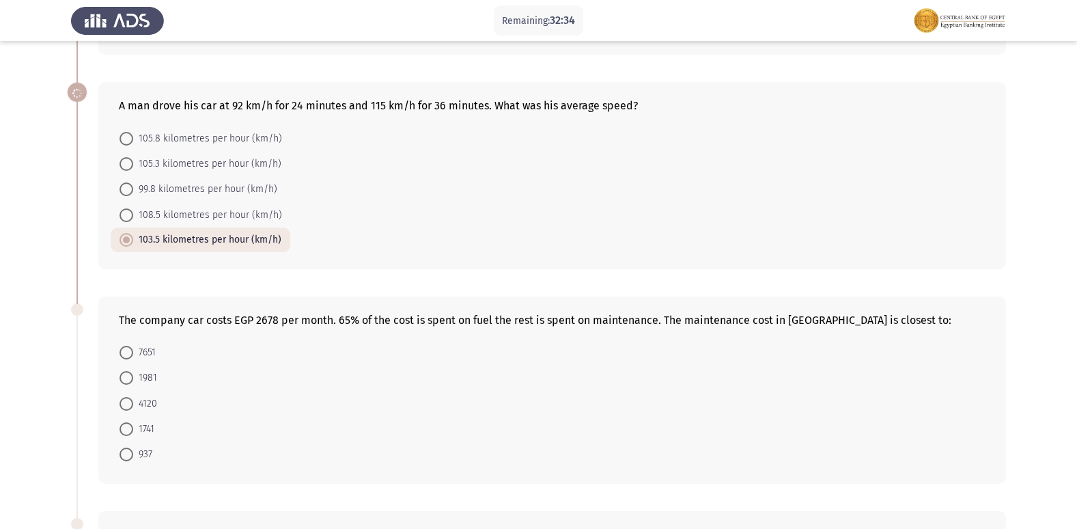
scroll to position [342, 0]
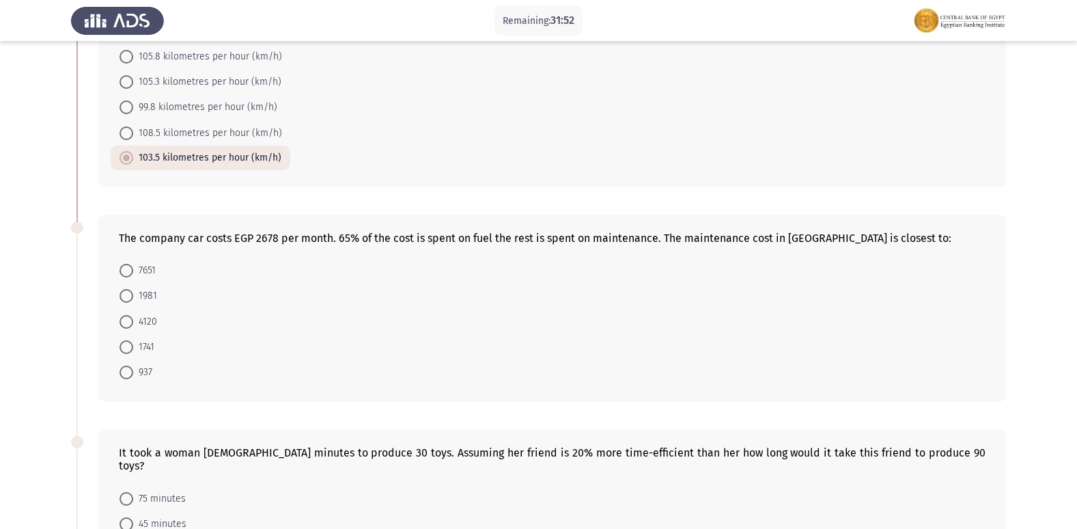
click at [140, 376] on span "937" at bounding box center [142, 372] width 19 height 16
click at [133, 376] on input "937" at bounding box center [127, 373] width 14 height 14
radio input "true"
click at [142, 347] on span "1741" at bounding box center [143, 347] width 21 height 16
click at [133, 347] on input "1741" at bounding box center [127, 347] width 14 height 14
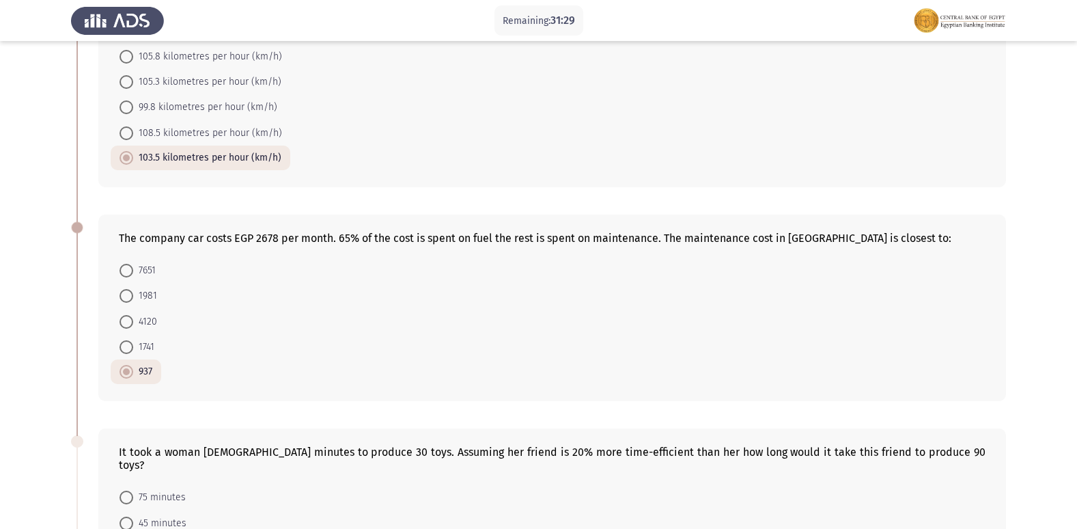
radio input "true"
click at [123, 368] on span at bounding box center [127, 372] width 14 height 14
click at [123, 368] on input "937" at bounding box center [127, 372] width 14 height 14
radio input "true"
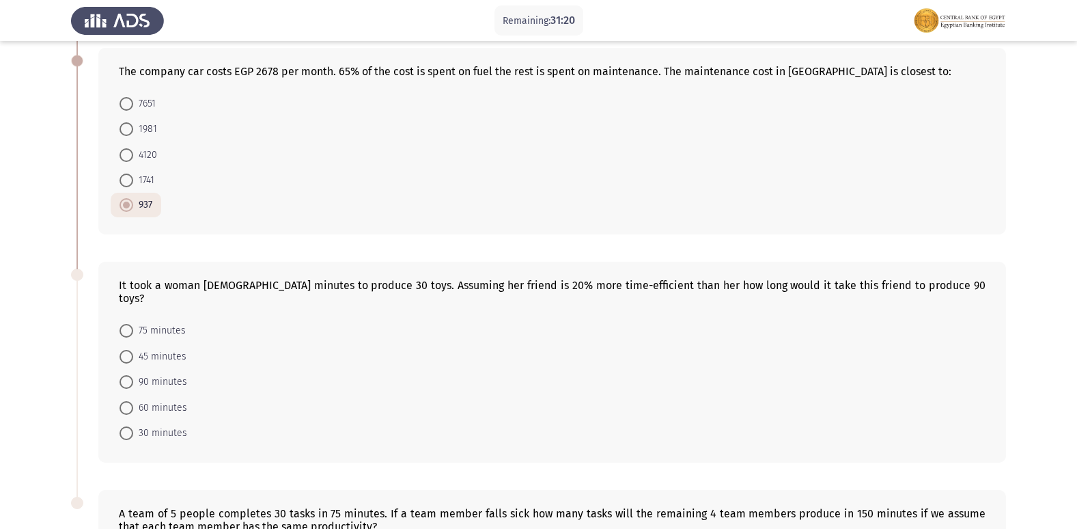
scroll to position [547, 0]
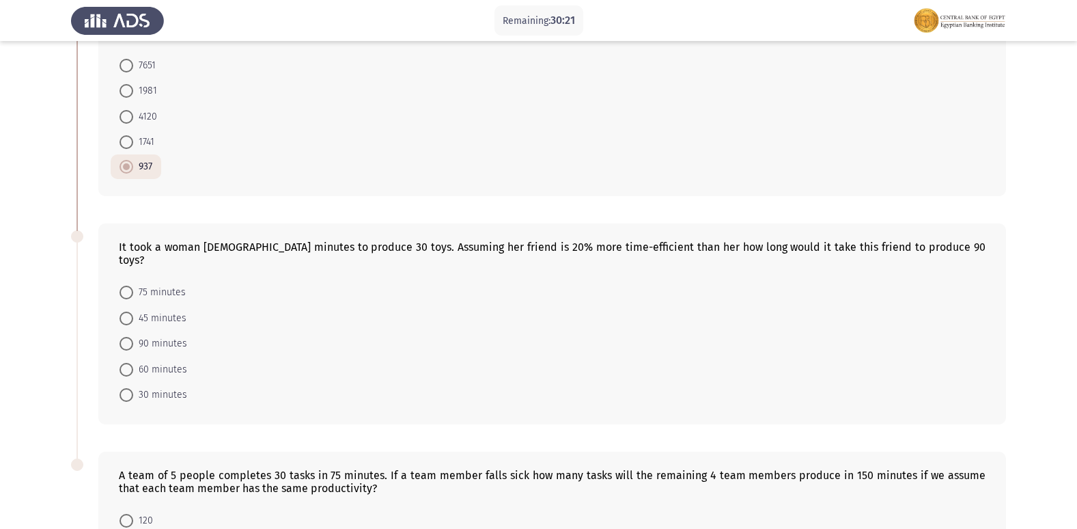
click at [148, 284] on span "75 minutes" at bounding box center [159, 292] width 53 height 16
click at [133, 286] on input "75 minutes" at bounding box center [127, 293] width 14 height 14
radio input "true"
click at [170, 335] on span "90 minutes" at bounding box center [160, 343] width 54 height 16
click at [133, 336] on input "90 minutes" at bounding box center [127, 343] width 14 height 14
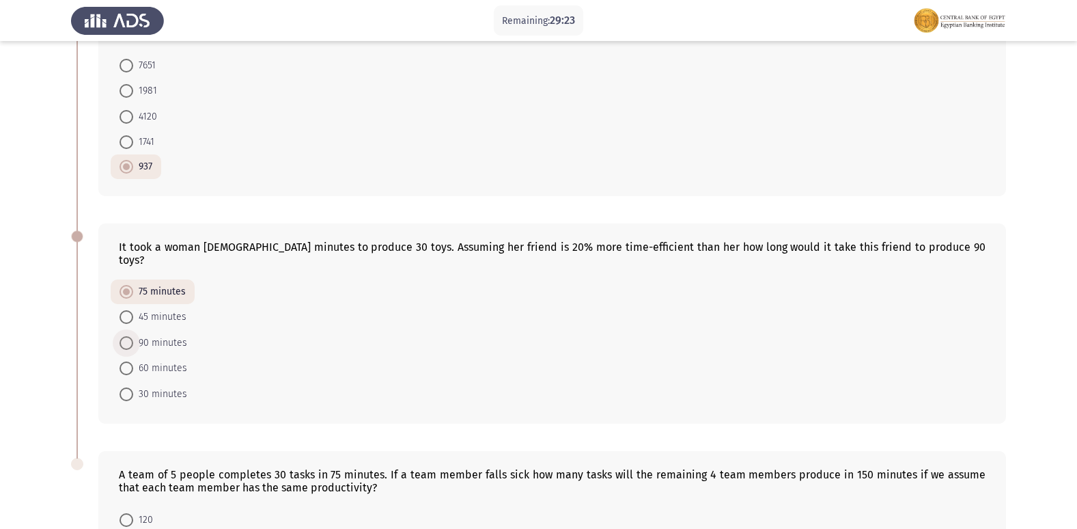
radio input "true"
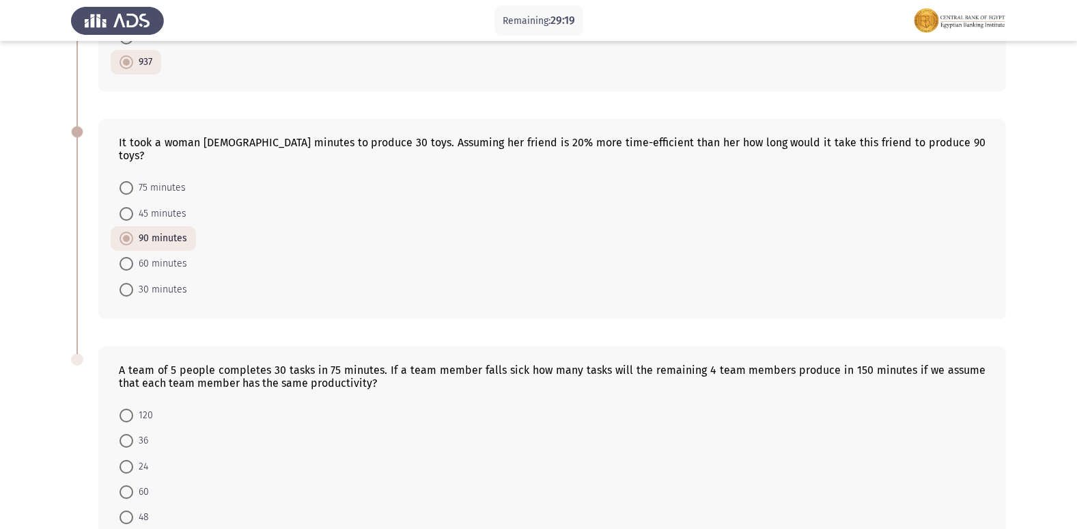
scroll to position [683, 0]
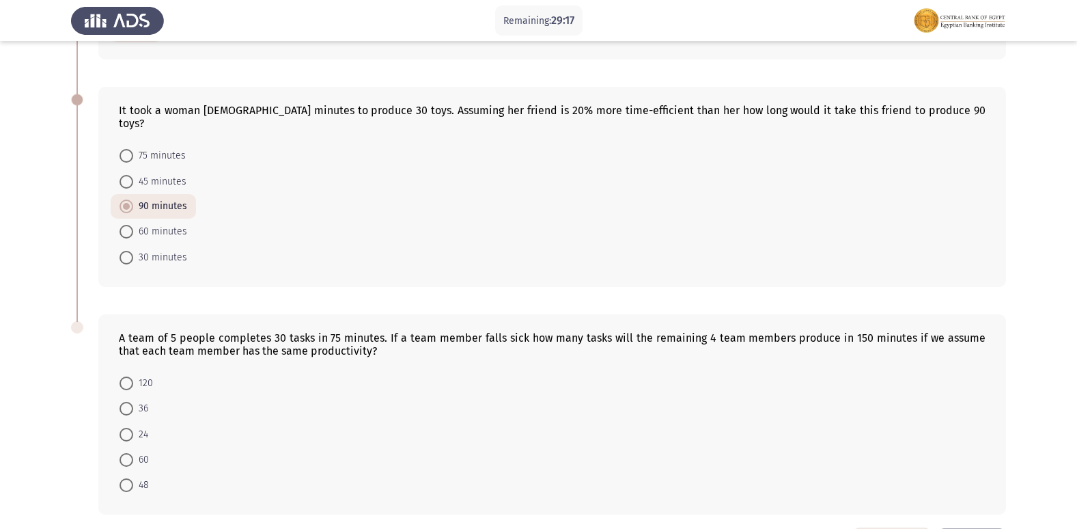
click at [187, 219] on mat-radio-button "60 minutes" at bounding box center [153, 231] width 85 height 25
click at [169, 223] on span "60 minutes" at bounding box center [160, 231] width 54 height 16
click at [133, 225] on input "60 minutes" at bounding box center [127, 232] width 14 height 14
radio input "true"
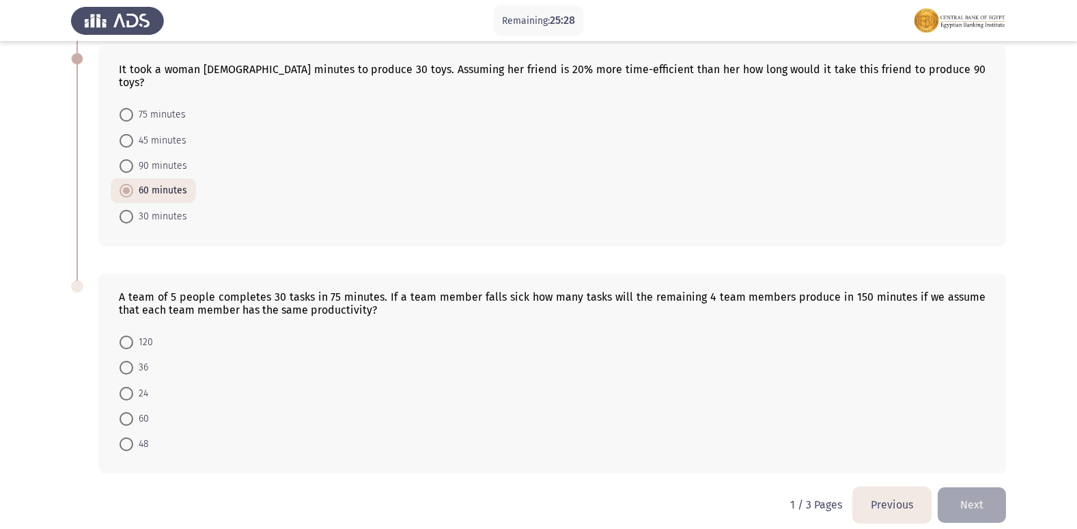
click at [126, 412] on span at bounding box center [127, 419] width 14 height 14
click at [126, 412] on input "60" at bounding box center [127, 419] width 14 height 14
radio input "true"
click at [960, 491] on button "Next" at bounding box center [972, 504] width 68 height 35
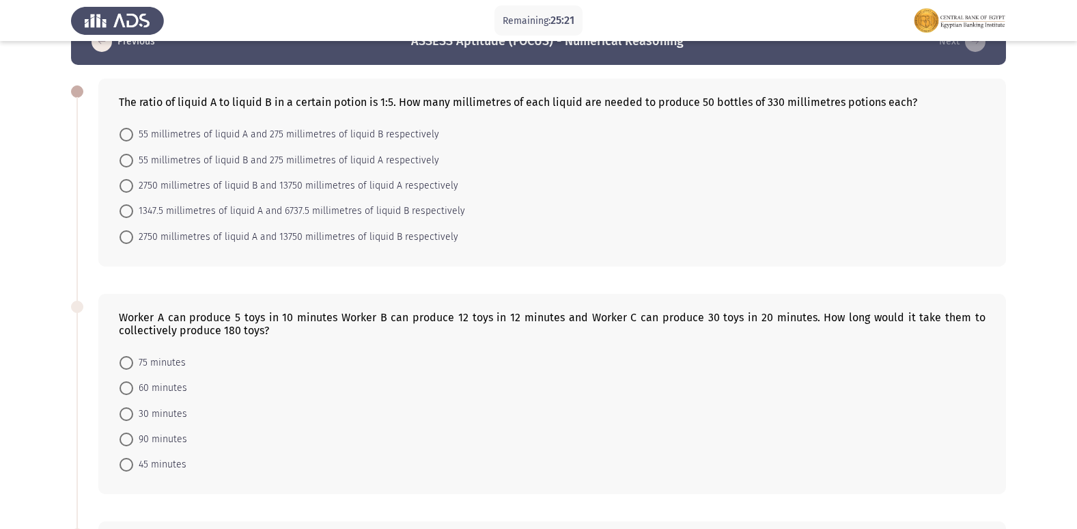
scroll to position [0, 0]
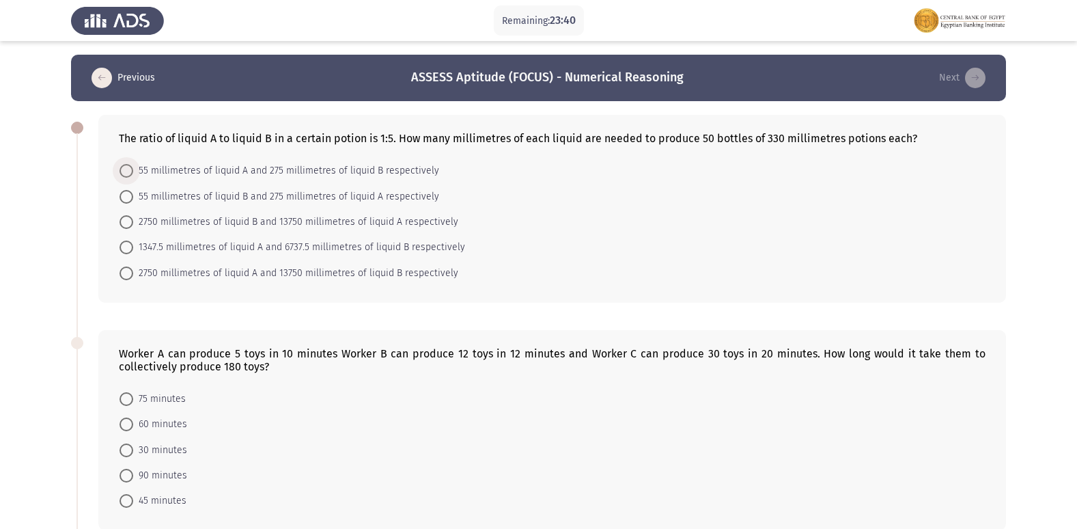
click at [280, 169] on span "55 millimetres of liquid A and 275 millimetres of liquid B respectively" at bounding box center [286, 171] width 306 height 16
click at [133, 169] on input "55 millimetres of liquid A and 275 millimetres of liquid B respectively" at bounding box center [127, 171] width 14 height 14
radio input "true"
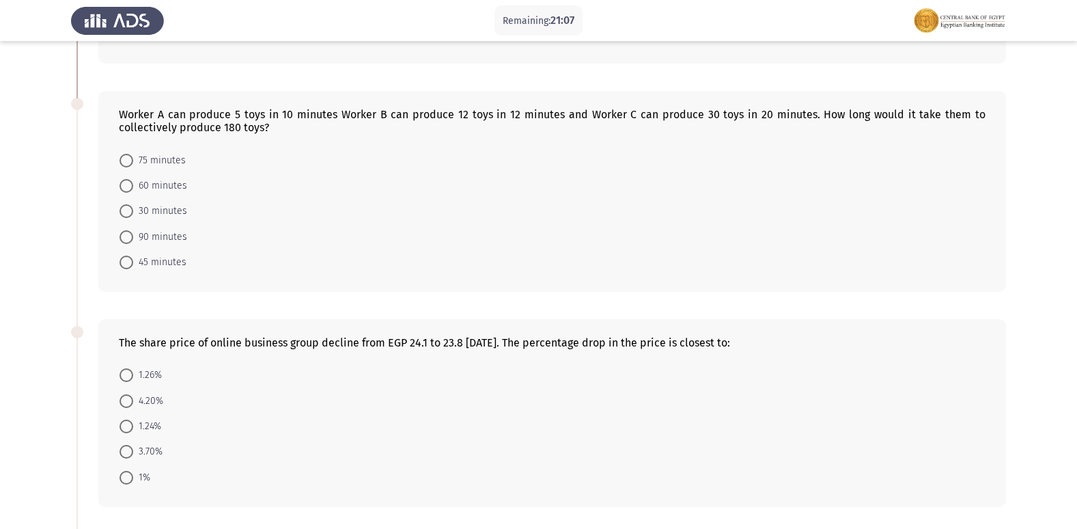
scroll to position [273, 0]
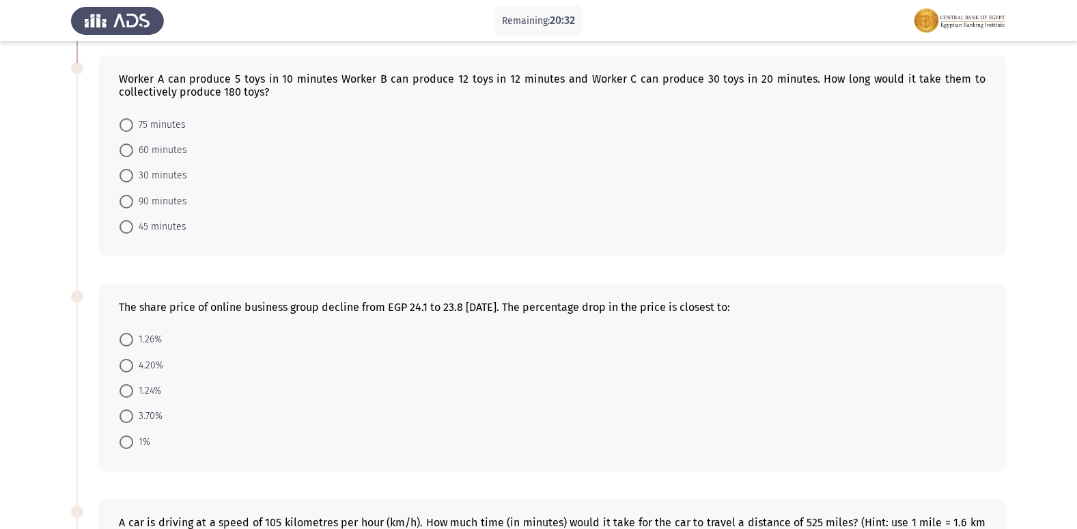
click at [131, 437] on span at bounding box center [127, 442] width 14 height 14
click at [131, 437] on input "1%" at bounding box center [127, 442] width 14 height 14
radio input "true"
click at [124, 393] on span at bounding box center [127, 391] width 14 height 14
click at [124, 393] on input "1.24%" at bounding box center [127, 391] width 14 height 14
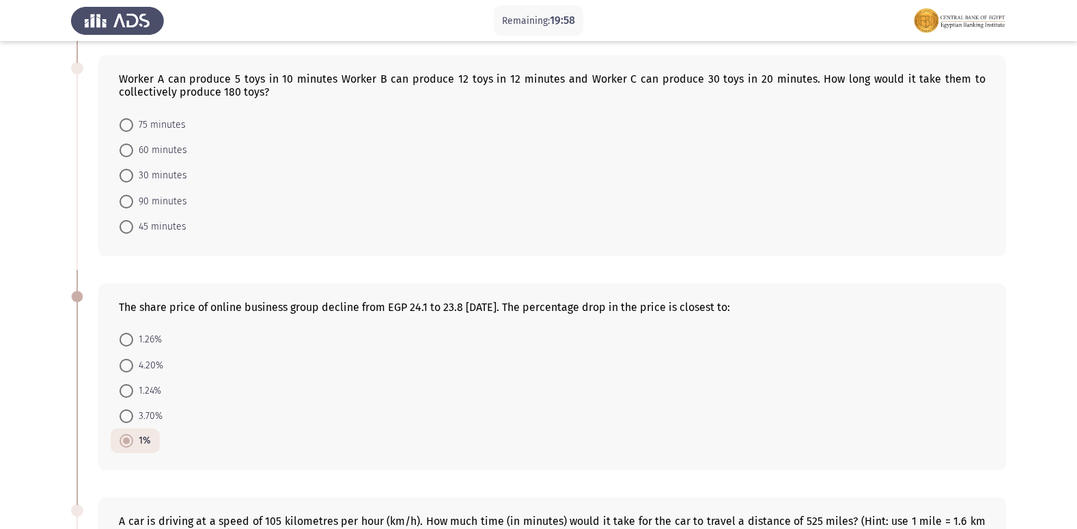
radio input "true"
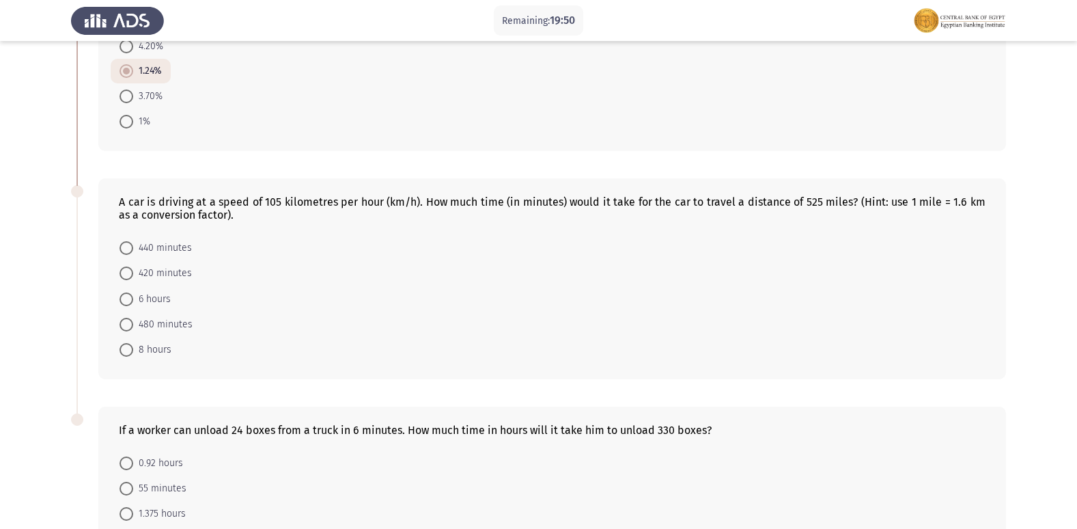
scroll to position [521, 0]
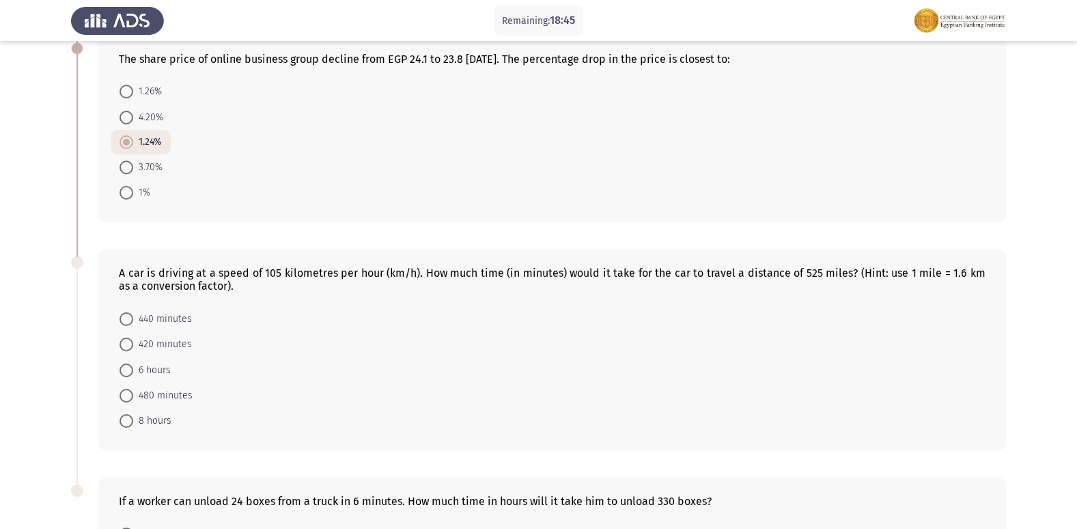
click at [150, 387] on span "480 minutes" at bounding box center [162, 395] width 59 height 16
click at [133, 389] on input "480 minutes" at bounding box center [127, 396] width 14 height 14
radio input "true"
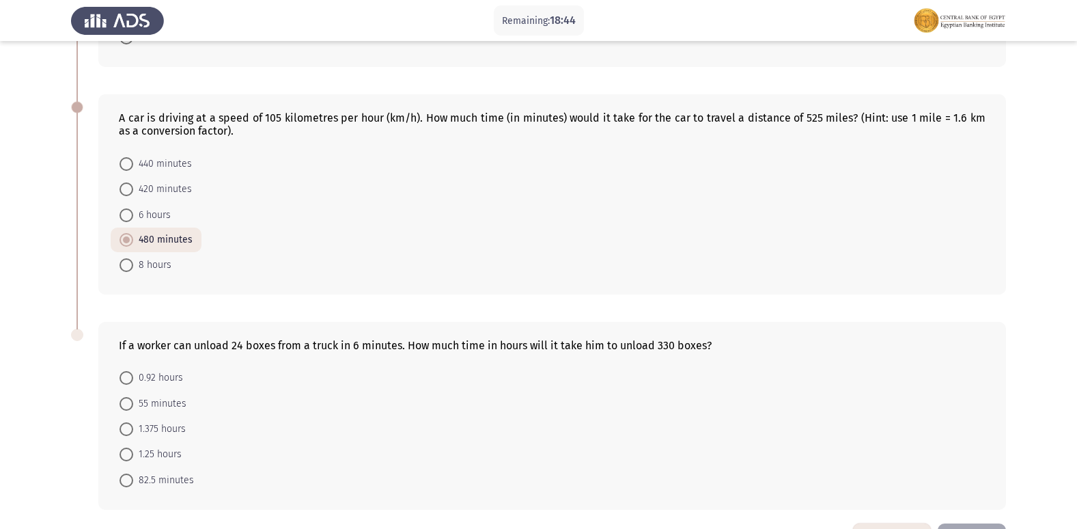
scroll to position [726, 0]
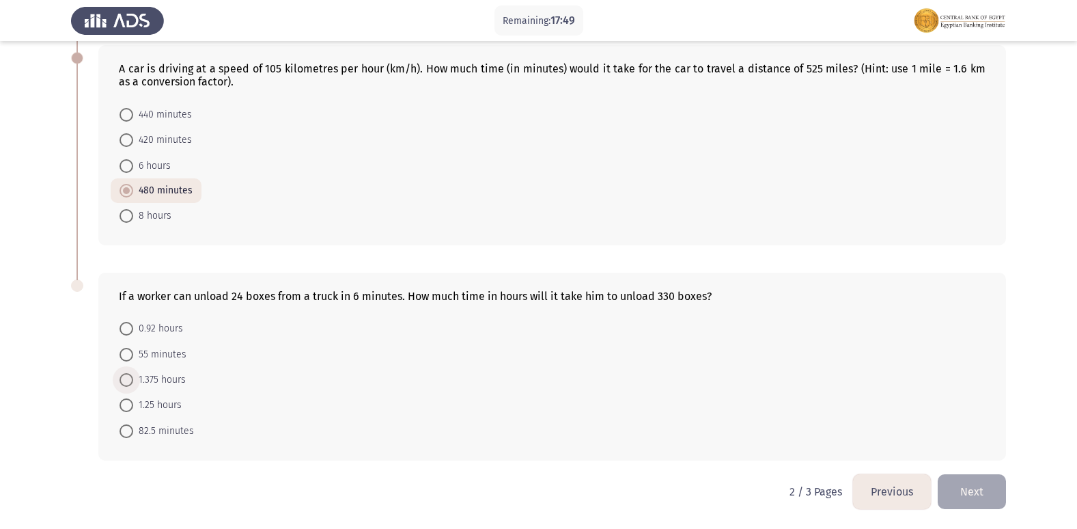
click at [169, 374] on span "1.375 hours" at bounding box center [159, 380] width 53 height 16
click at [133, 374] on input "1.375 hours" at bounding box center [127, 380] width 14 height 14
radio input "true"
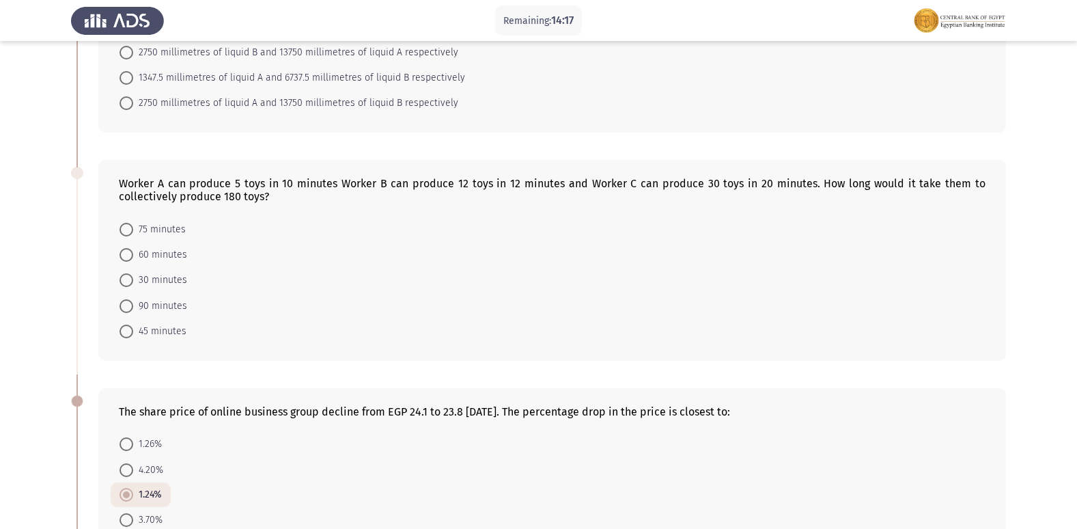
scroll to position [205, 0]
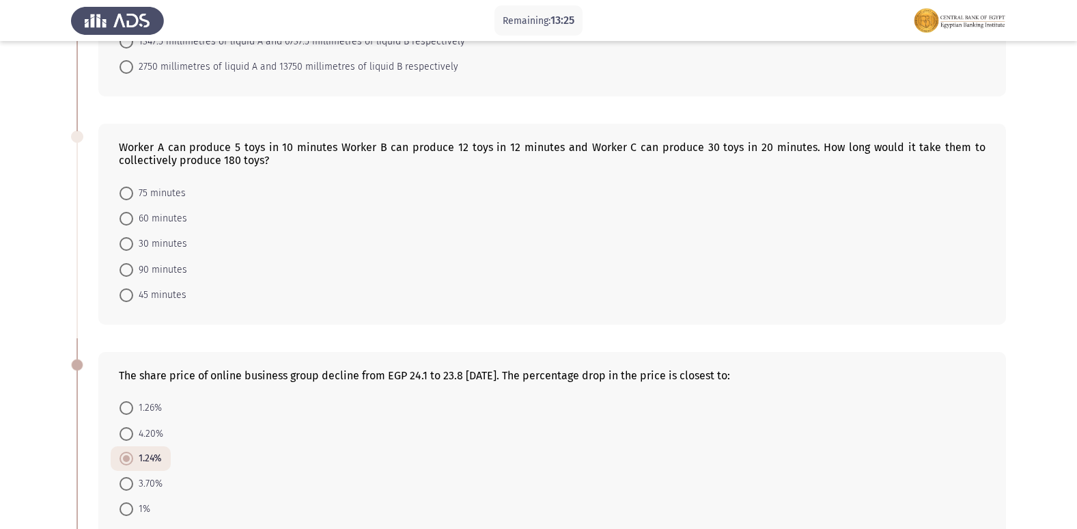
click at [165, 212] on span "60 minutes" at bounding box center [160, 218] width 54 height 16
click at [133, 212] on input "60 minutes" at bounding box center [127, 219] width 14 height 14
radio input "true"
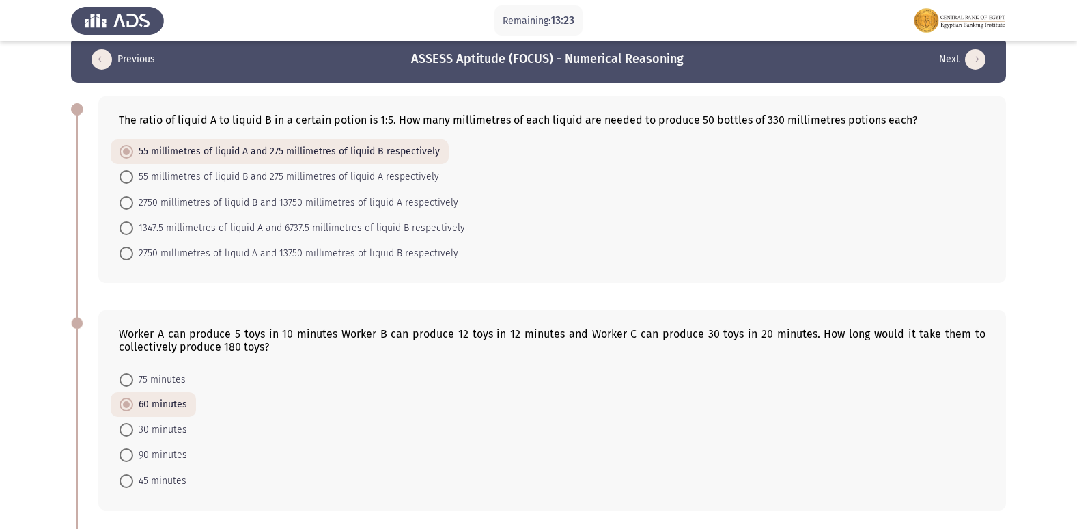
scroll to position [0, 0]
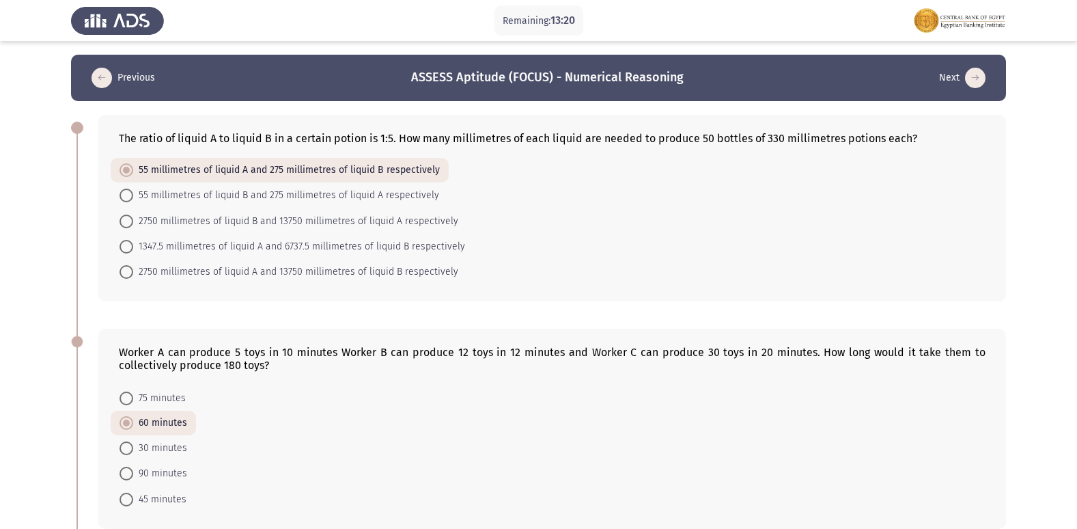
click at [185, 268] on span "2750 millimetres of liquid A and 13750 millimetres of liquid B respectively" at bounding box center [295, 272] width 325 height 16
click at [133, 268] on input "2750 millimetres of liquid A and 13750 millimetres of liquid B respectively" at bounding box center [127, 272] width 14 height 14
radio input "true"
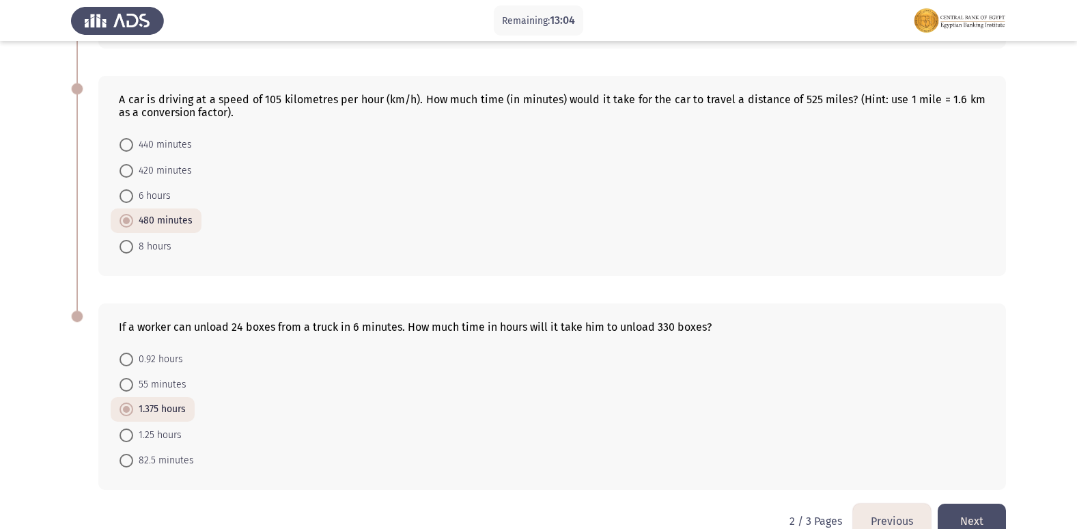
scroll to position [724, 0]
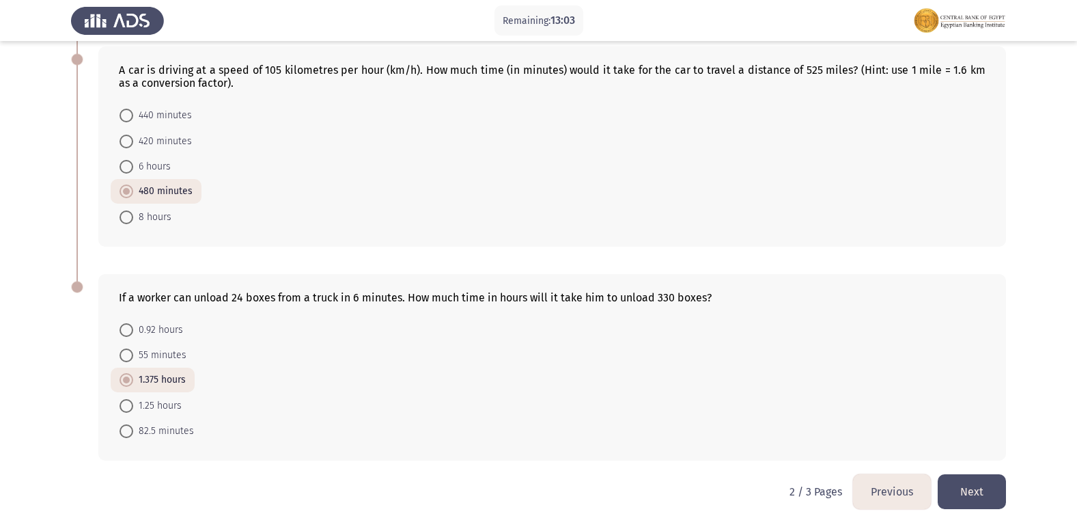
click at [957, 480] on button "Next" at bounding box center [972, 491] width 68 height 35
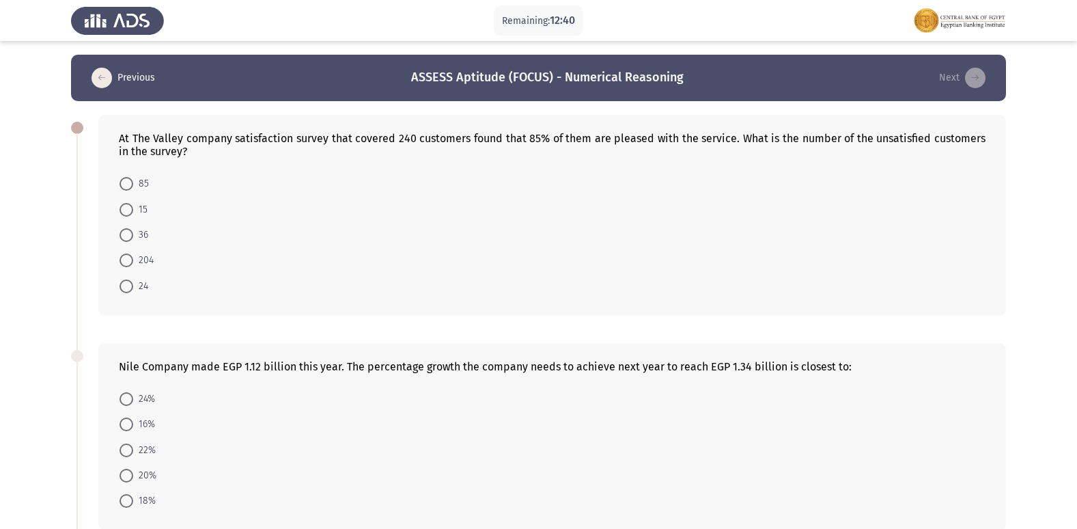
click at [137, 235] on span "36" at bounding box center [140, 235] width 15 height 16
click at [133, 235] on input "36" at bounding box center [127, 235] width 14 height 14
radio input "true"
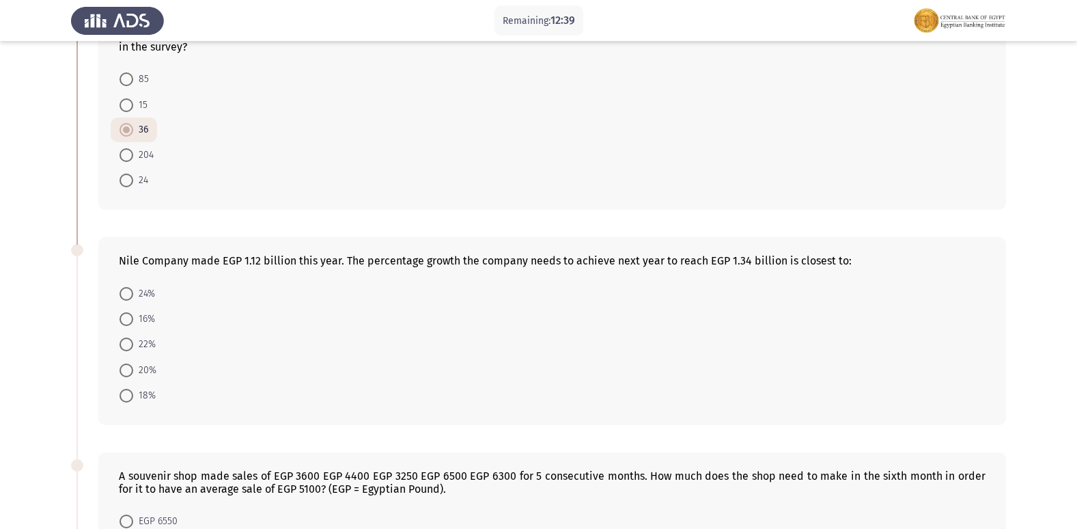
scroll to position [137, 0]
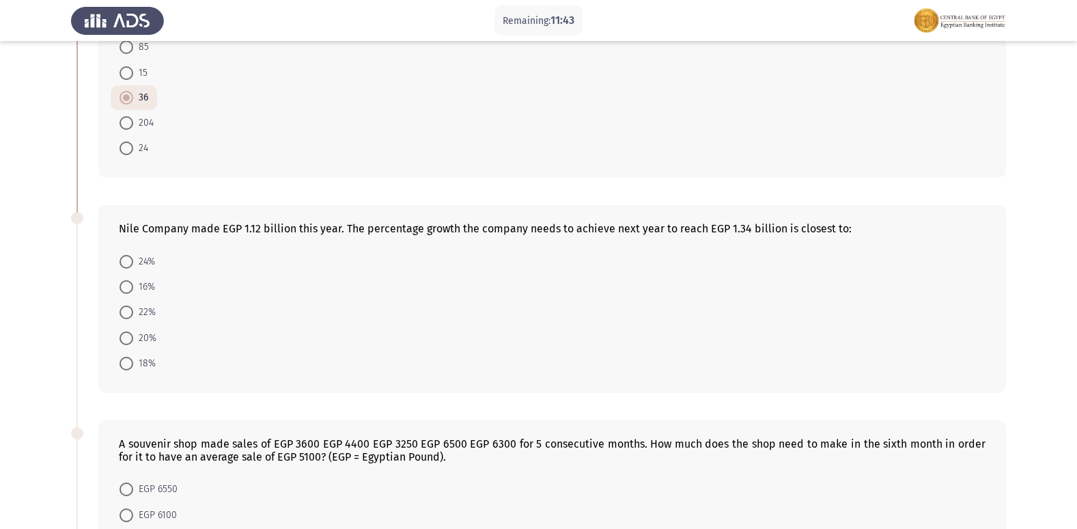
click at [131, 340] on span at bounding box center [127, 338] width 14 height 14
click at [131, 340] on input "20%" at bounding box center [127, 338] width 14 height 14
radio input "true"
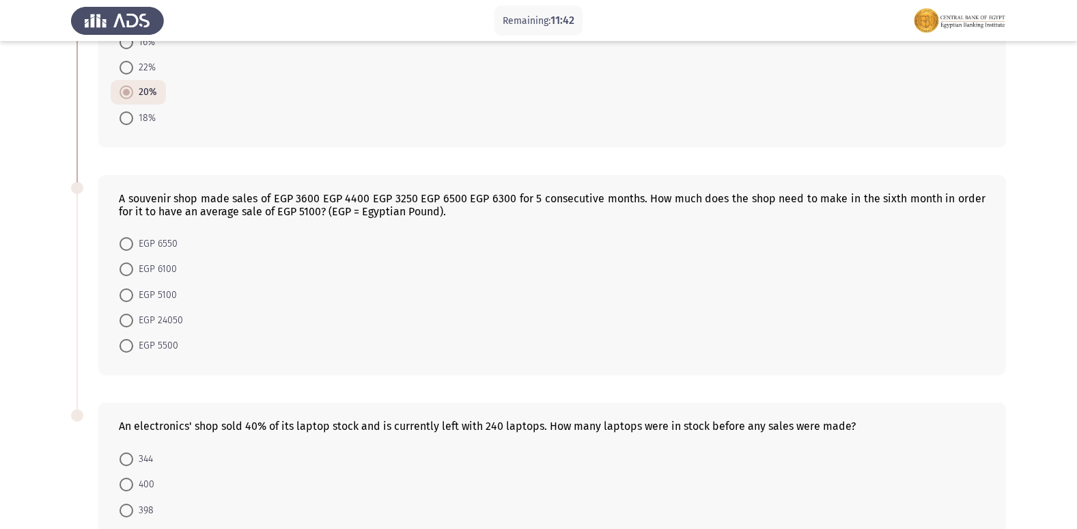
scroll to position [410, 0]
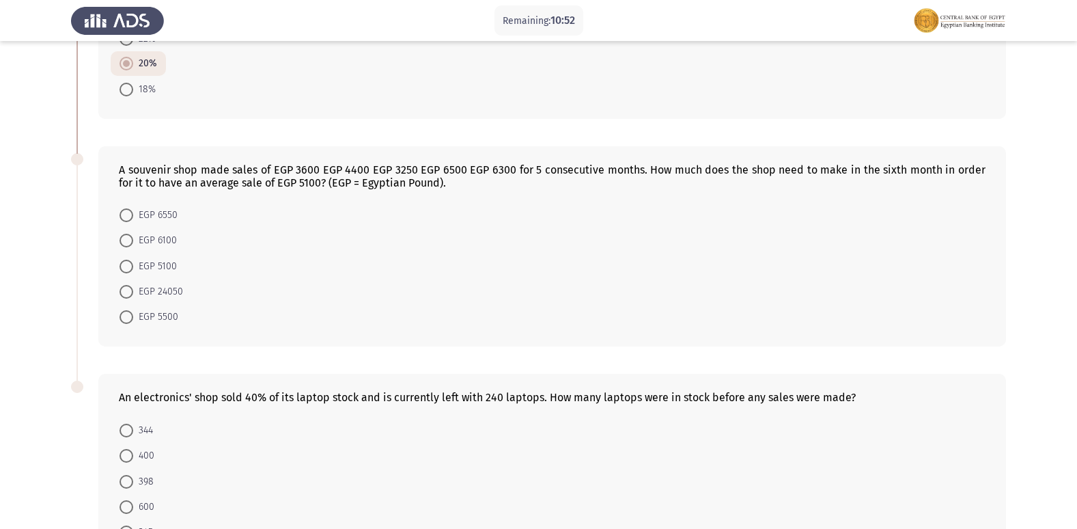
click at [139, 217] on span "EGP 6550" at bounding box center [155, 215] width 44 height 16
click at [133, 217] on input "EGP 6550" at bounding box center [127, 215] width 14 height 14
radio input "true"
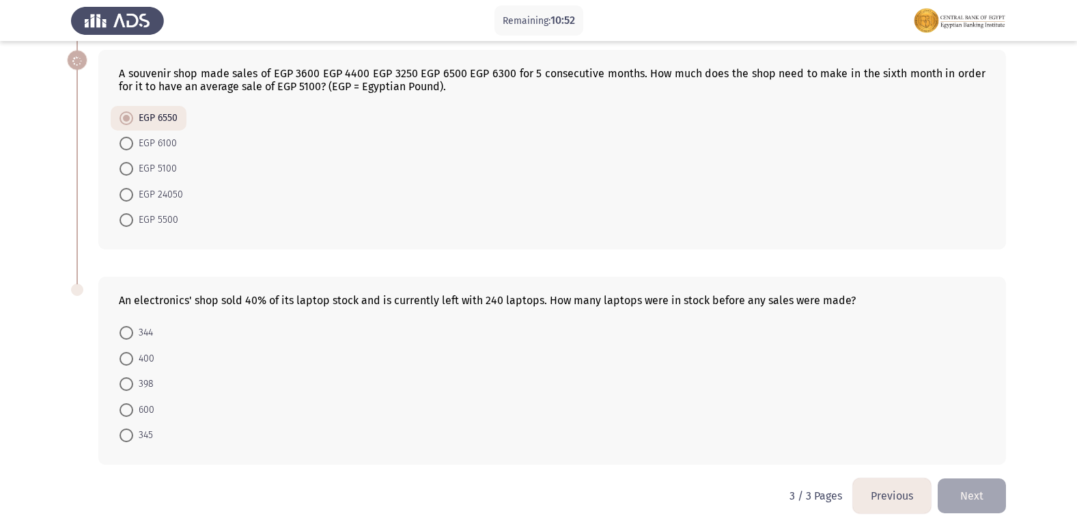
scroll to position [510, 0]
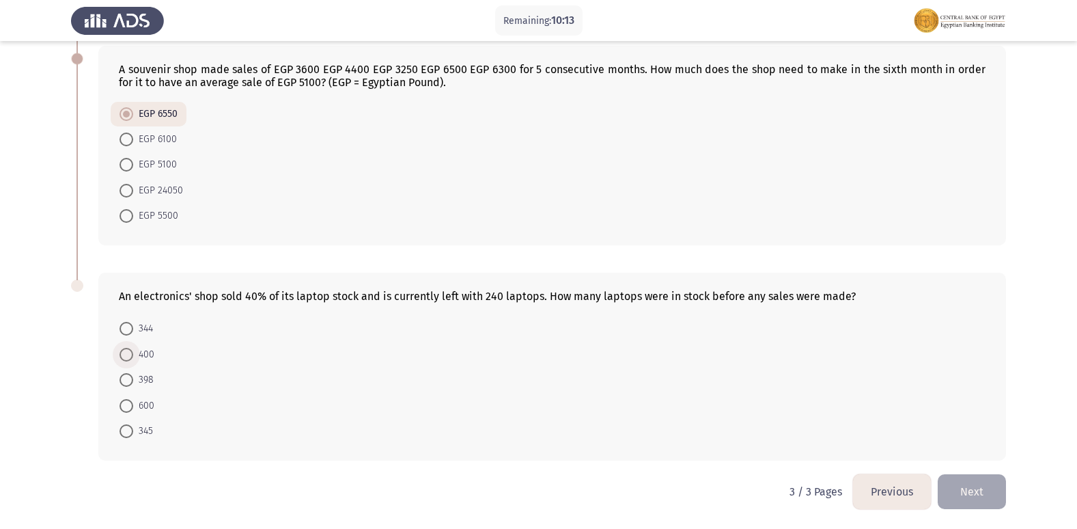
click at [130, 358] on span at bounding box center [127, 355] width 14 height 14
click at [130, 358] on input "400" at bounding box center [127, 355] width 14 height 14
radio input "true"
click at [881, 482] on button "Previous" at bounding box center [892, 491] width 78 height 35
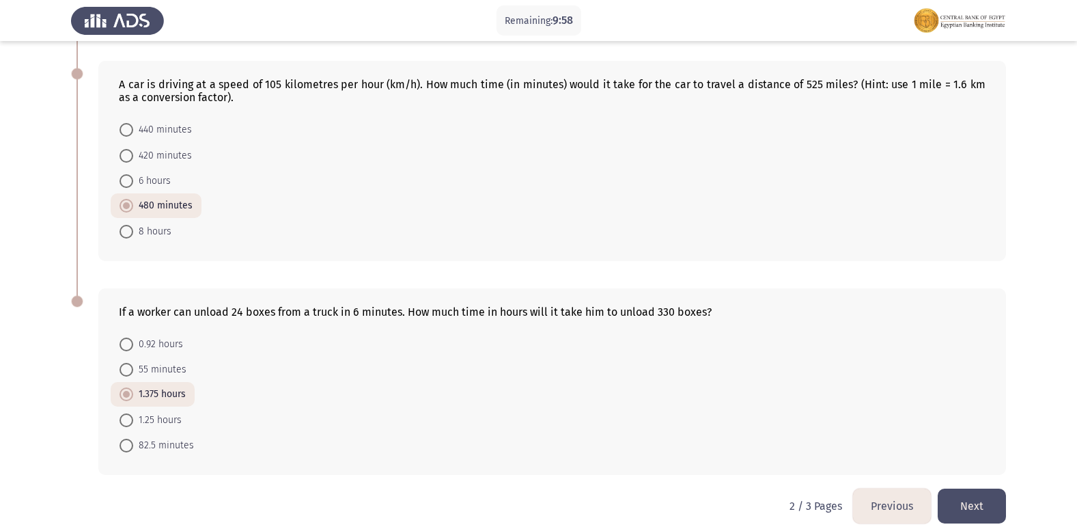
scroll to position [724, 0]
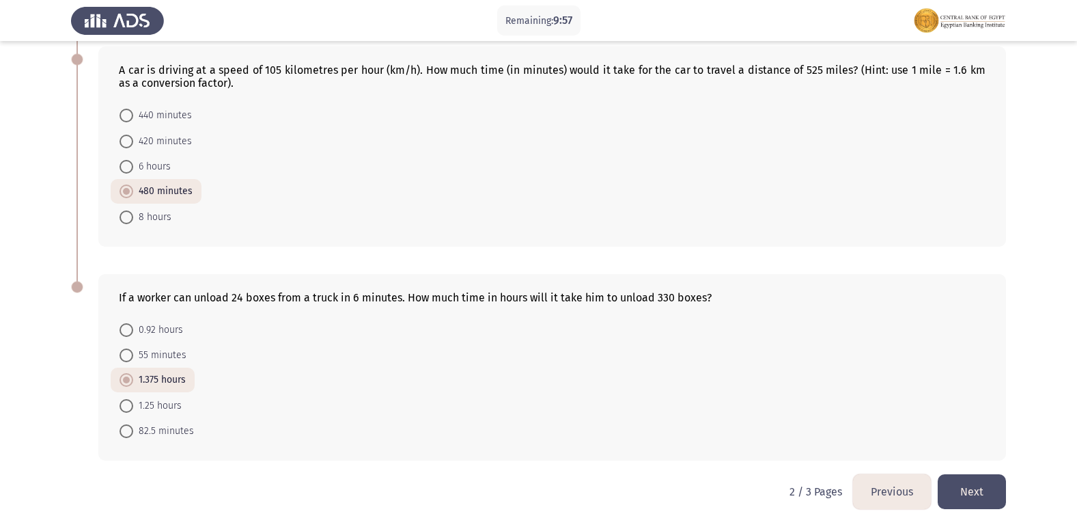
click at [897, 486] on button "Previous" at bounding box center [892, 491] width 78 height 35
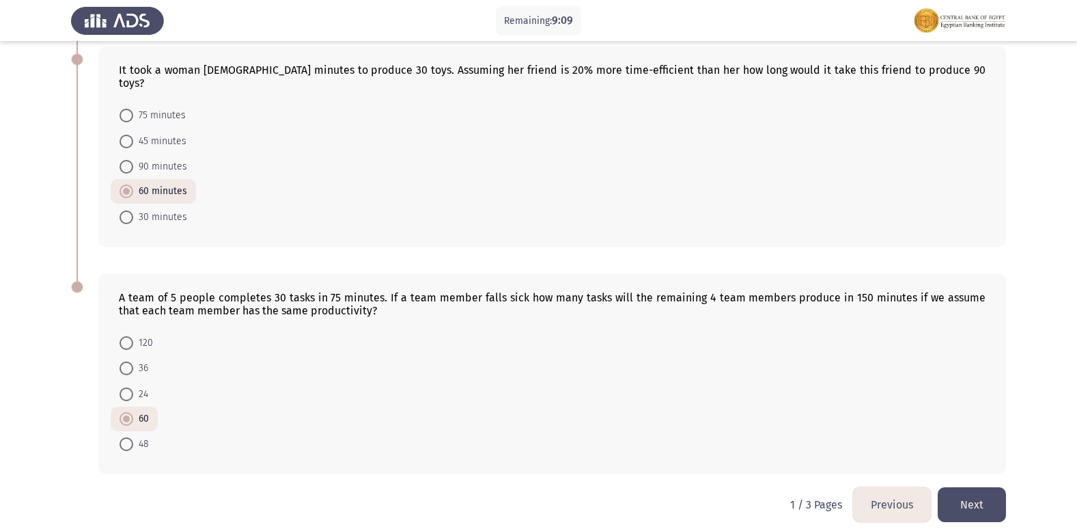
click at [976, 487] on button "Next" at bounding box center [972, 504] width 68 height 35
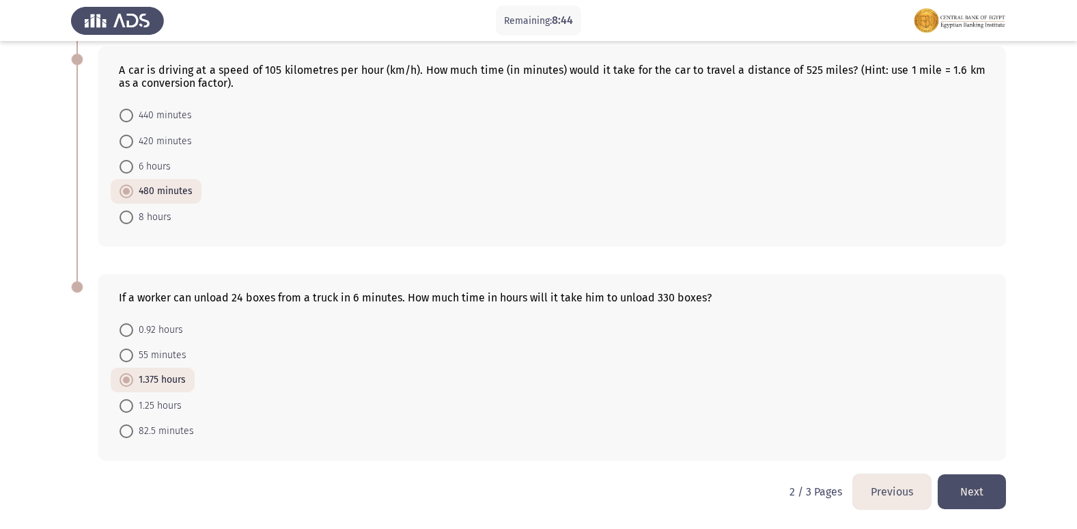
click at [892, 484] on button "Previous" at bounding box center [892, 491] width 78 height 35
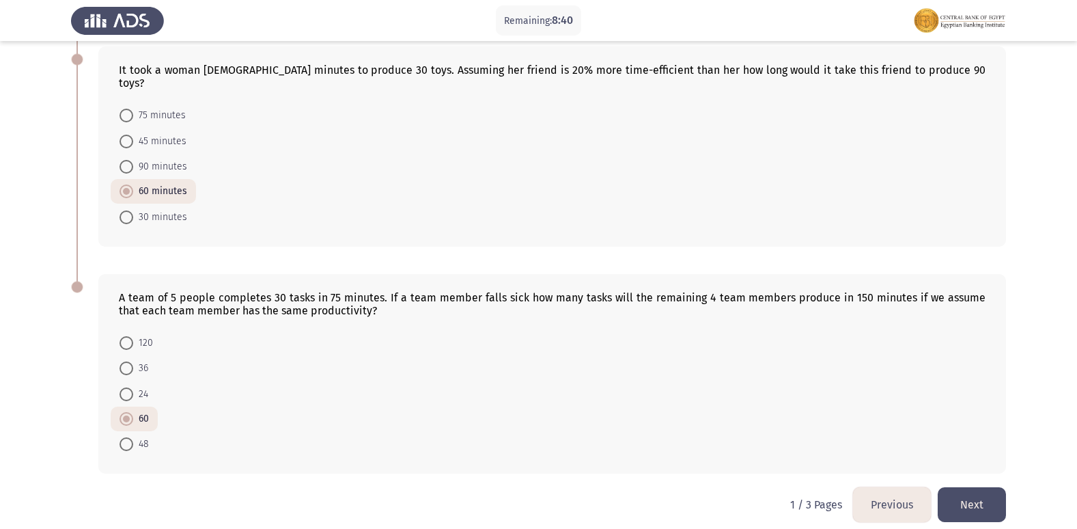
click at [892, 488] on button "Previous" at bounding box center [892, 504] width 78 height 35
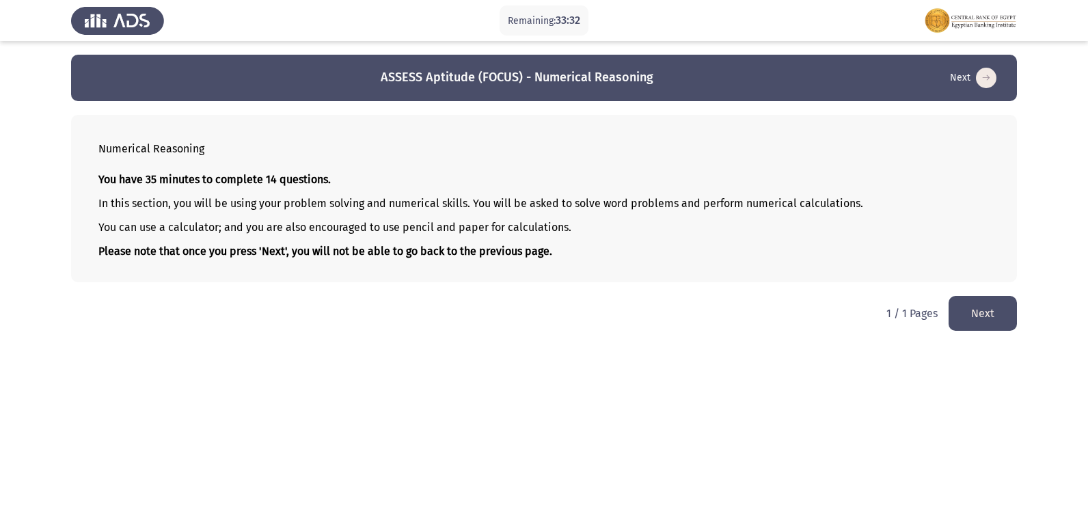
click at [977, 307] on button "Next" at bounding box center [982, 313] width 68 height 35
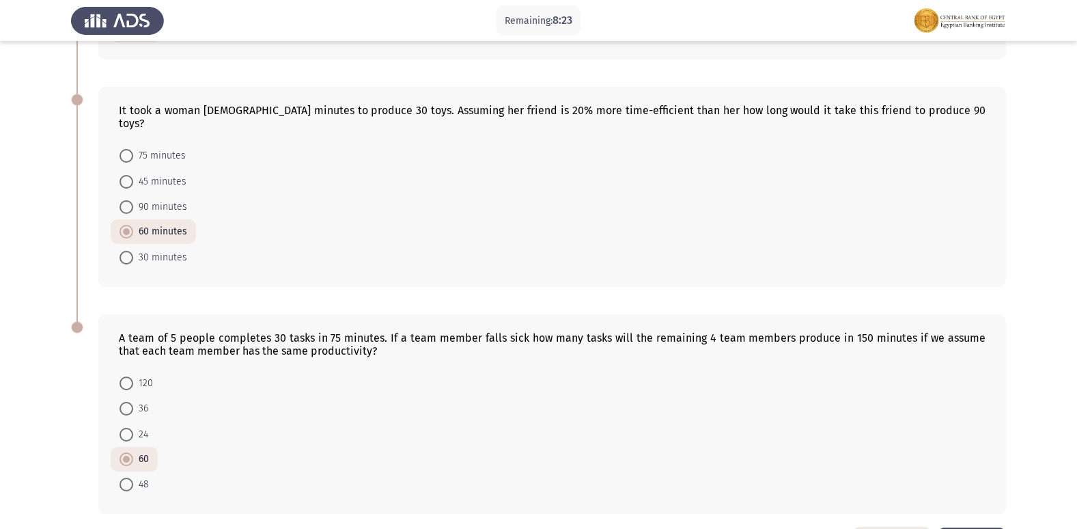
scroll to position [724, 0]
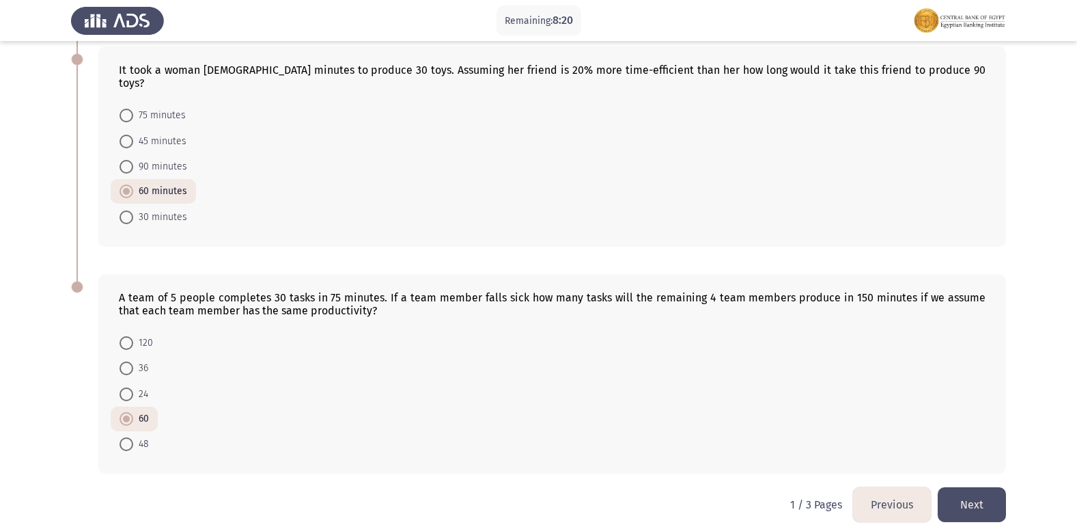
click at [962, 487] on button "Next" at bounding box center [972, 504] width 68 height 35
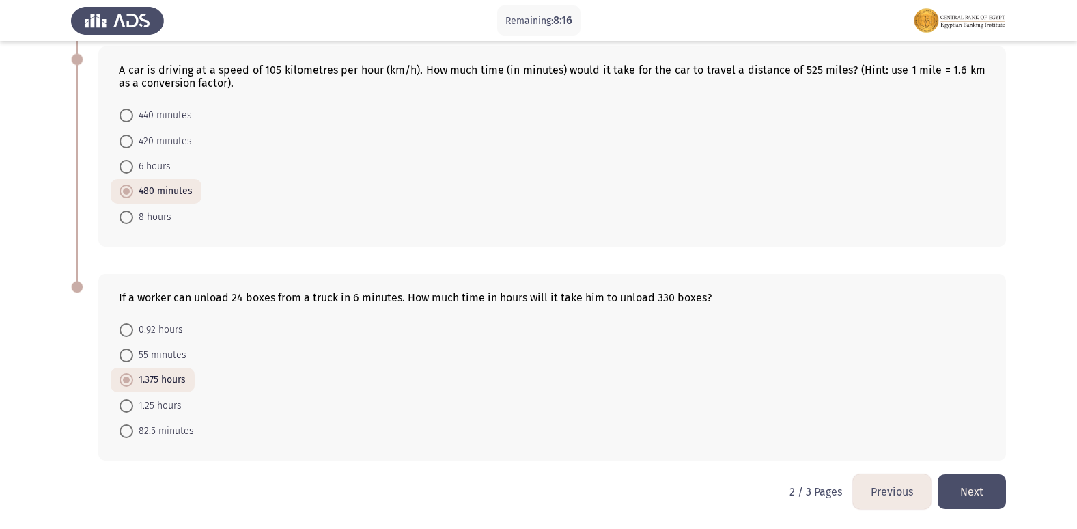
click at [976, 487] on button "Next" at bounding box center [972, 491] width 68 height 35
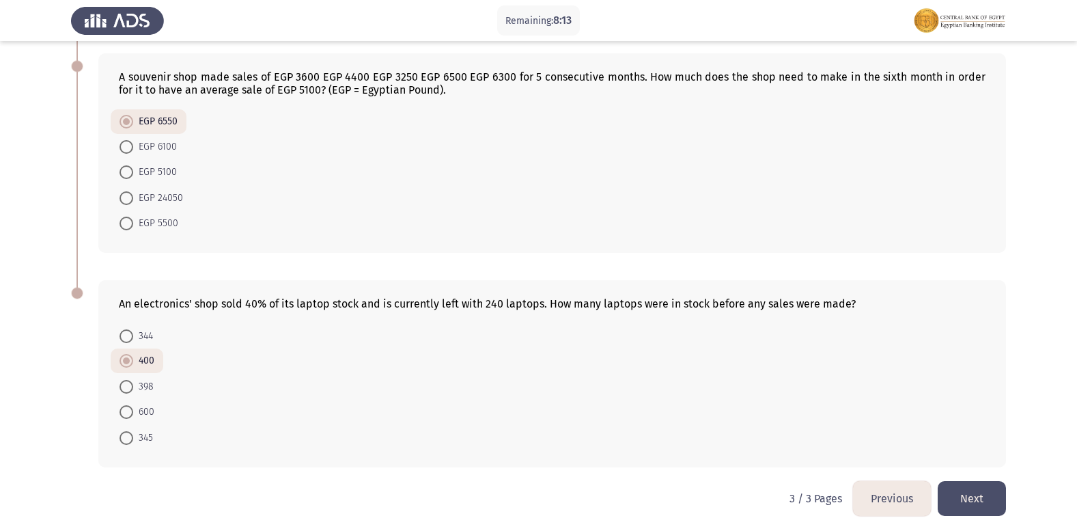
scroll to position [510, 0]
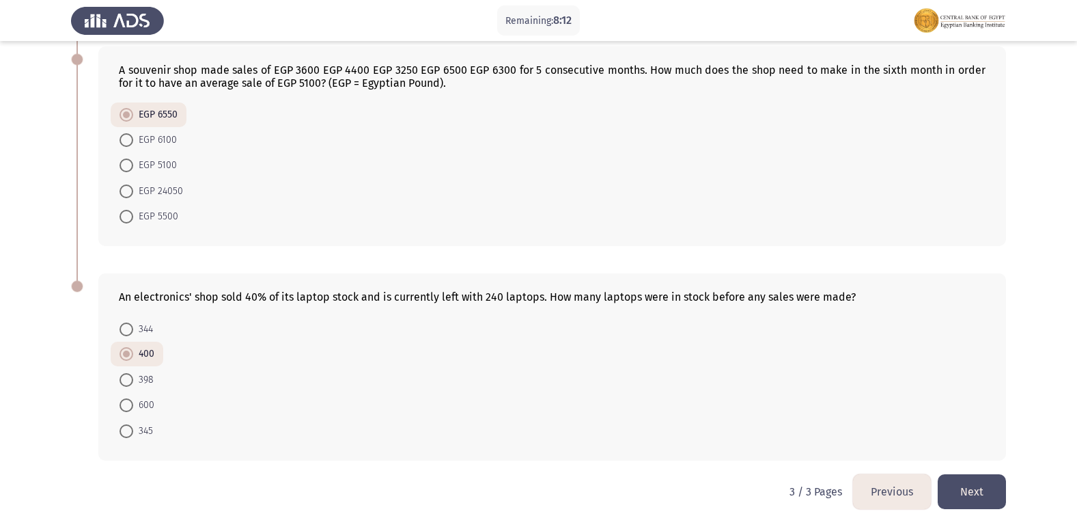
click at [970, 483] on button "Next" at bounding box center [972, 491] width 68 height 35
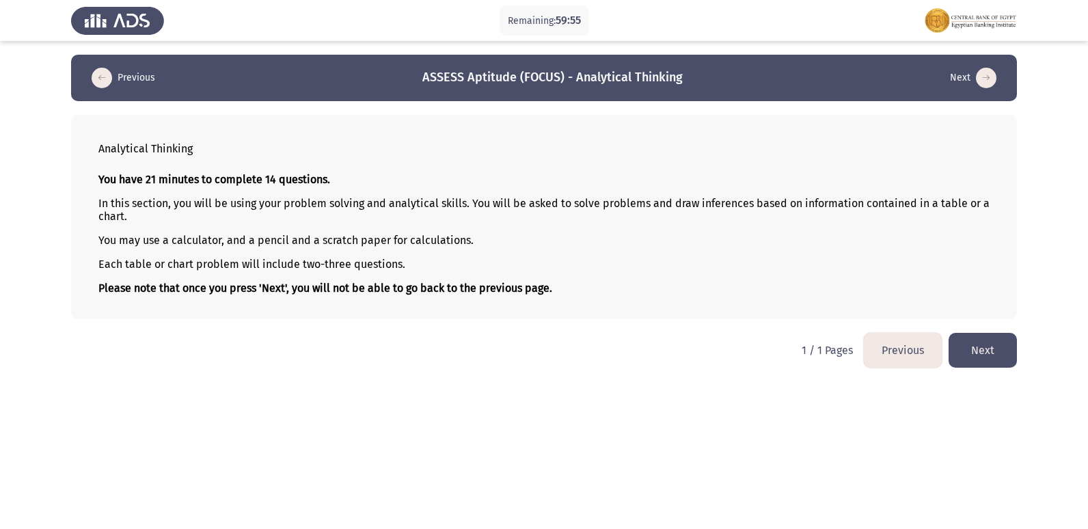
click at [991, 343] on button "Next" at bounding box center [982, 350] width 68 height 35
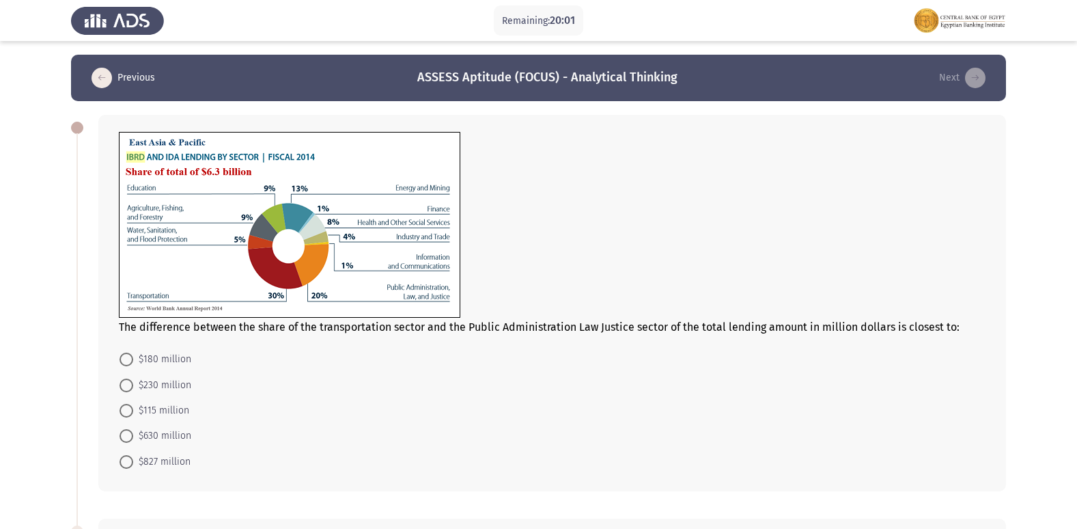
click at [162, 434] on span "$630 million" at bounding box center [162, 436] width 58 height 16
click at [133, 434] on input "$630 million" at bounding box center [127, 436] width 14 height 14
radio input "true"
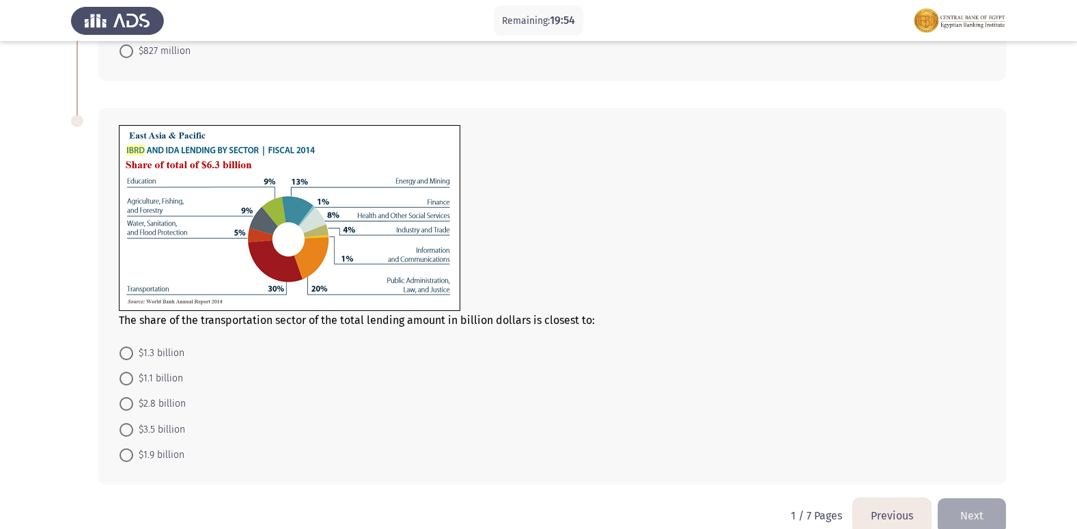
scroll to position [410, 0]
click at [165, 452] on span "$1.9 billion" at bounding box center [158, 454] width 51 height 16
click at [133, 452] on input "$1.9 billion" at bounding box center [127, 455] width 14 height 14
radio input "true"
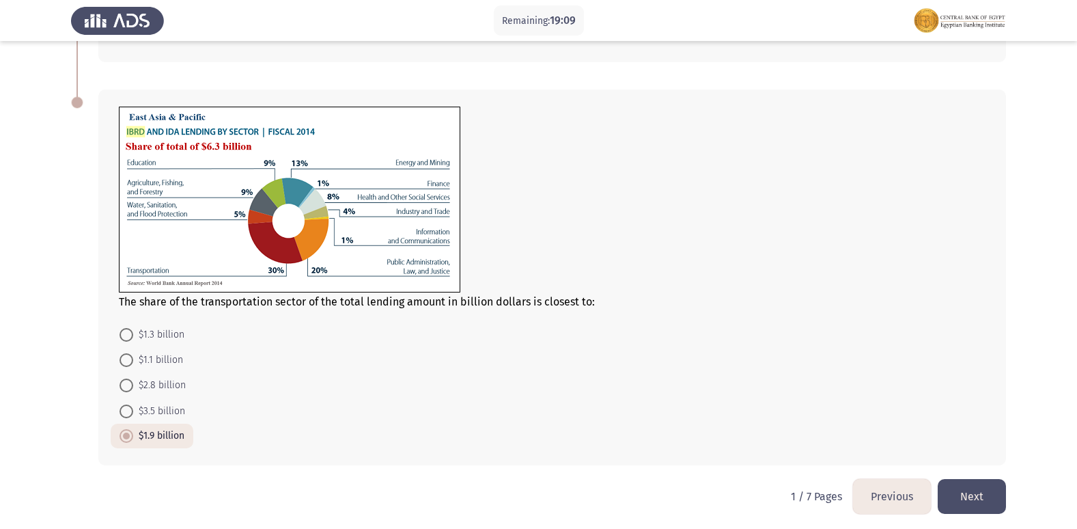
scroll to position [432, 0]
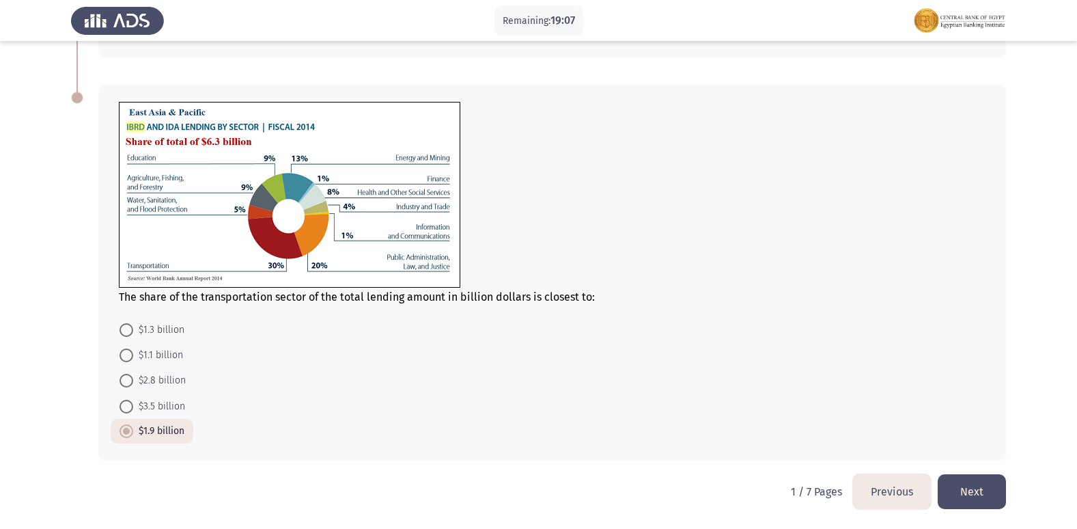
click at [986, 493] on button "Next" at bounding box center [972, 491] width 68 height 35
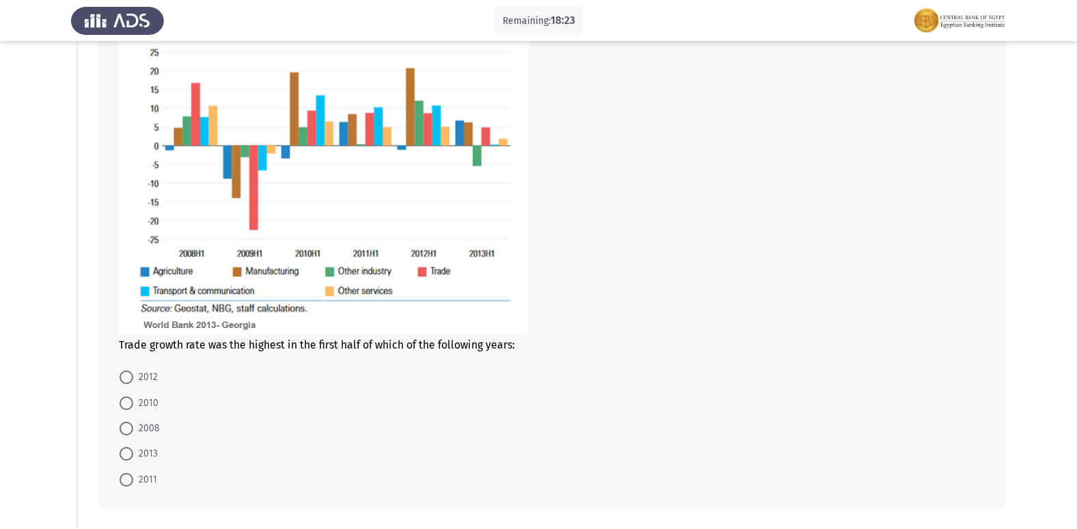
scroll to position [137, 0]
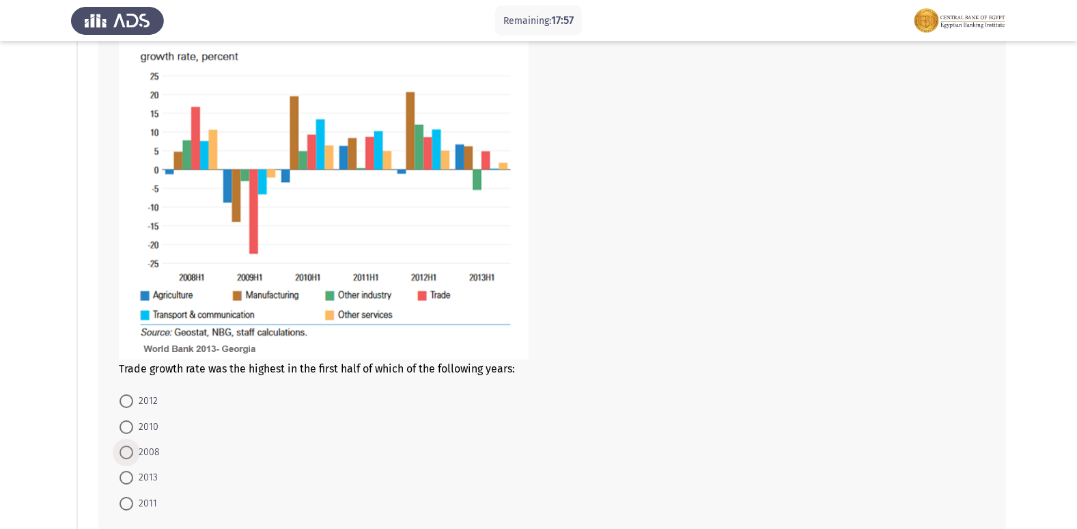
click at [146, 448] on span "2008" at bounding box center [146, 452] width 27 height 16
click at [133, 448] on input "2008" at bounding box center [127, 452] width 14 height 14
radio input "true"
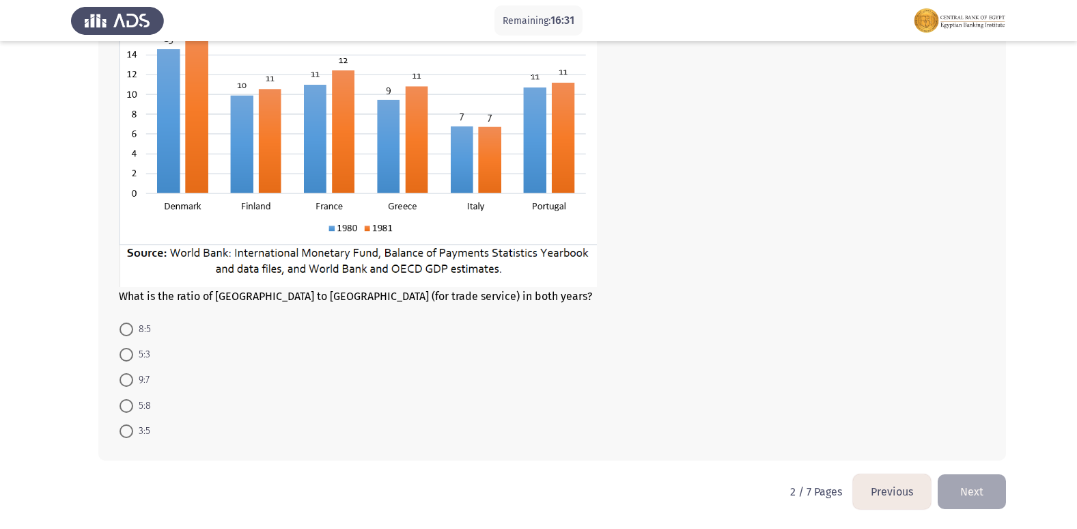
scroll to position [672, 0]
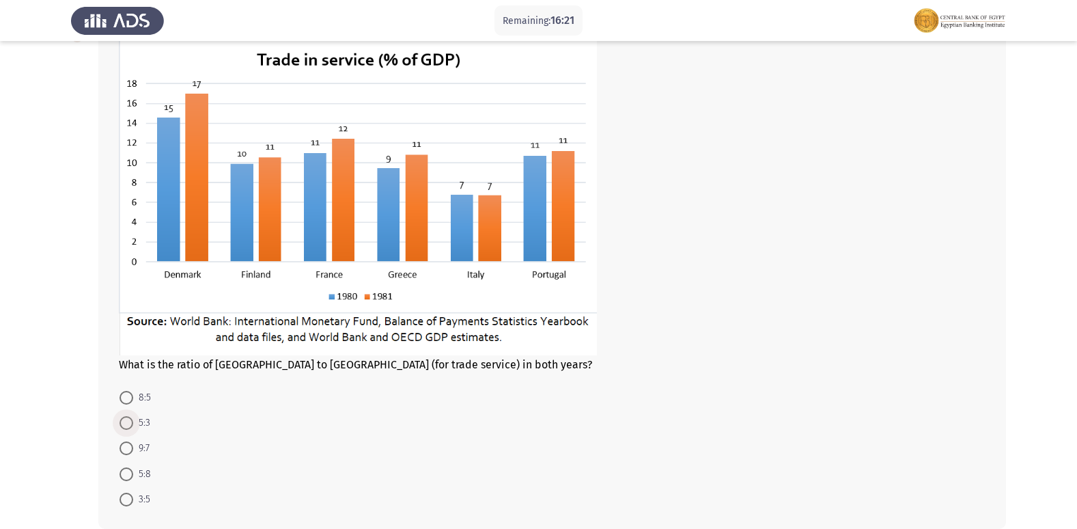
click at [137, 419] on span "5:3" at bounding box center [141, 423] width 17 height 16
click at [133, 419] on input "5:3" at bounding box center [127, 423] width 14 height 14
radio input "true"
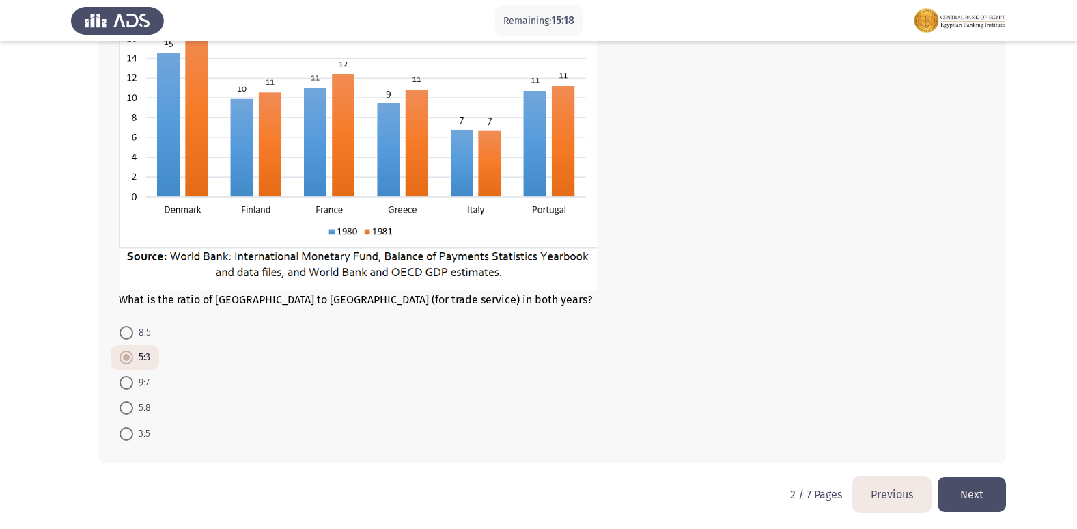
scroll to position [740, 0]
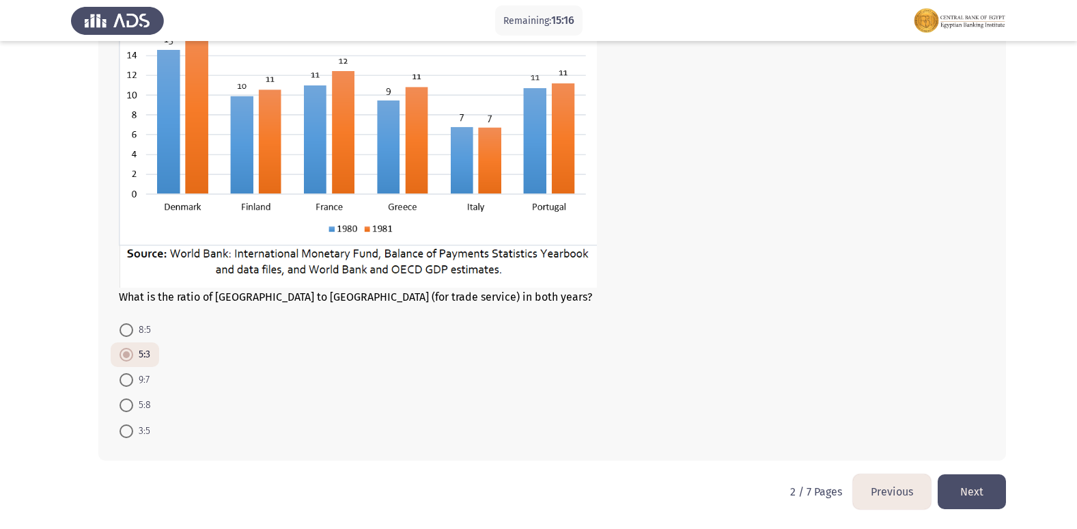
click at [141, 328] on span "8:5" at bounding box center [142, 330] width 18 height 16
click at [133, 328] on input "8:5" at bounding box center [127, 330] width 14 height 14
radio input "true"
click at [954, 490] on button "Next" at bounding box center [972, 491] width 68 height 35
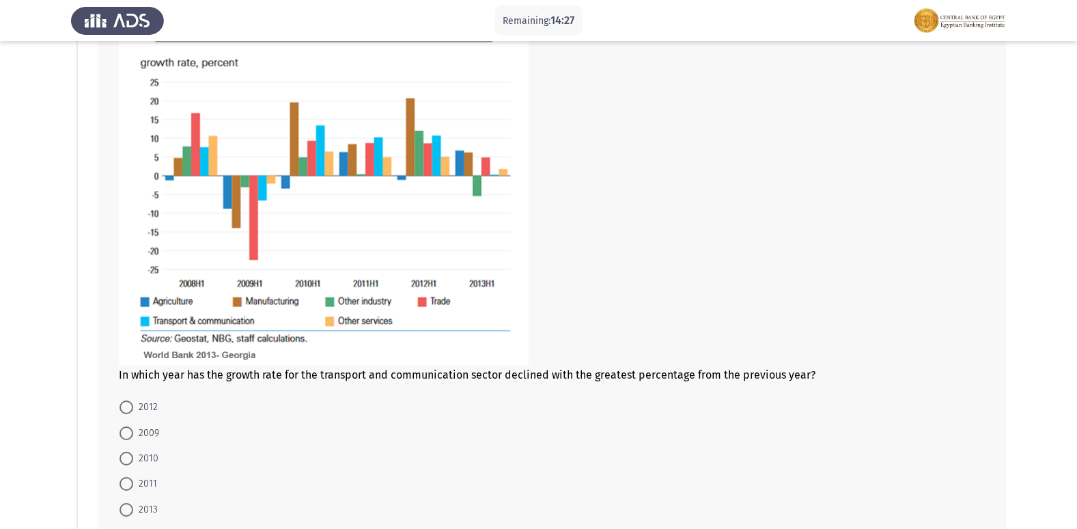
scroll to position [137, 0]
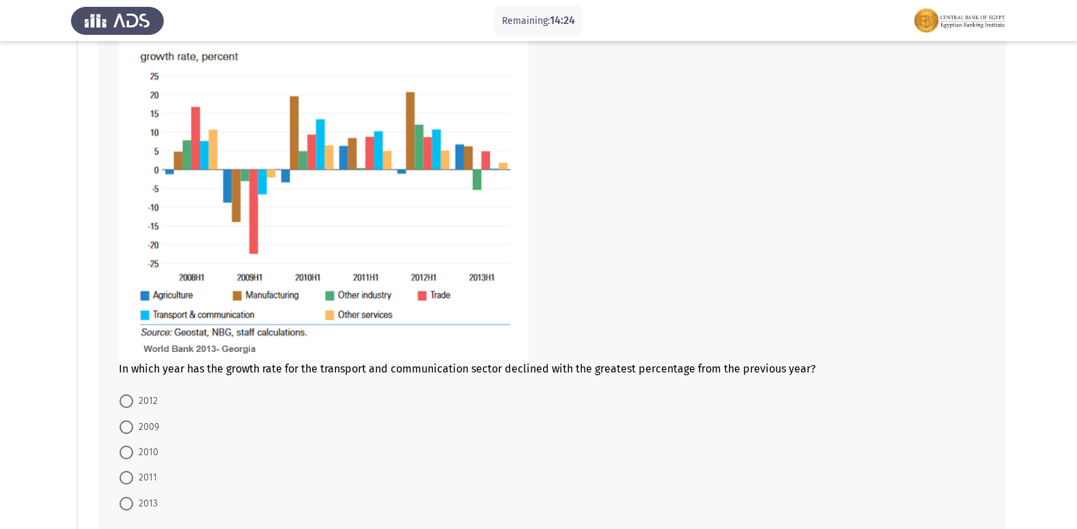
click at [143, 430] on span "2009" at bounding box center [146, 427] width 26 height 16
click at [133, 430] on input "2009" at bounding box center [127, 427] width 14 height 14
radio input "true"
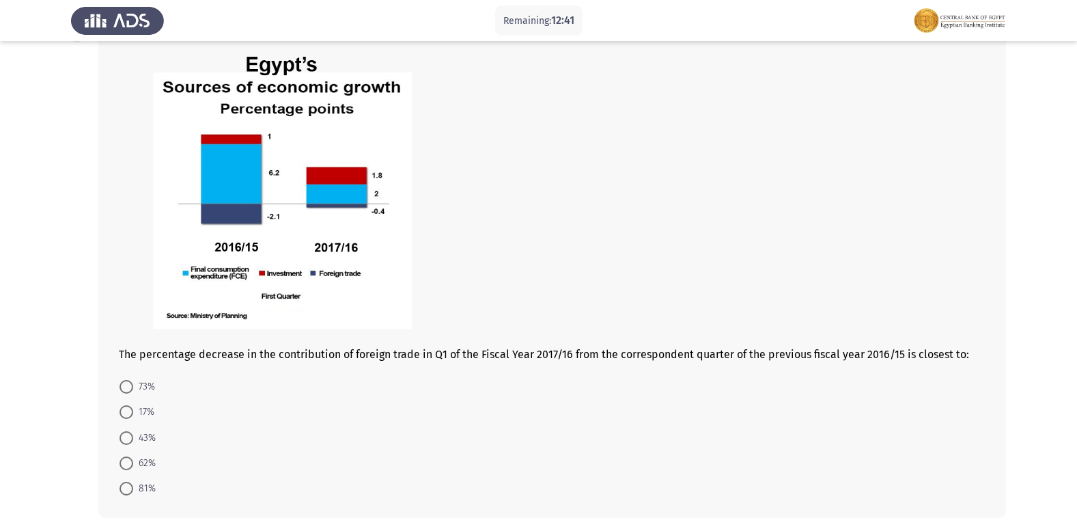
scroll to position [730, 0]
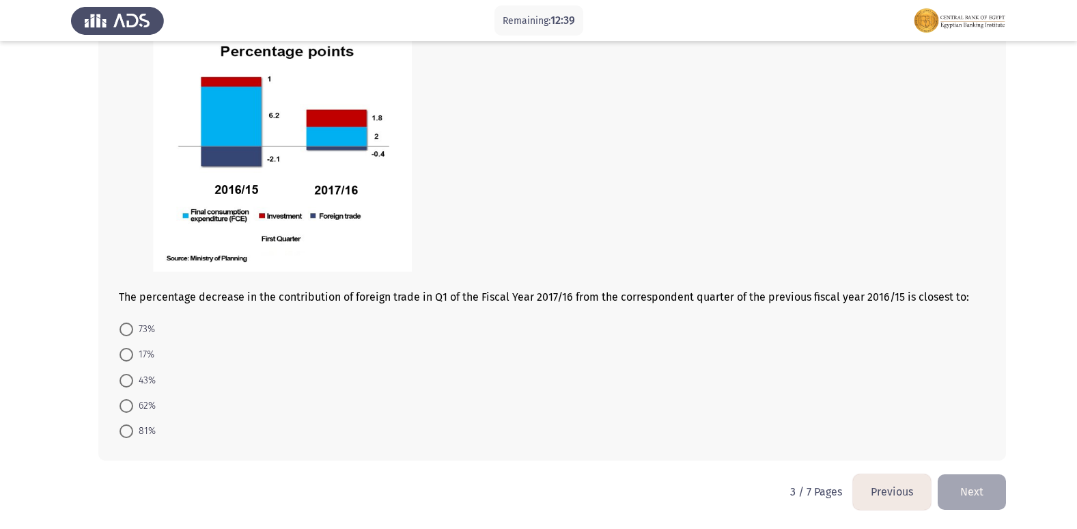
click at [143, 428] on span "81%" at bounding box center [144, 431] width 23 height 16
click at [133, 428] on input "81%" at bounding box center [127, 431] width 14 height 14
radio input "true"
click at [975, 482] on button "Next" at bounding box center [972, 491] width 68 height 35
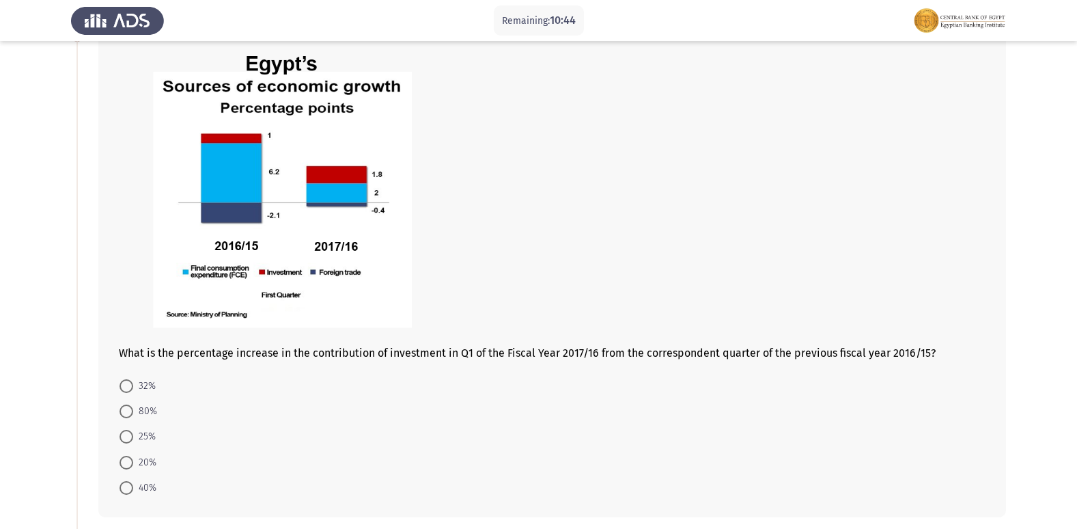
scroll to position [68, 0]
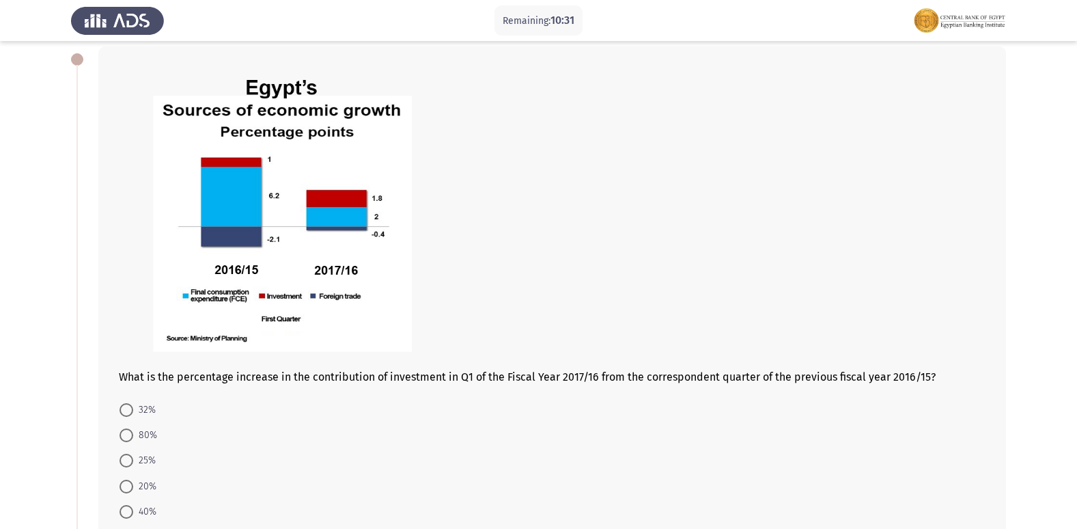
click at [137, 437] on span "80%" at bounding box center [145, 435] width 24 height 16
click at [133, 437] on input "80%" at bounding box center [127, 435] width 14 height 14
radio input "true"
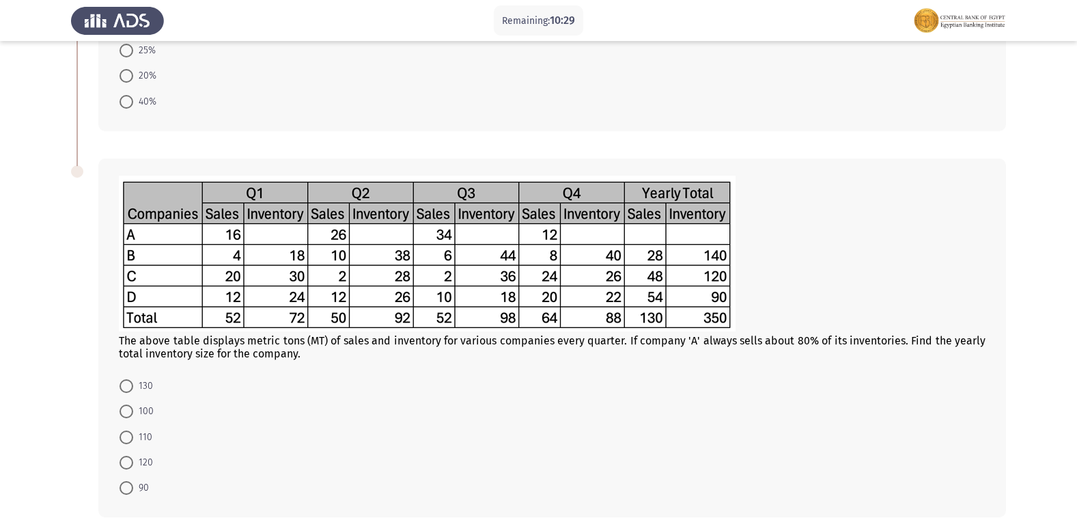
scroll to position [478, 0]
click at [138, 428] on span "110" at bounding box center [142, 436] width 19 height 16
click at [133, 430] on input "110" at bounding box center [127, 437] width 14 height 14
radio input "true"
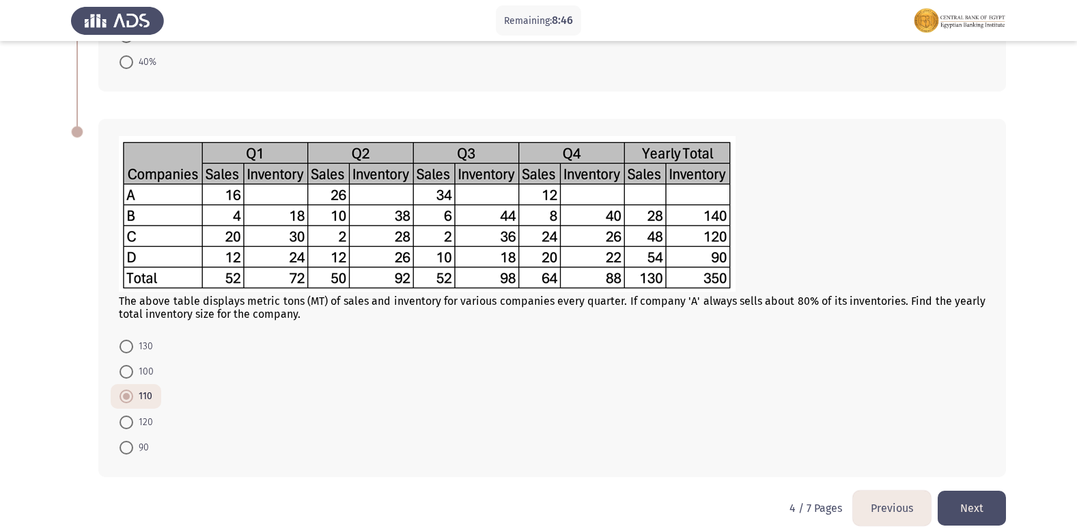
scroll to position [534, 0]
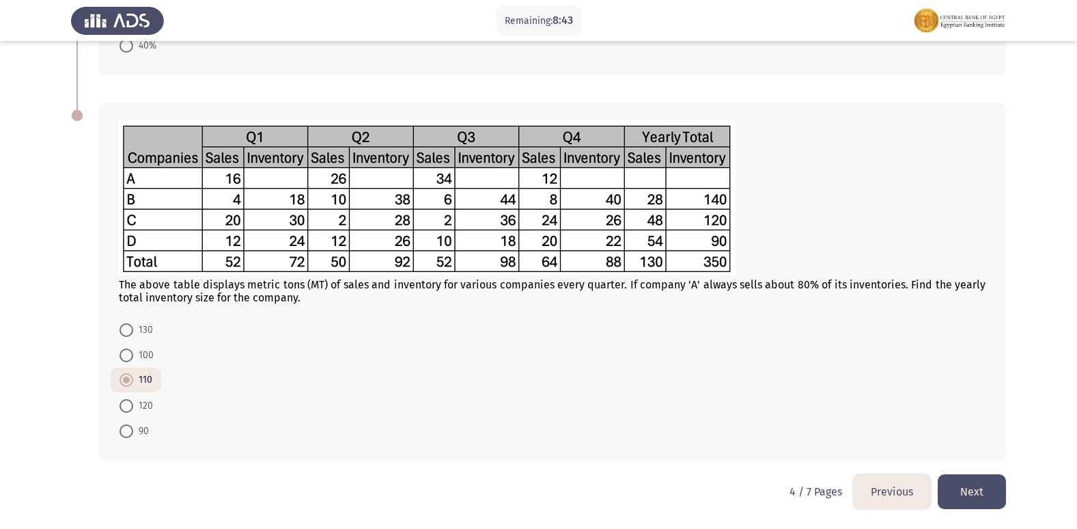
click at [977, 485] on button "Next" at bounding box center [972, 491] width 68 height 35
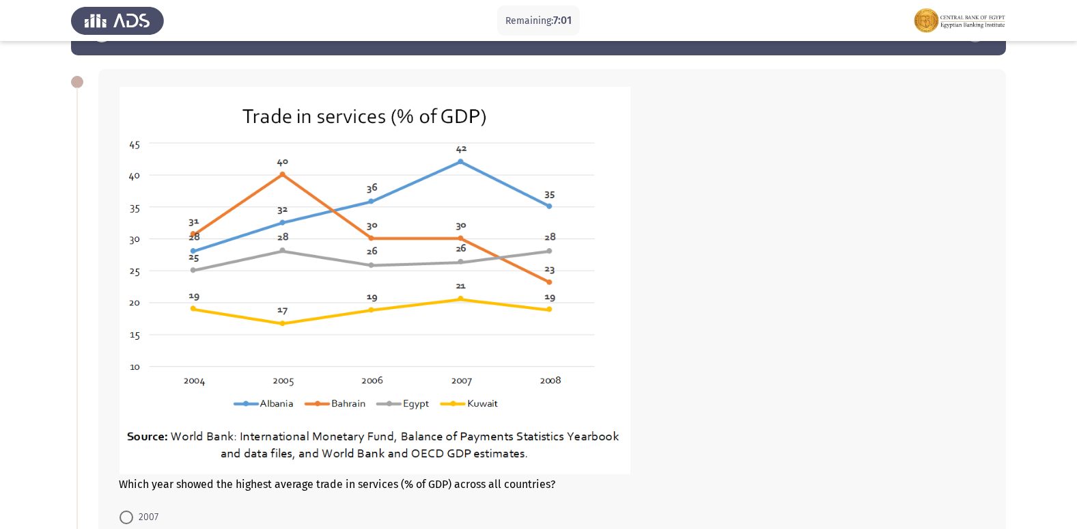
scroll to position [68, 0]
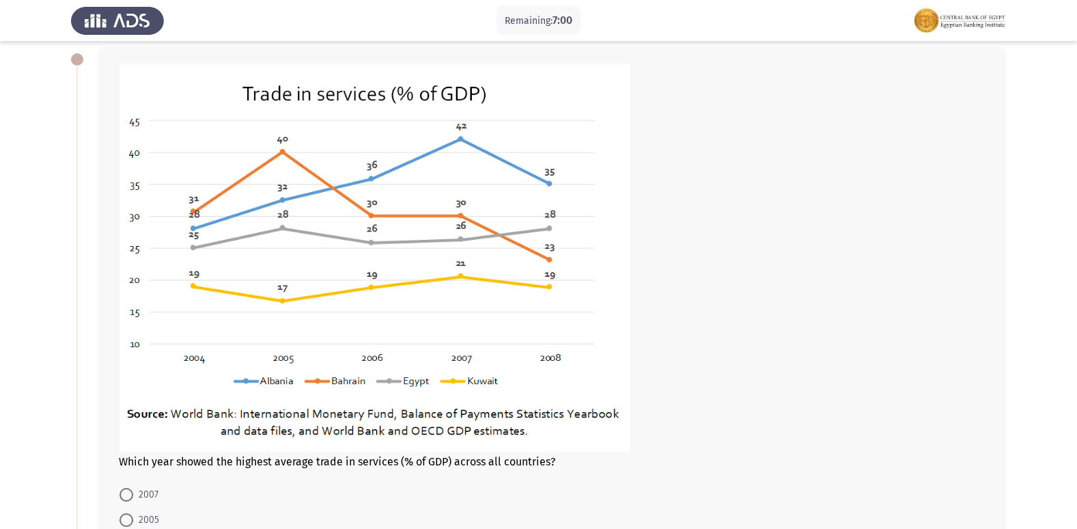
click at [130, 492] on span at bounding box center [127, 495] width 14 height 14
click at [130, 492] on input "2007" at bounding box center [127, 495] width 14 height 14
radio input "true"
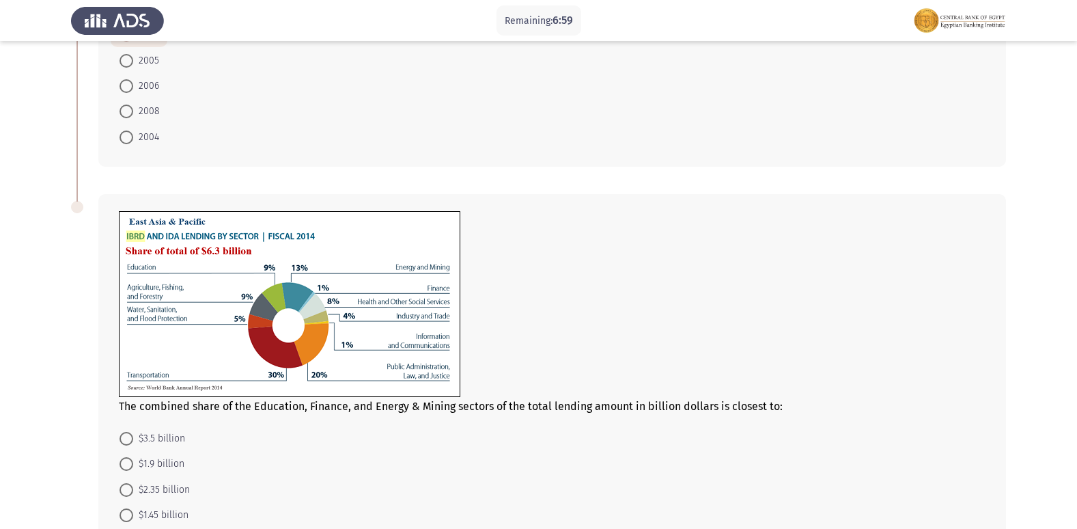
scroll to position [636, 0]
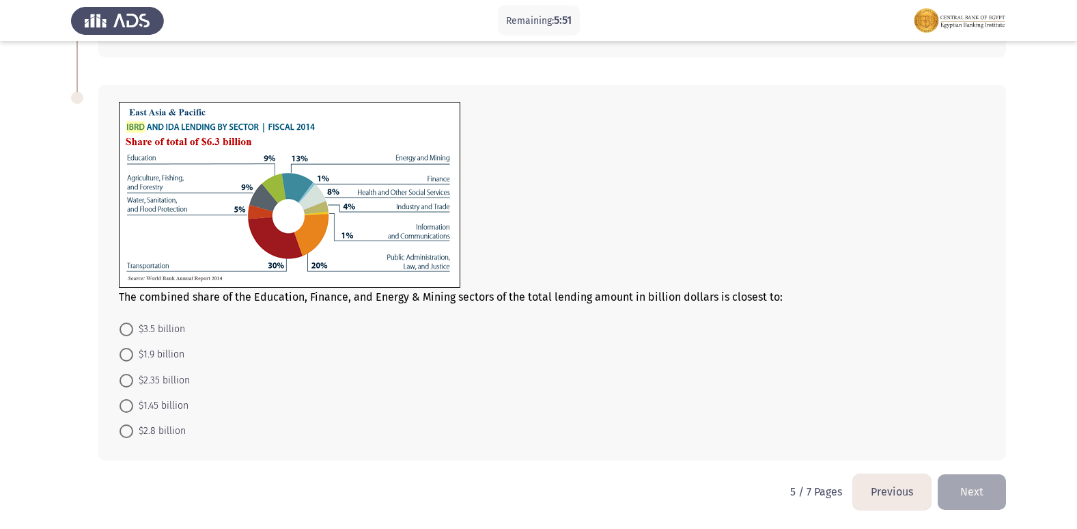
click at [182, 402] on span "$1.45 billion" at bounding box center [160, 406] width 55 height 16
click at [133, 402] on input "$1.45 billion" at bounding box center [127, 406] width 14 height 14
radio input "true"
click at [957, 487] on button "Next" at bounding box center [972, 491] width 68 height 35
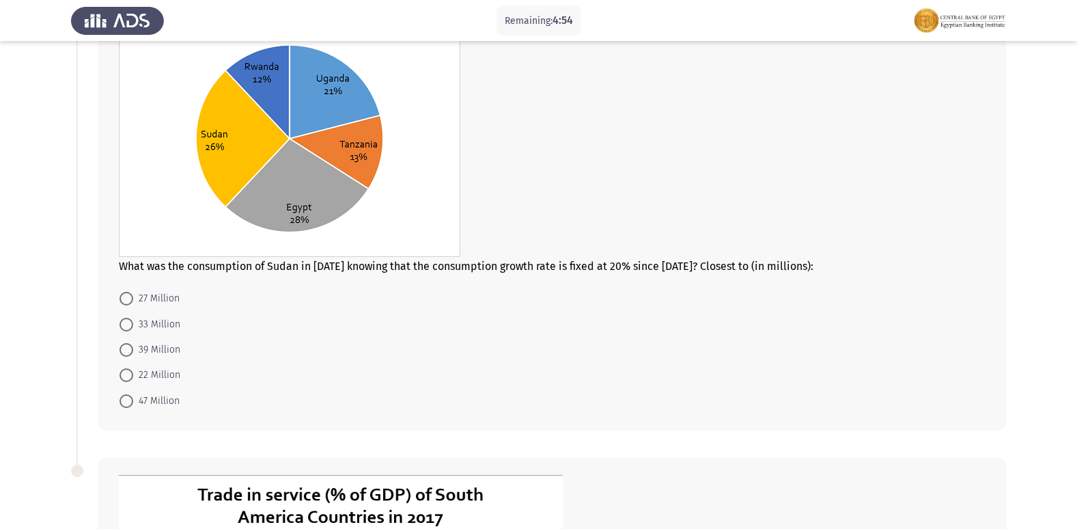
scroll to position [68, 0]
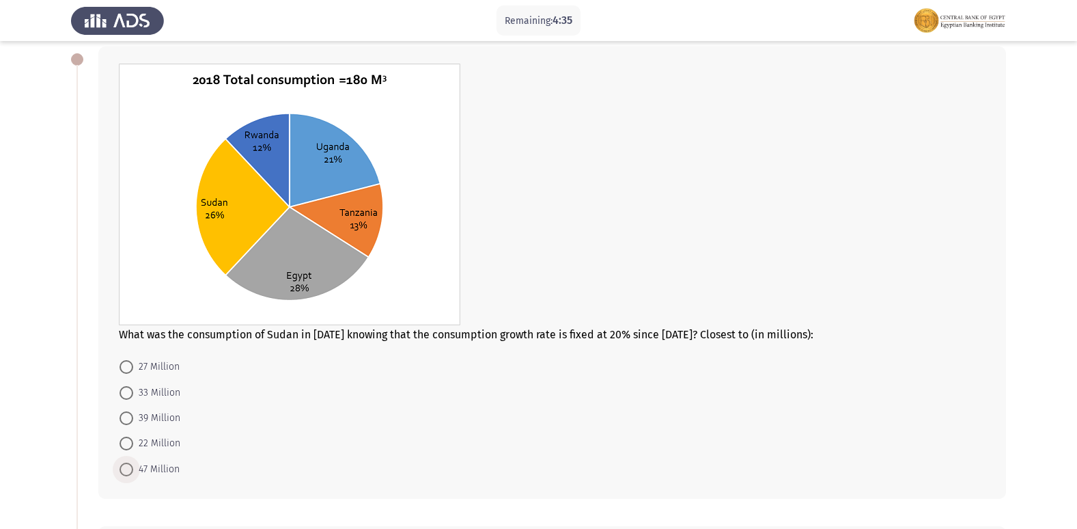
click at [150, 464] on span "47 Million" at bounding box center [156, 469] width 46 height 16
click at [133, 464] on input "47 Million" at bounding box center [127, 470] width 14 height 14
radio input "true"
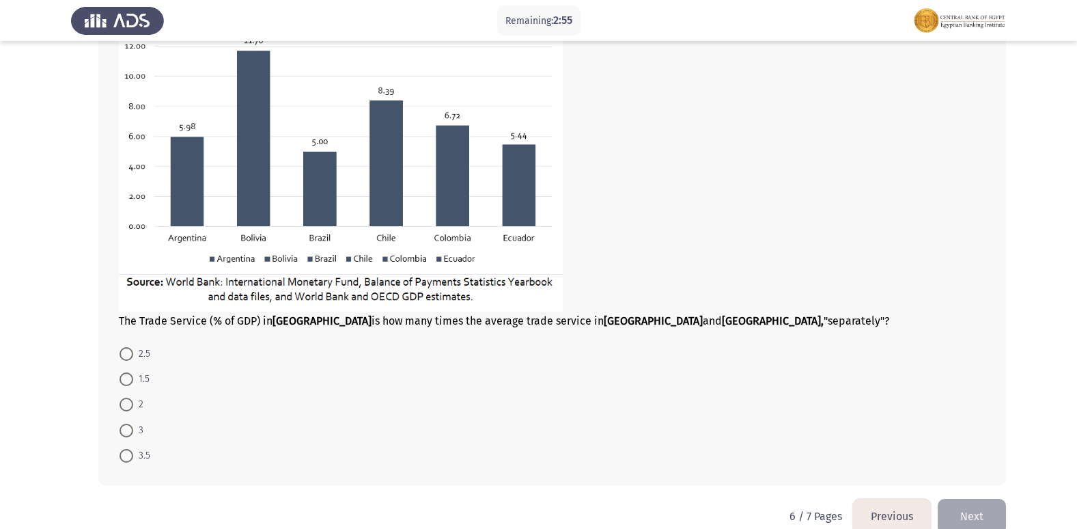
scroll to position [685, 0]
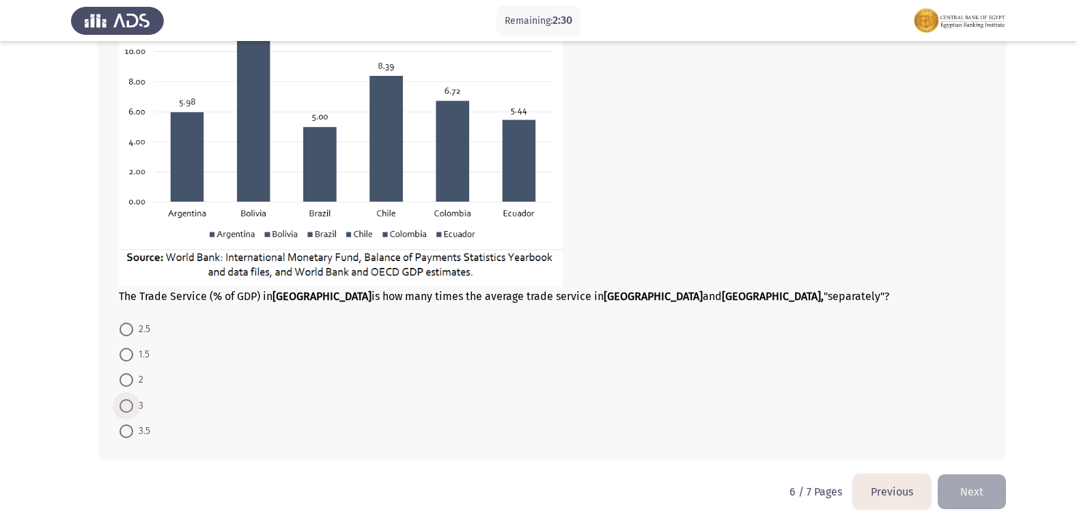
click at [130, 402] on span at bounding box center [127, 406] width 14 height 14
click at [130, 402] on input "3" at bounding box center [127, 406] width 14 height 14
radio input "true"
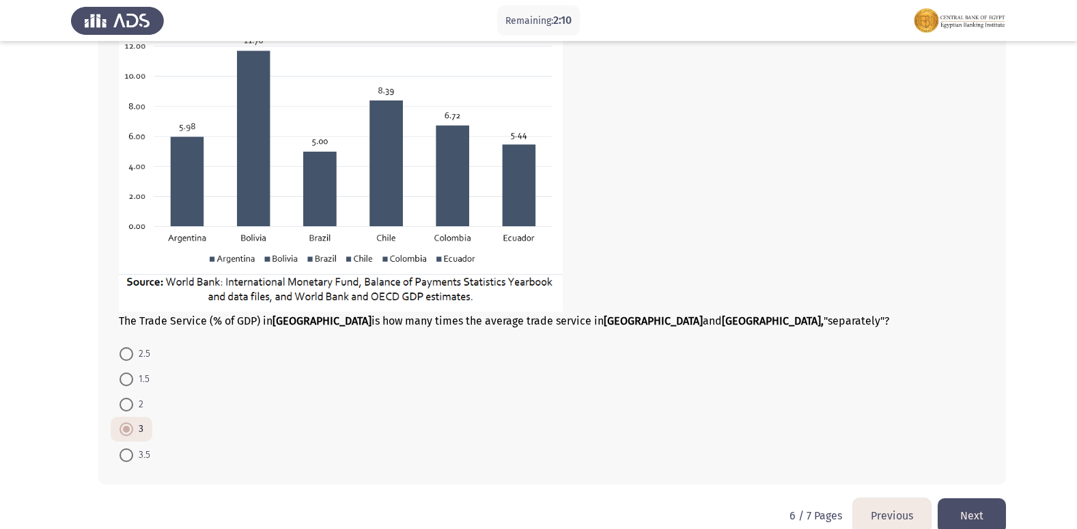
scroll to position [684, 0]
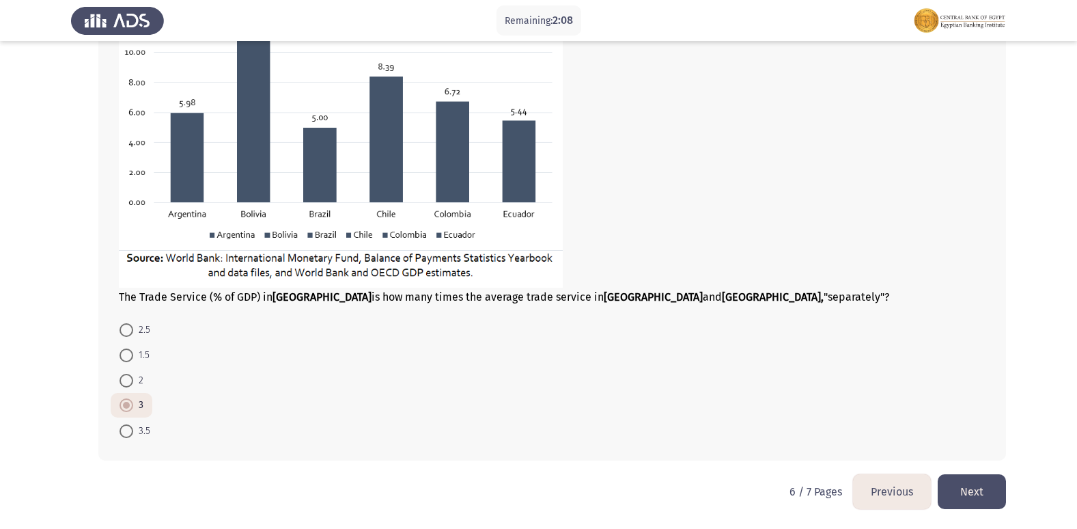
click at [967, 494] on button "Next" at bounding box center [972, 491] width 68 height 35
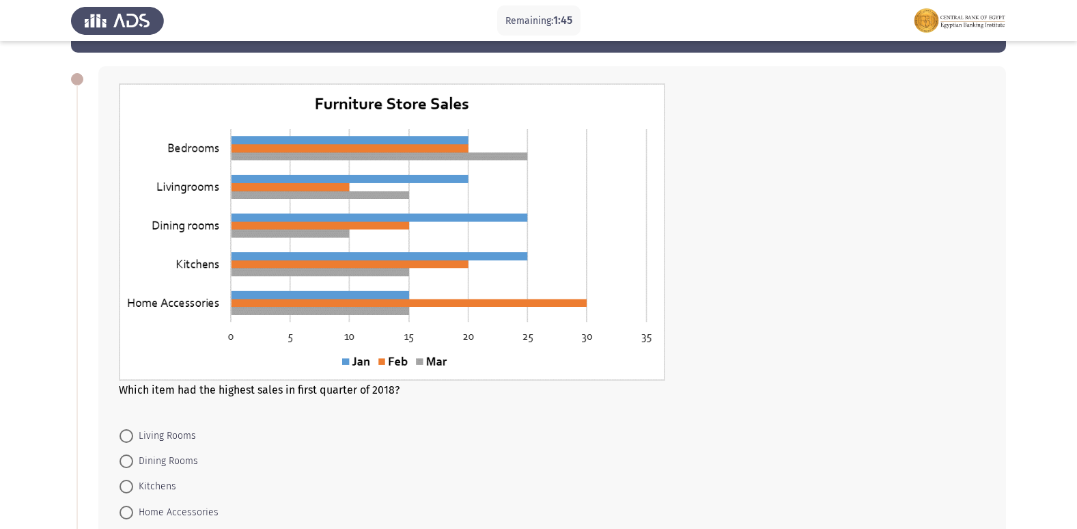
scroll to position [68, 0]
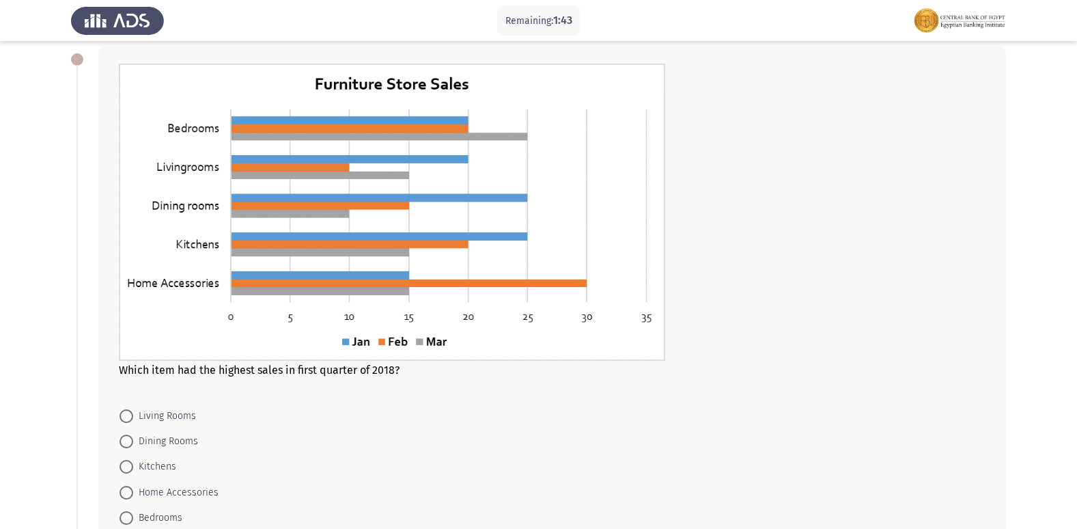
click at [186, 492] on span "Home Accessories" at bounding box center [175, 492] width 85 height 16
click at [133, 492] on input "Home Accessories" at bounding box center [127, 493] width 14 height 14
radio input "true"
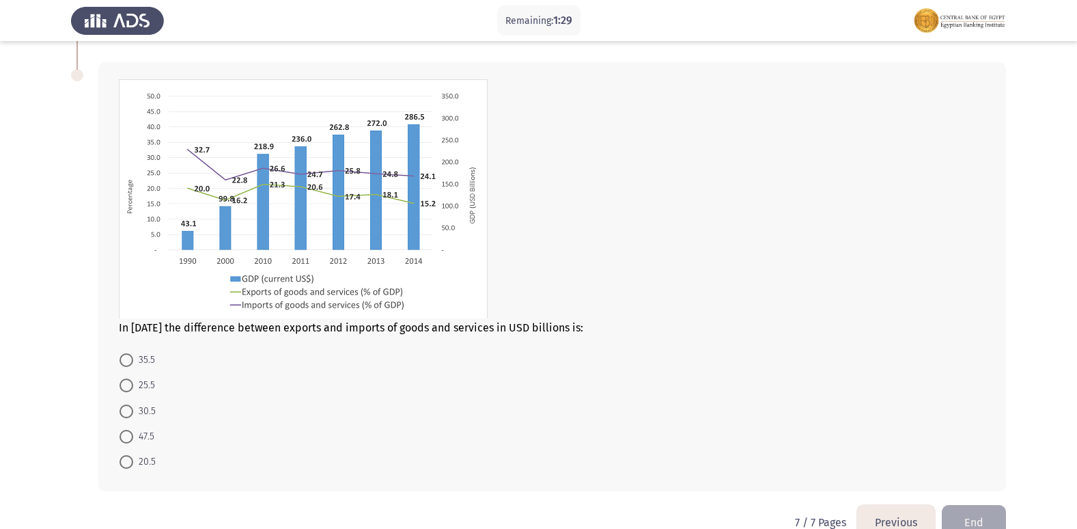
scroll to position [611, 0]
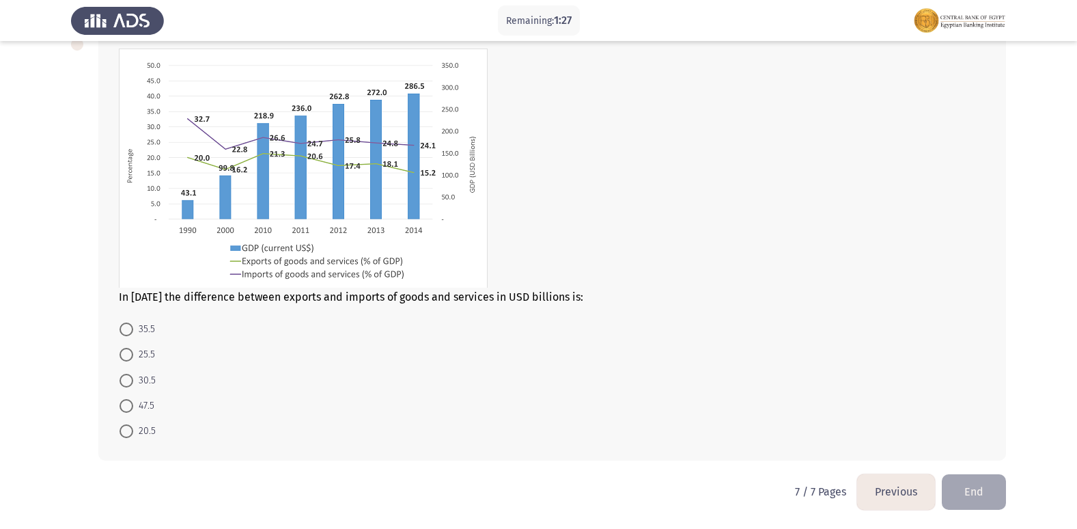
click at [131, 379] on span at bounding box center [127, 381] width 14 height 14
click at [131, 379] on input "30.5" at bounding box center [127, 381] width 14 height 14
radio input "true"
click at [890, 486] on button "Previous" at bounding box center [896, 491] width 78 height 35
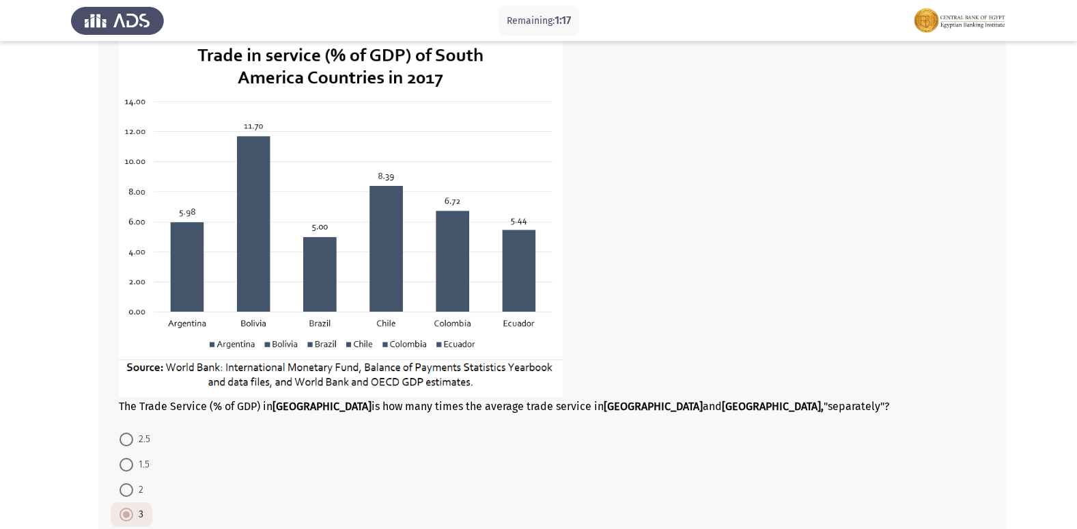
scroll to position [683, 0]
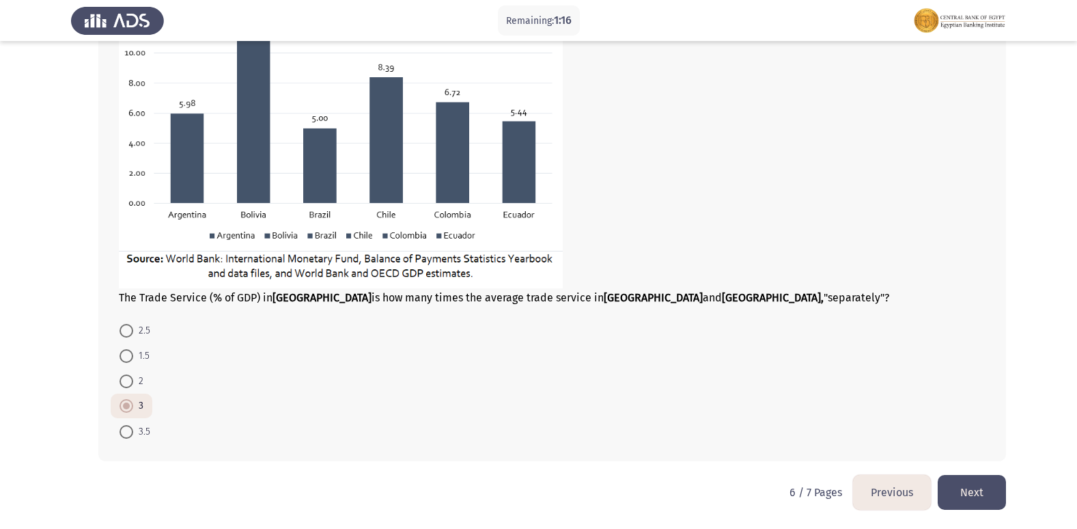
click at [896, 492] on button "Previous" at bounding box center [892, 492] width 78 height 35
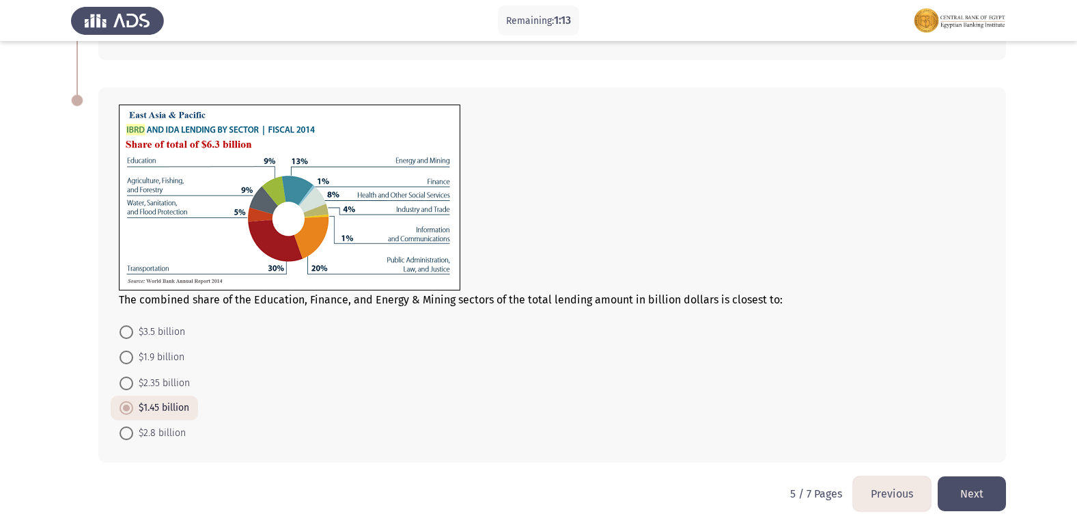
scroll to position [635, 0]
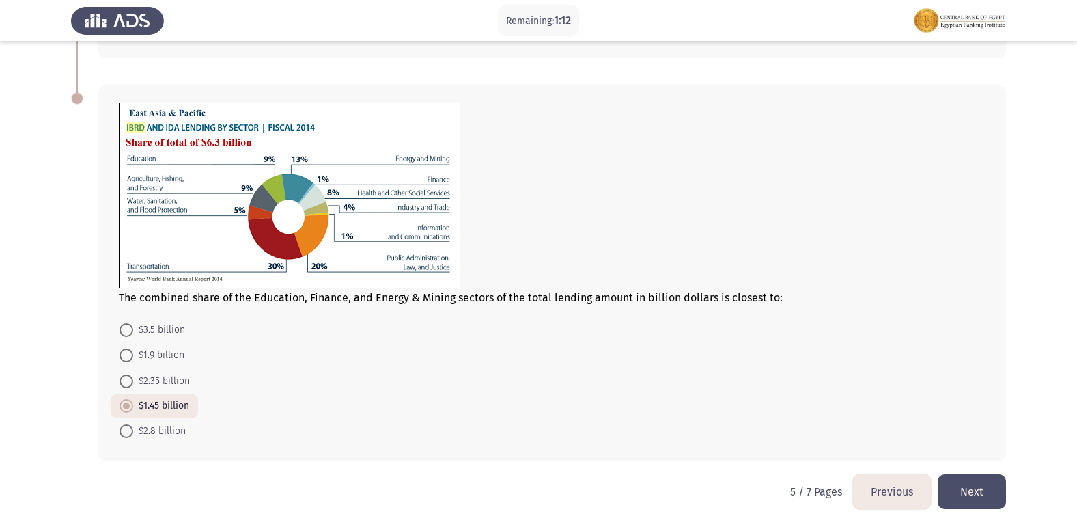
click at [890, 484] on button "Previous" at bounding box center [892, 491] width 78 height 35
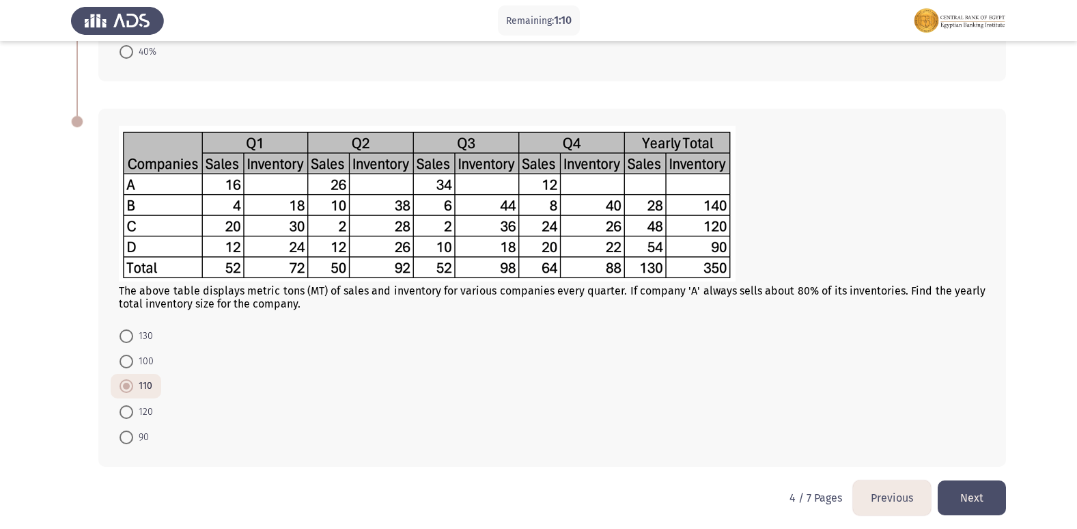
scroll to position [534, 0]
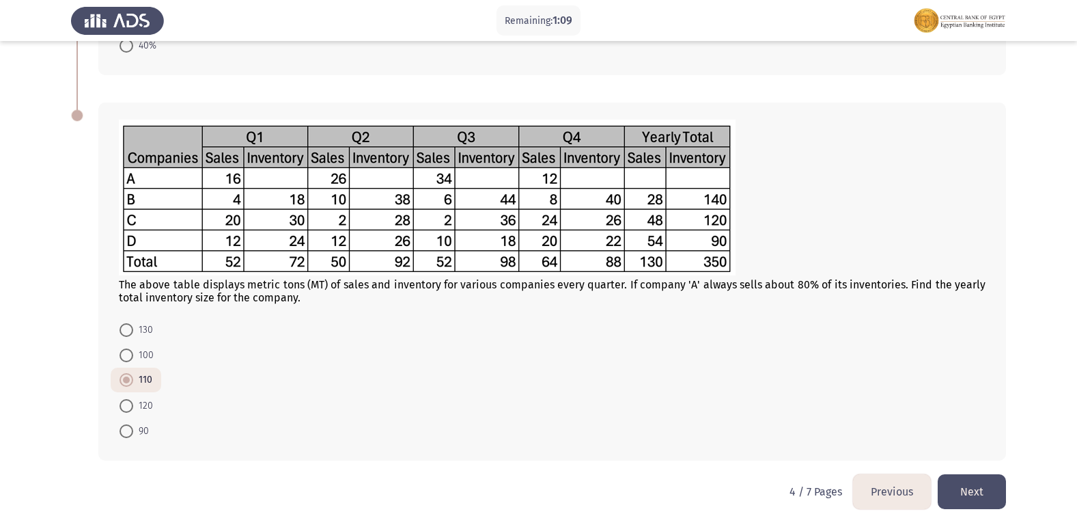
click at [886, 487] on button "Previous" at bounding box center [892, 491] width 78 height 35
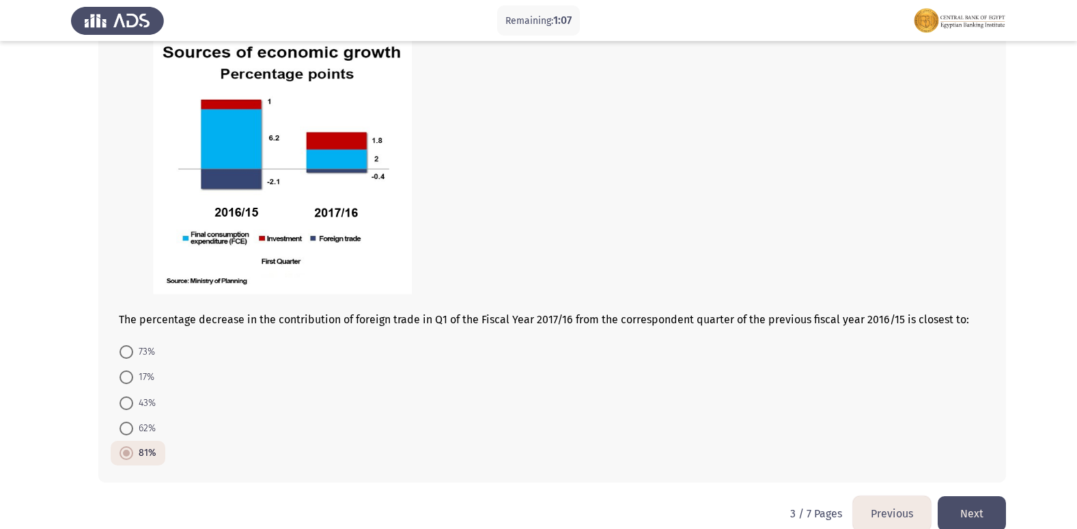
scroll to position [729, 0]
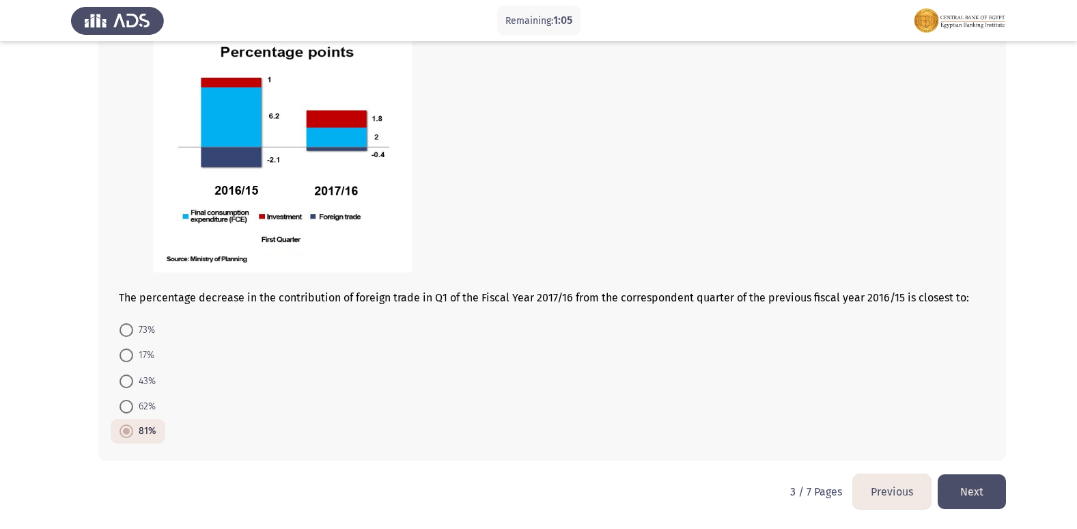
click at [892, 490] on button "Previous" at bounding box center [892, 491] width 78 height 35
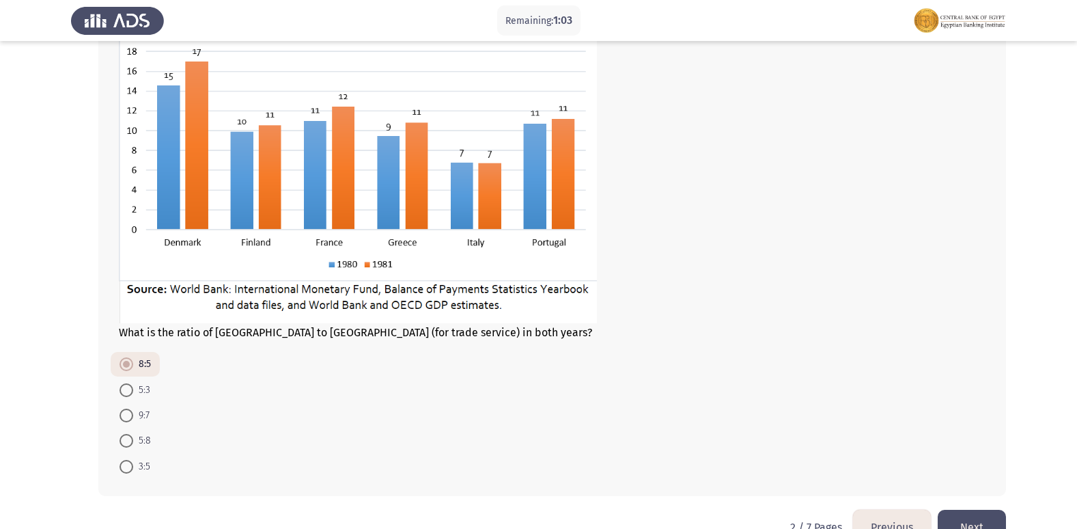
scroll to position [740, 0]
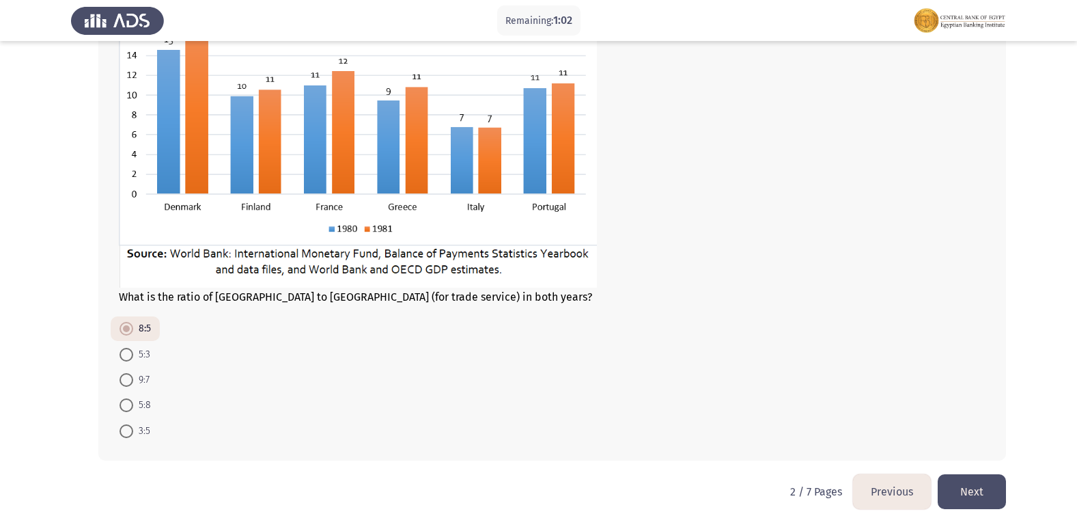
click at [891, 487] on button "Previous" at bounding box center [892, 491] width 78 height 35
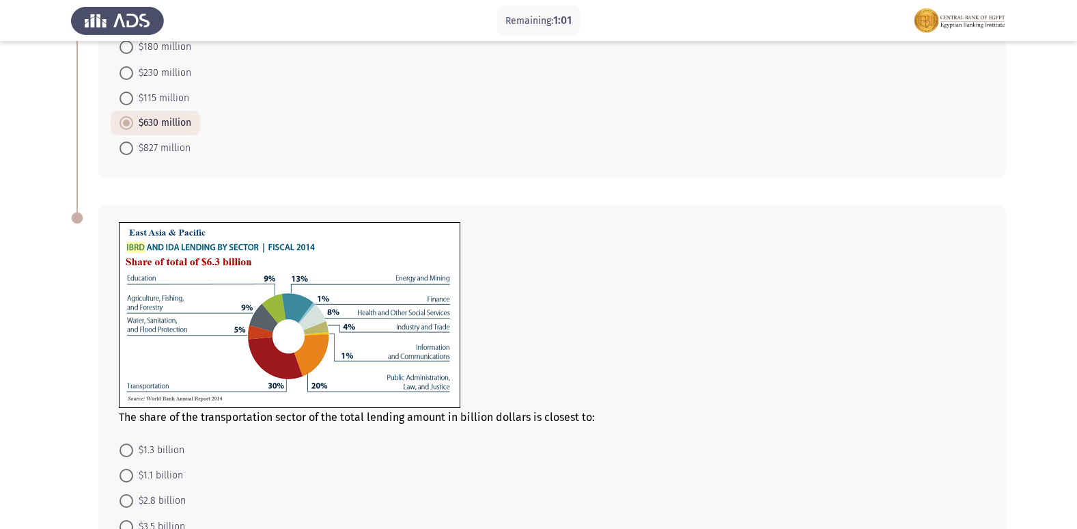
scroll to position [410, 0]
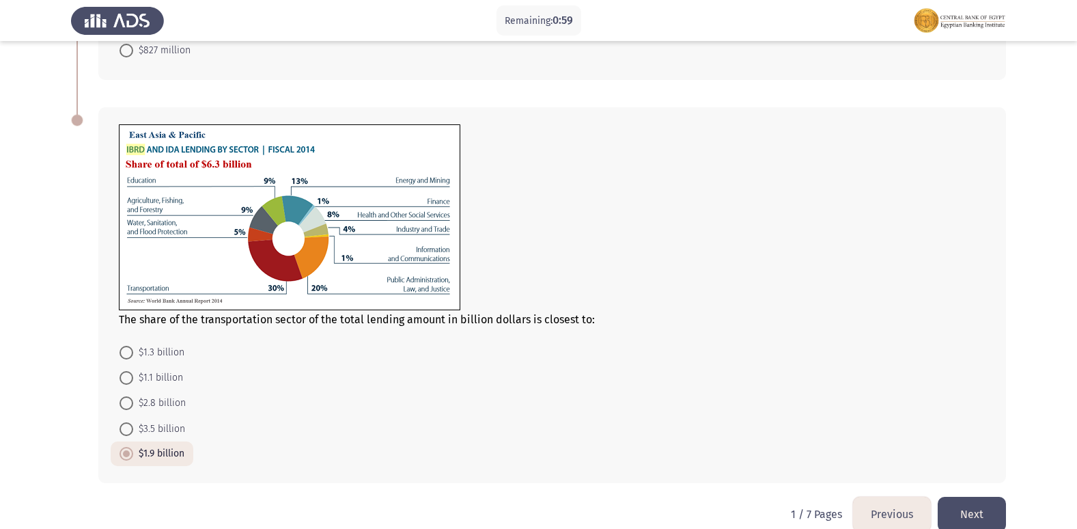
click at [1001, 510] on button "Next" at bounding box center [972, 514] width 68 height 35
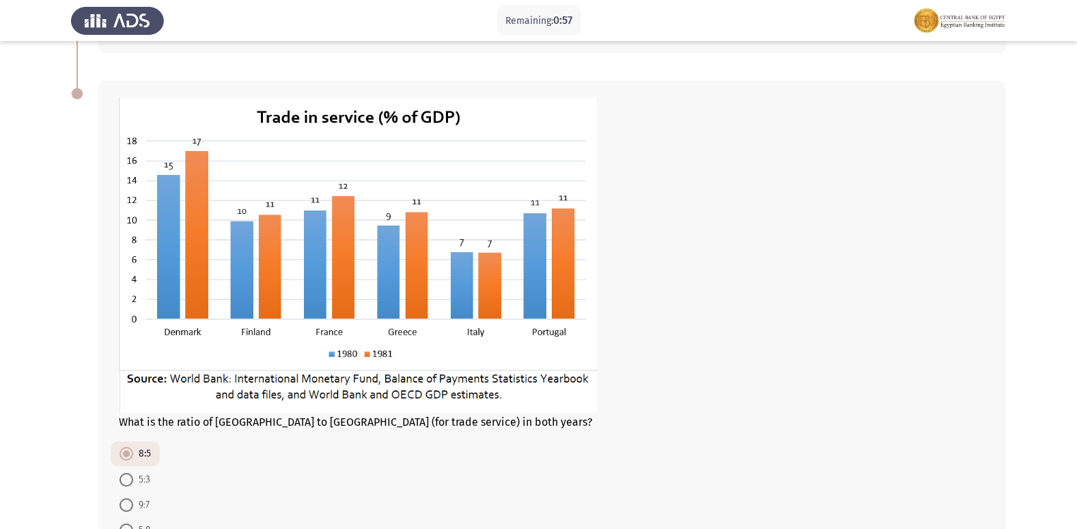
scroll to position [740, 0]
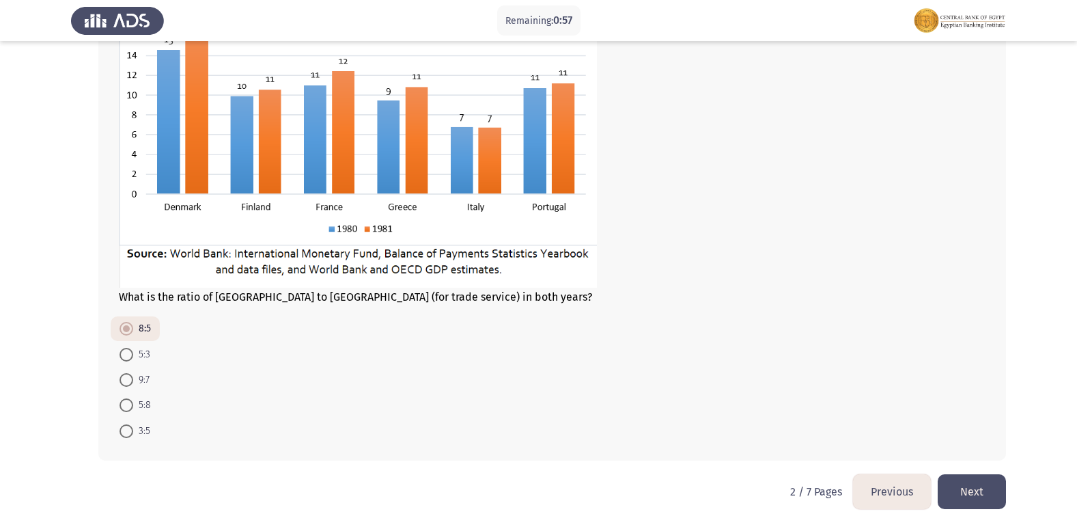
click at [980, 491] on button "Next" at bounding box center [972, 491] width 68 height 35
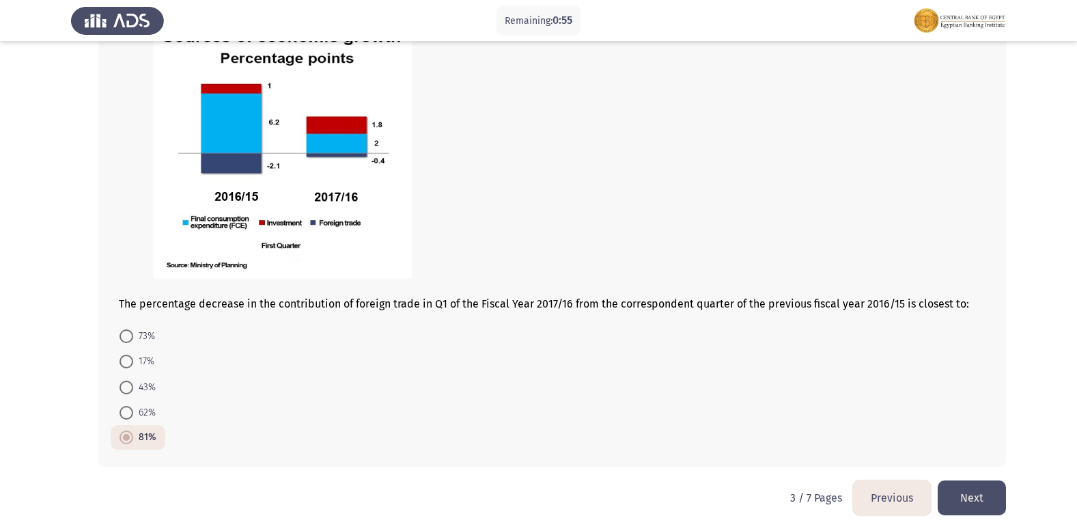
scroll to position [729, 0]
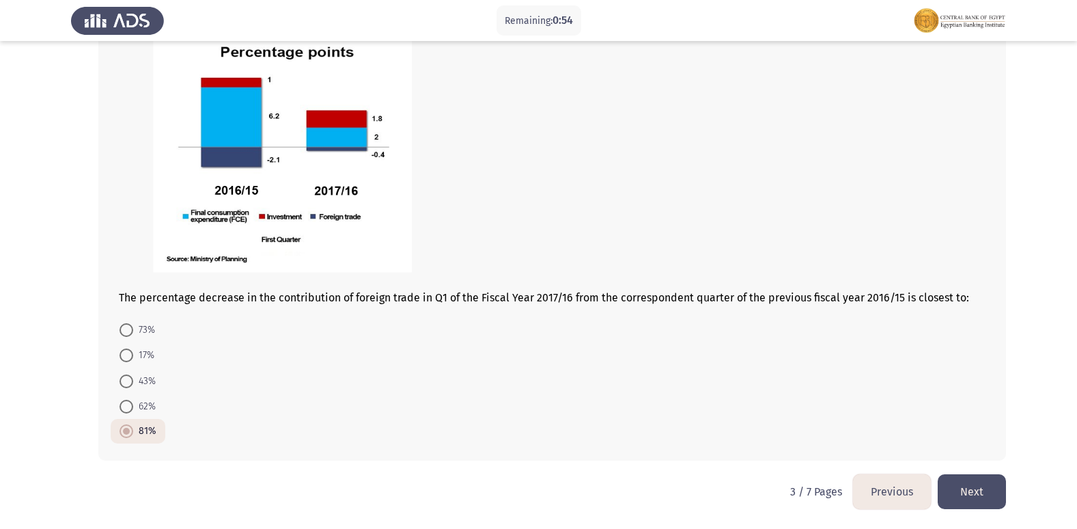
click at [982, 484] on button "Next" at bounding box center [972, 491] width 68 height 35
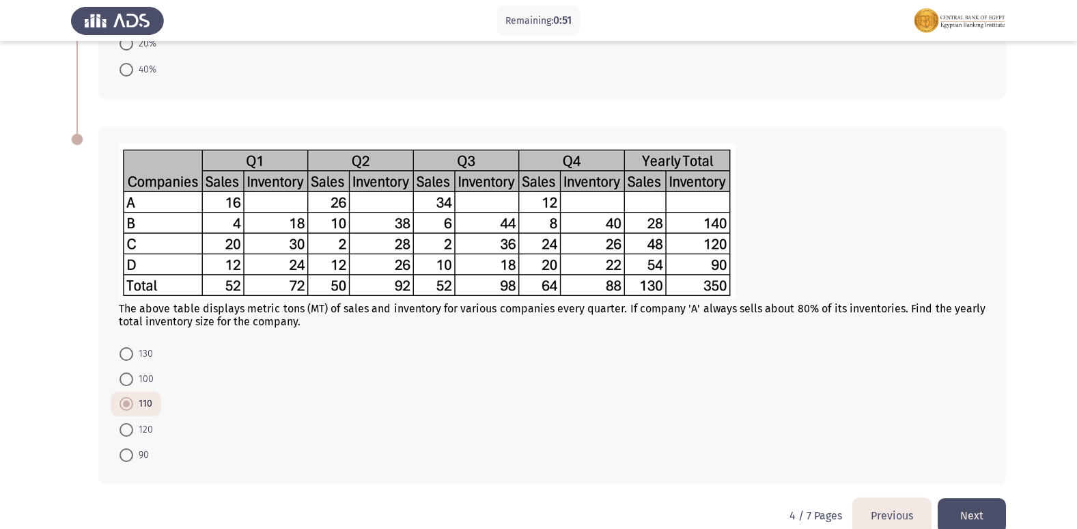
scroll to position [534, 0]
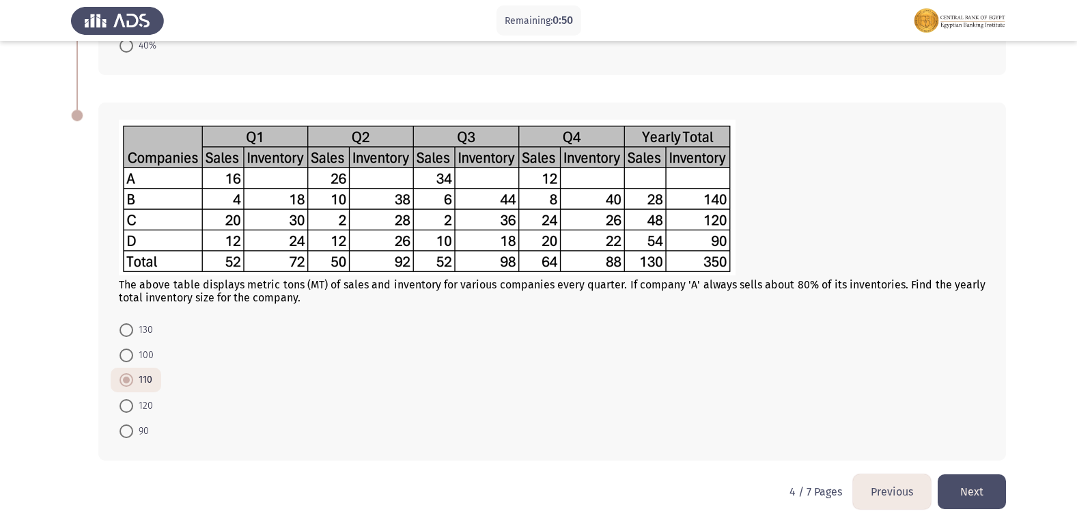
click at [963, 491] on button "Next" at bounding box center [972, 491] width 68 height 35
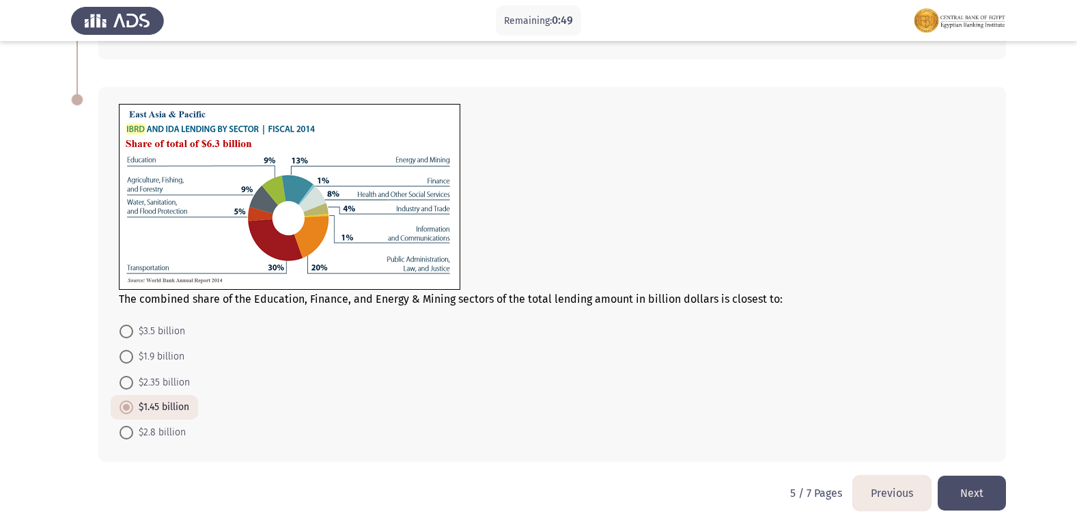
scroll to position [635, 0]
click at [974, 493] on button "Next" at bounding box center [972, 491] width 68 height 35
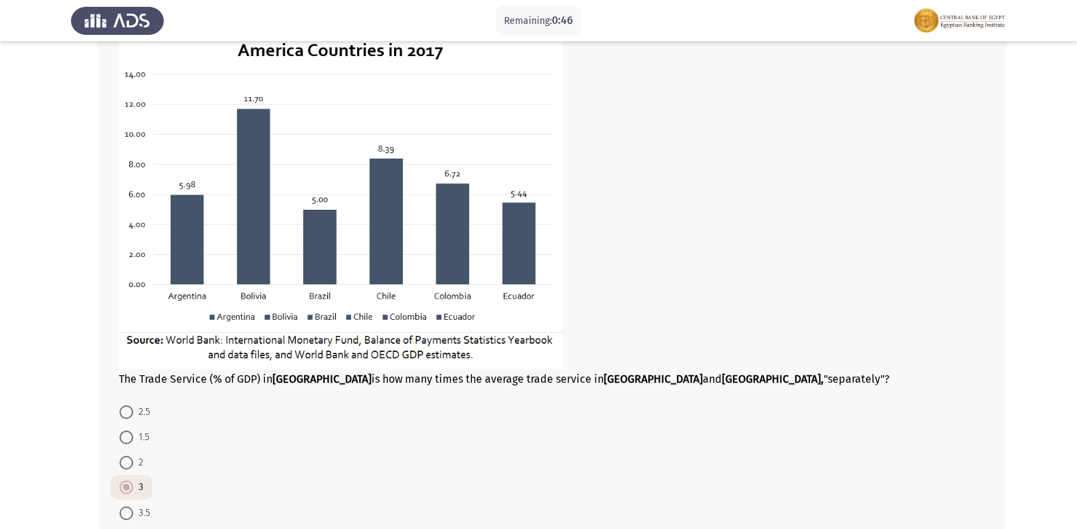
scroll to position [684, 0]
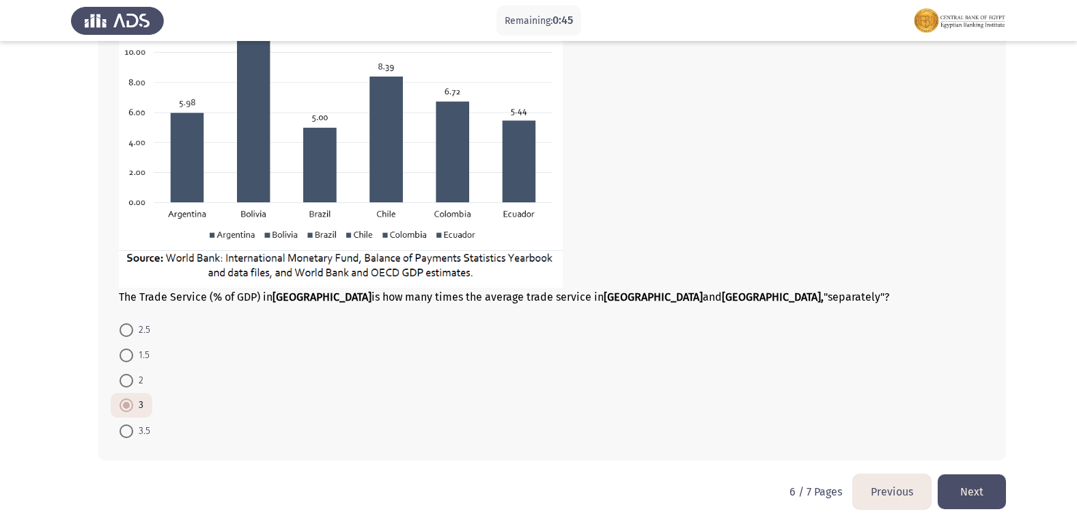
click at [967, 495] on button "Next" at bounding box center [972, 491] width 68 height 35
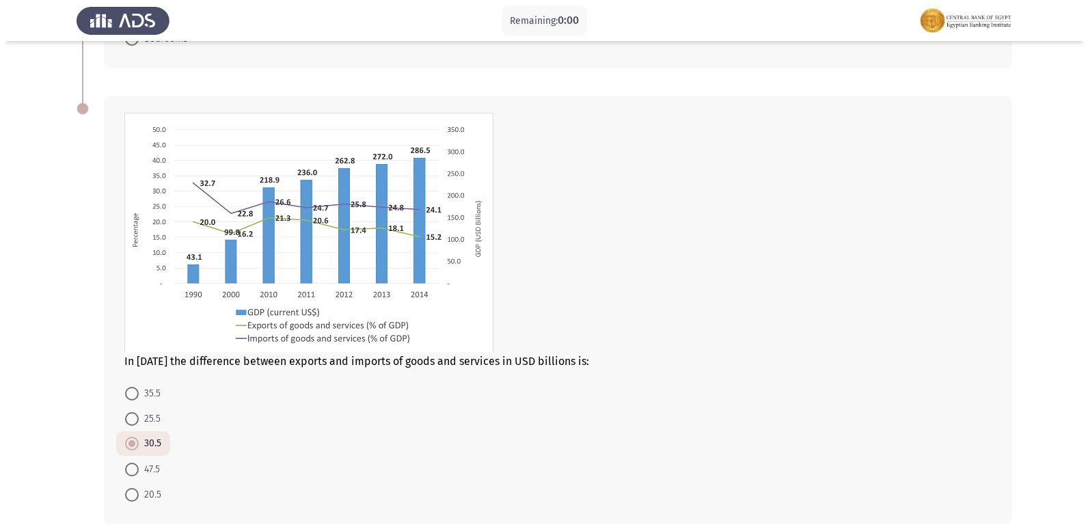
scroll to position [0, 0]
